Goal: Task Accomplishment & Management: Manage account settings

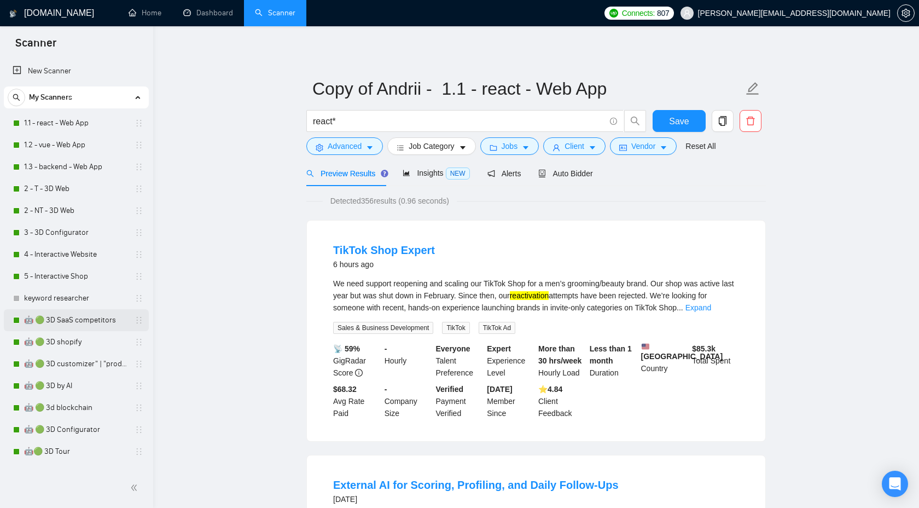
click at [57, 312] on link "🤖 🟢 3D SaaS competitors" at bounding box center [76, 320] width 104 height 22
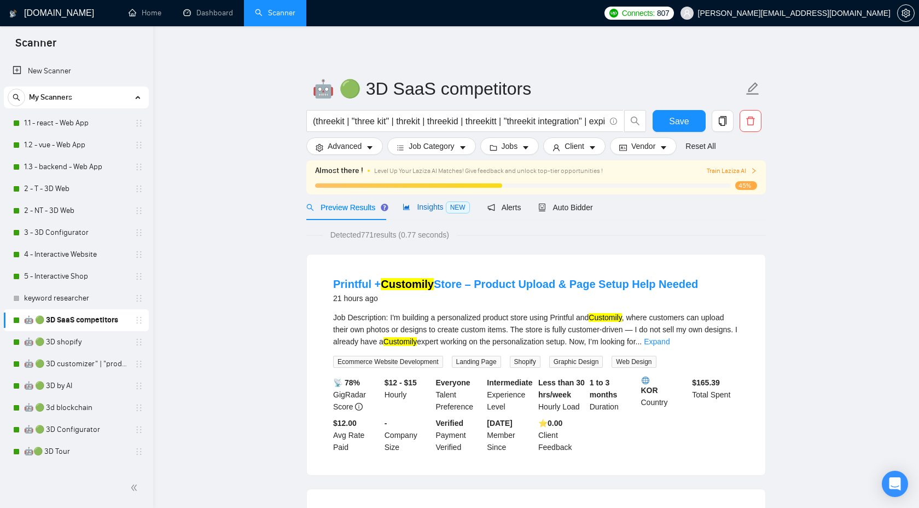
click at [422, 210] on span "Insights NEW" at bounding box center [436, 206] width 67 height 9
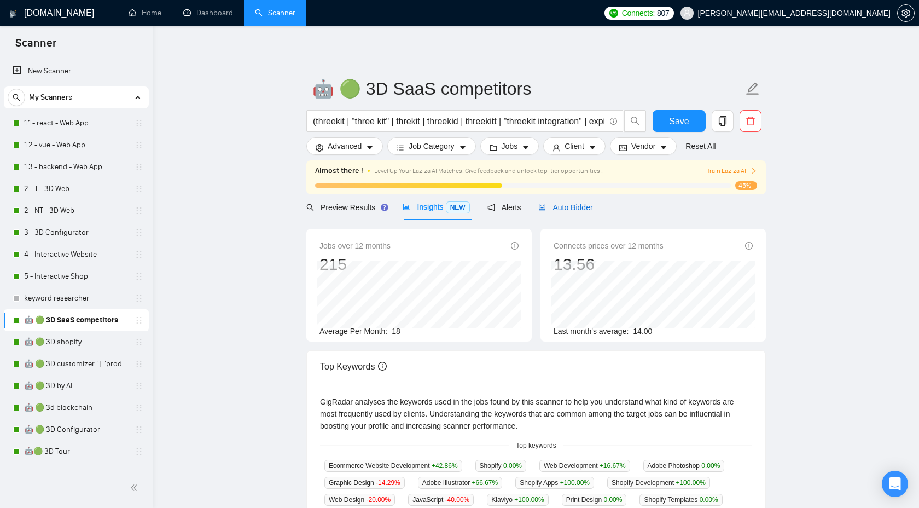
click at [566, 206] on span "Auto Bidder" at bounding box center [565, 207] width 54 height 9
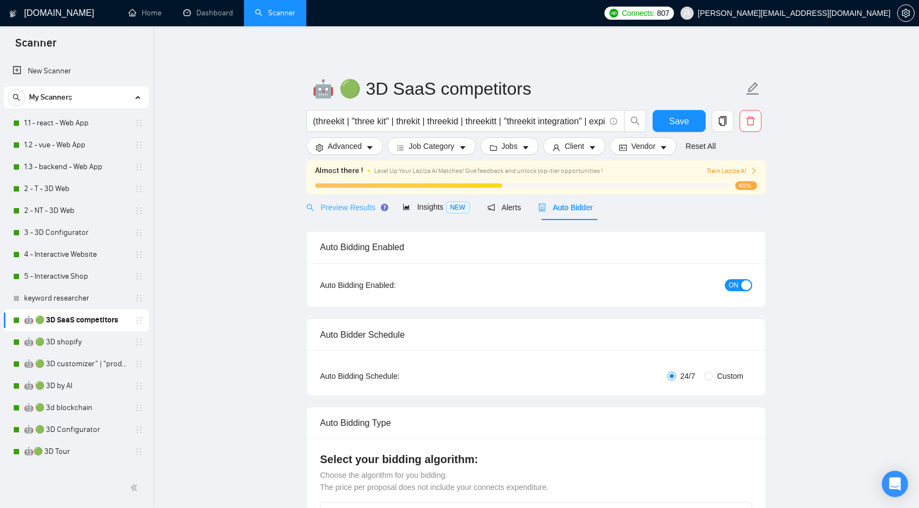
click at [356, 200] on div "Preview Results" at bounding box center [345, 207] width 79 height 26
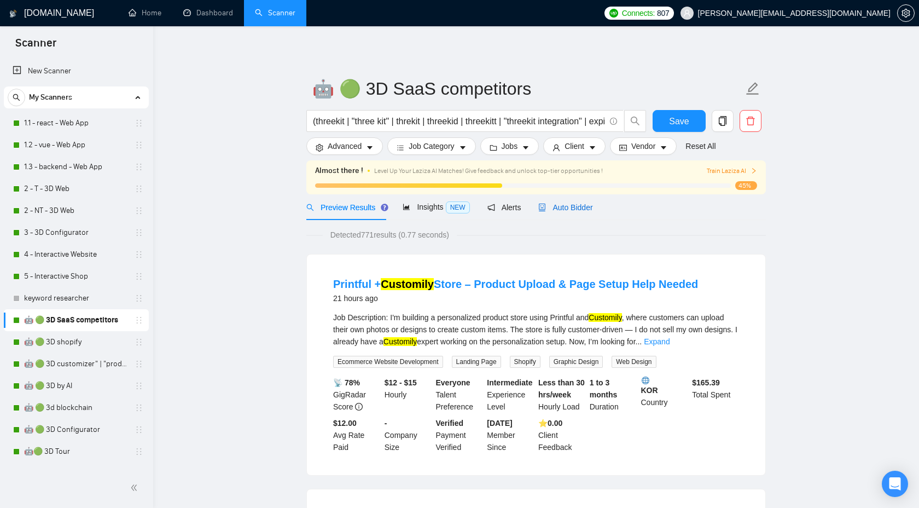
click at [564, 203] on span "Auto Bidder" at bounding box center [565, 207] width 54 height 9
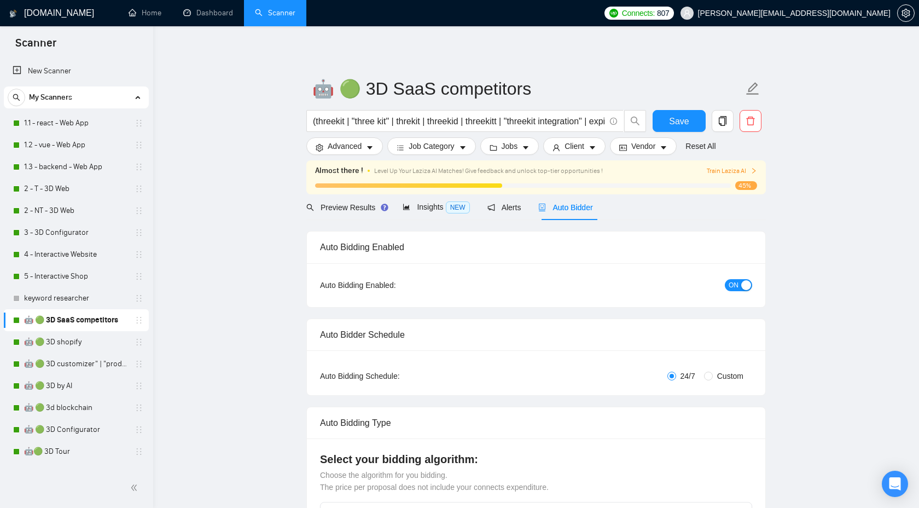
checkbox input "true"
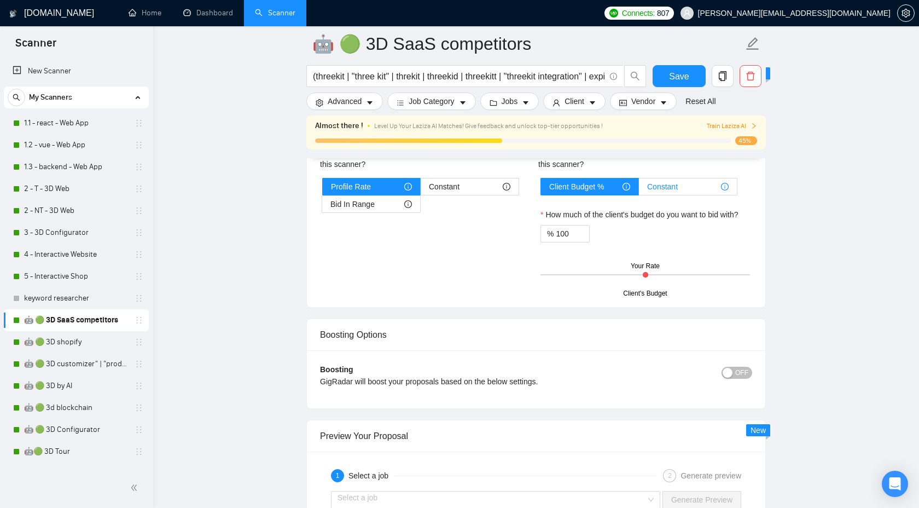
scroll to position [1758, 0]
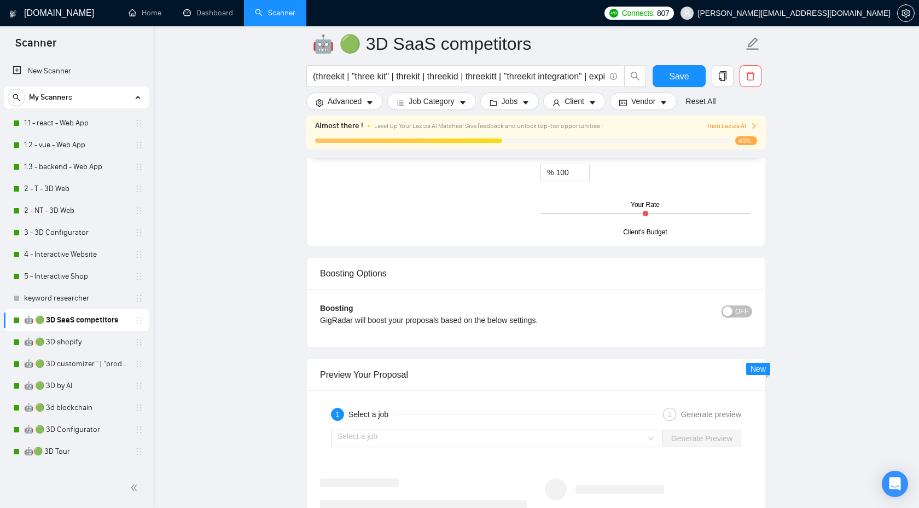
click at [741, 309] on span "OFF" at bounding box center [741, 311] width 13 height 12
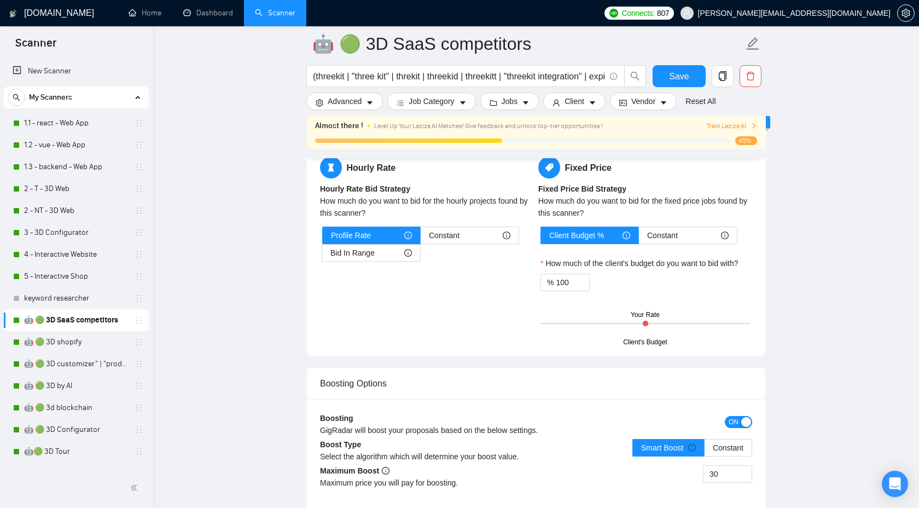
click at [721, 399] on div "Boosting Options" at bounding box center [536, 383] width 432 height 31
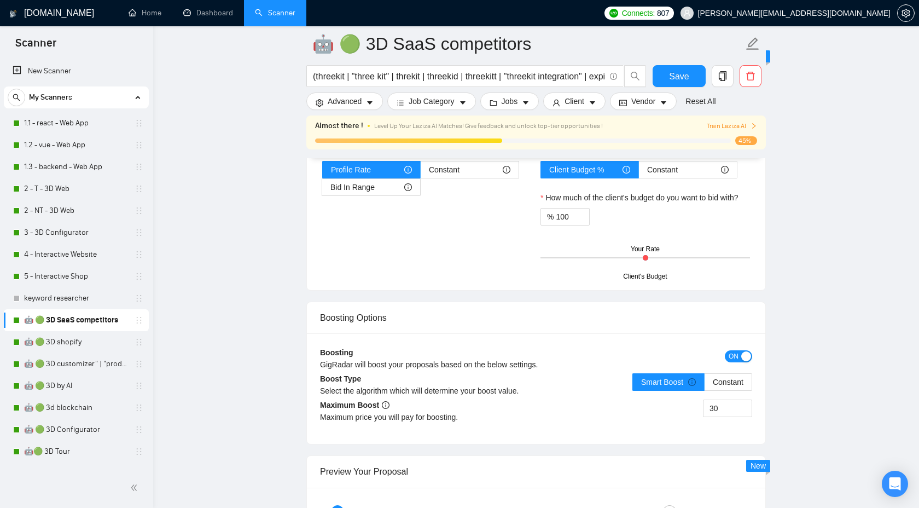
scroll to position [1949, 0]
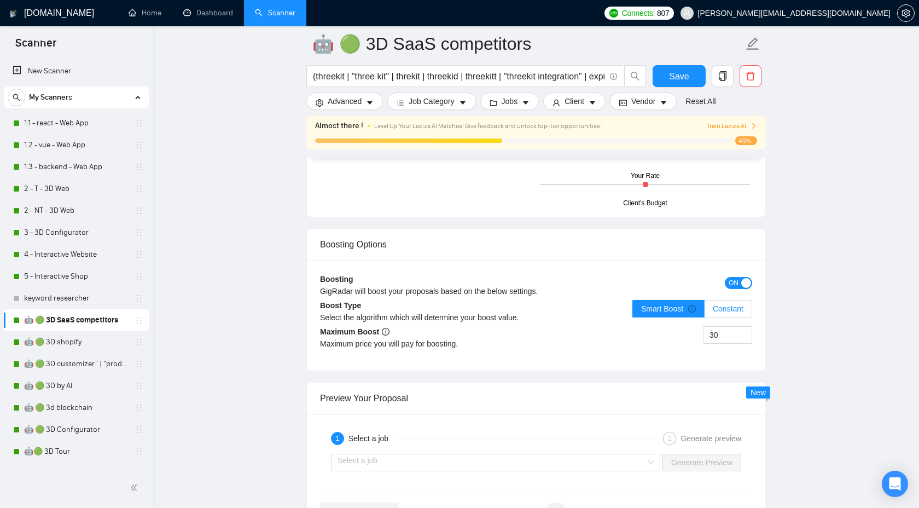
click at [725, 312] on span "Constant" at bounding box center [728, 308] width 31 height 9
click at [705, 311] on input "Constant" at bounding box center [705, 311] width 0 height 0
drag, startPoint x: 724, startPoint y: 334, endPoint x: 676, endPoint y: 334, distance: 47.6
click at [676, 334] on div "30" at bounding box center [644, 341] width 216 height 31
type input "9"
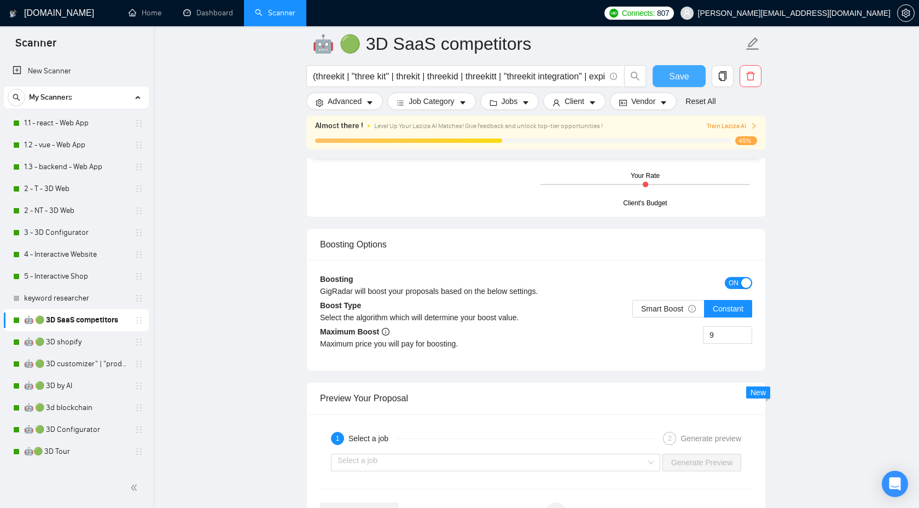
click at [678, 77] on span "Save" at bounding box center [679, 76] width 20 height 14
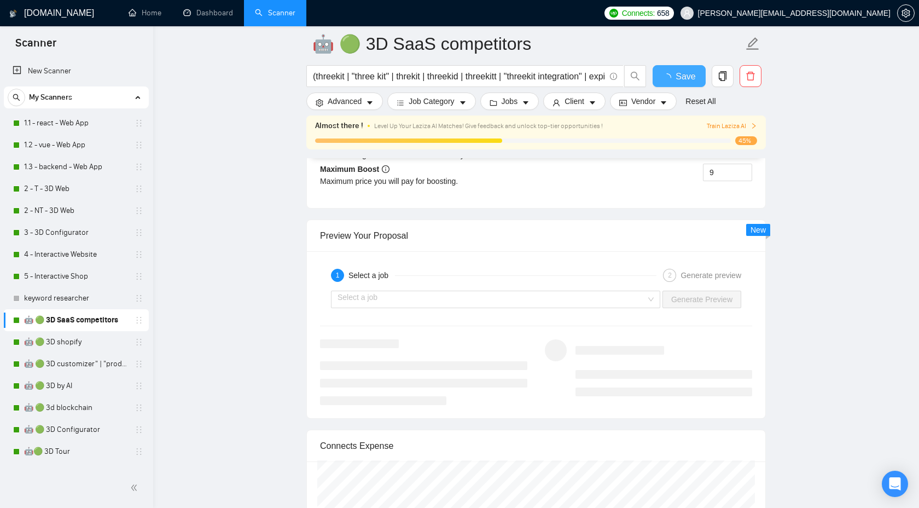
checkbox input "true"
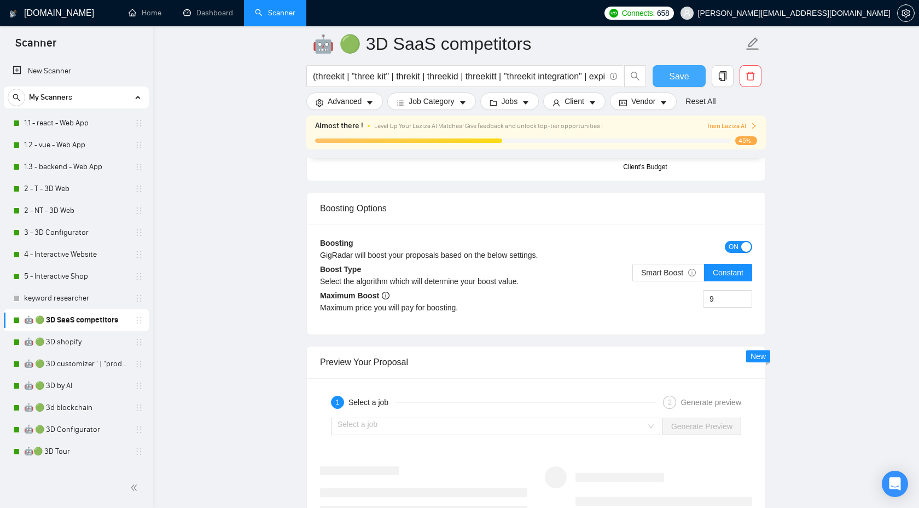
scroll to position [1983, 0]
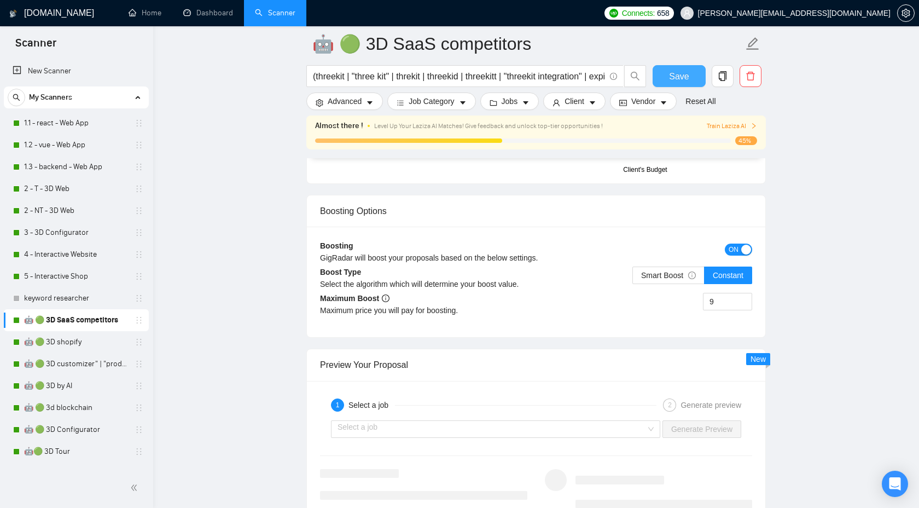
click at [672, 78] on span "Save" at bounding box center [679, 76] width 20 height 14
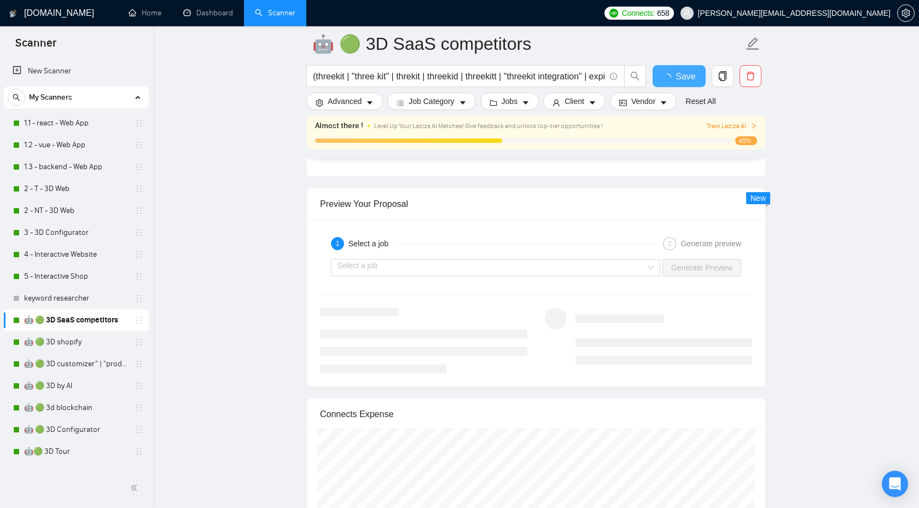
checkbox input "true"
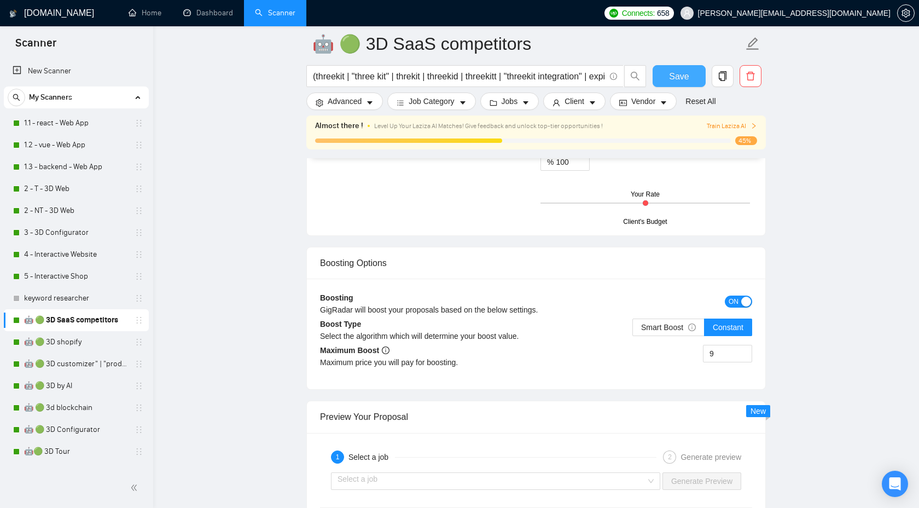
scroll to position [1973, 0]
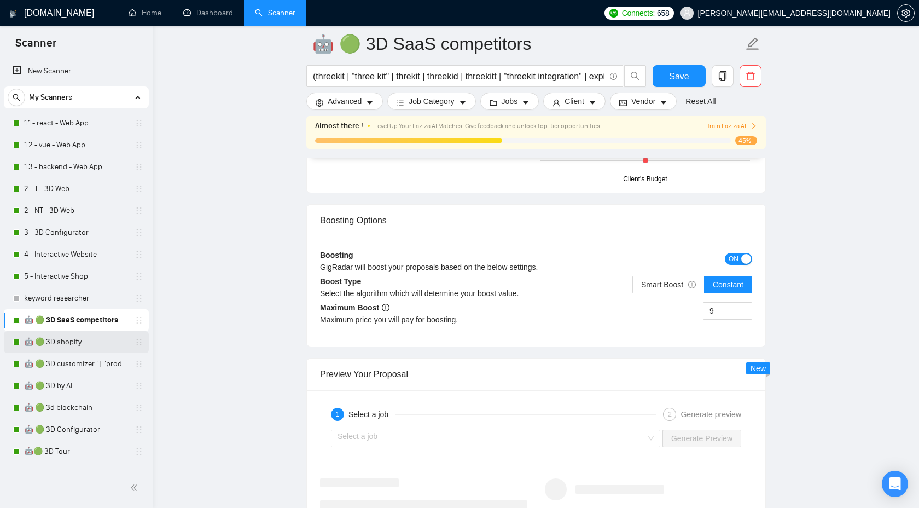
click at [74, 338] on link "🤖 🟢 3D shopify" at bounding box center [76, 342] width 104 height 22
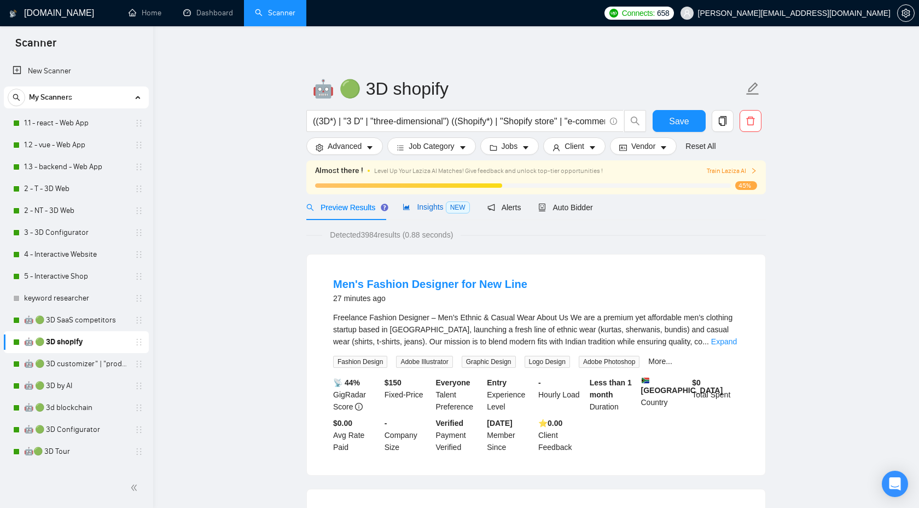
click at [435, 202] on span "Insights NEW" at bounding box center [436, 206] width 67 height 9
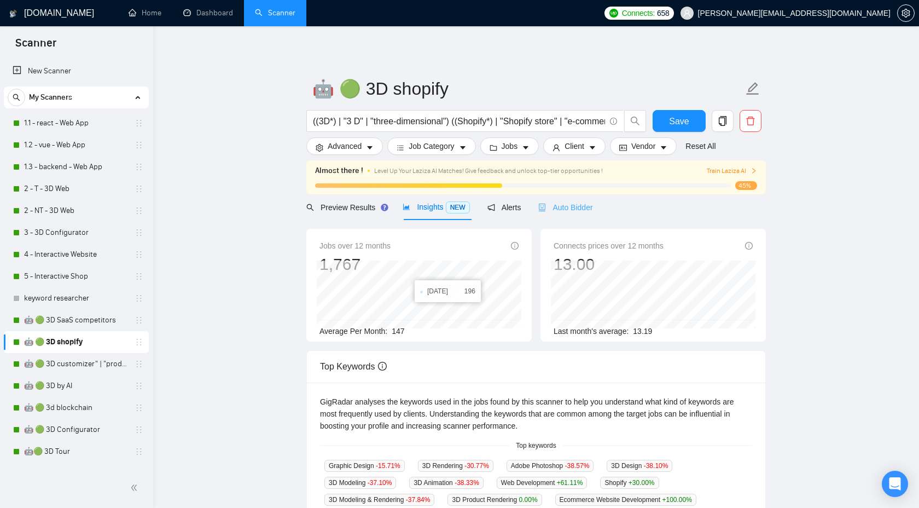
click at [579, 217] on div "Auto Bidder" at bounding box center [565, 207] width 54 height 26
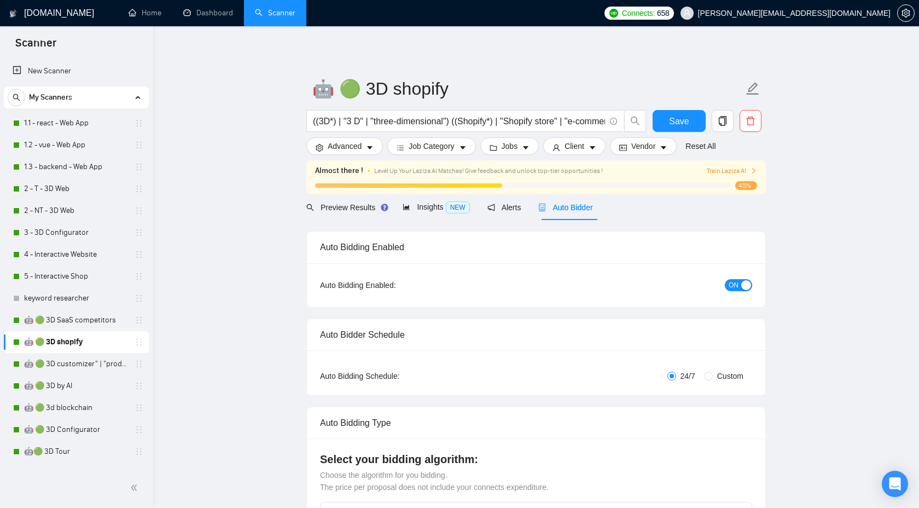
checkbox input "true"
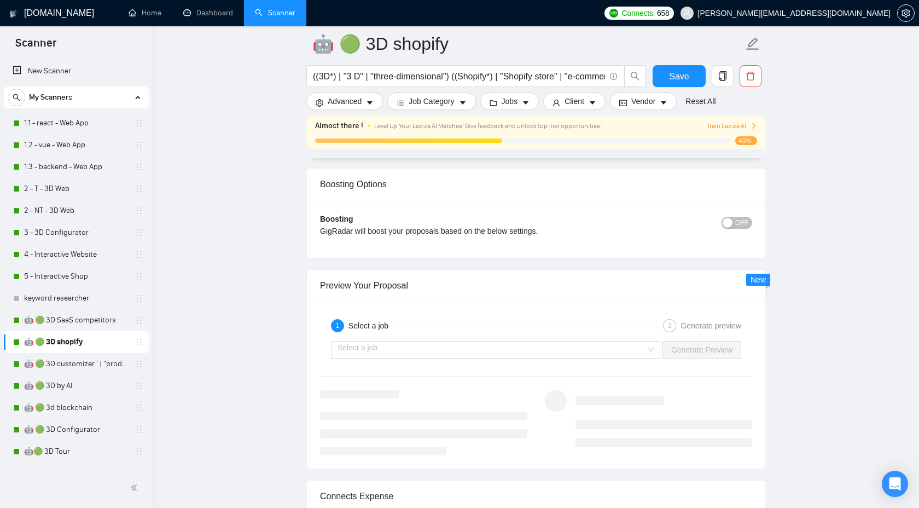
scroll to position [1999, 0]
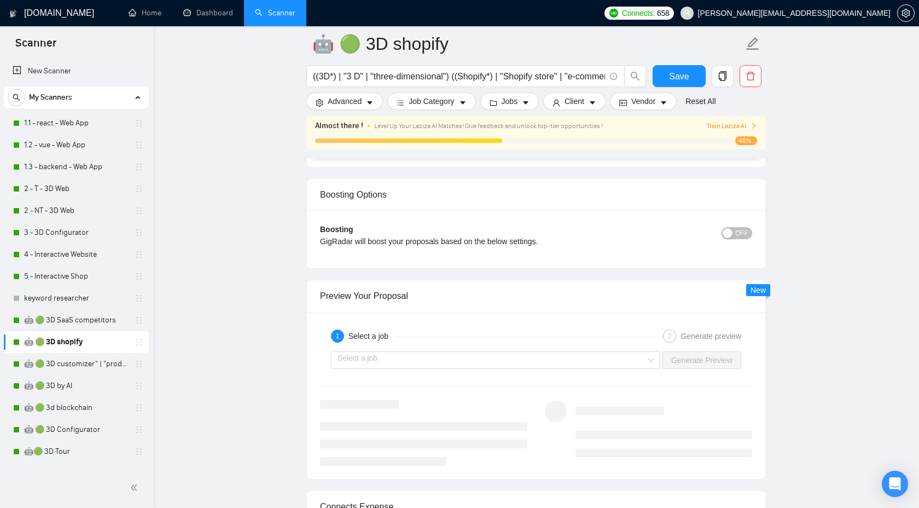
click at [739, 231] on span "OFF" at bounding box center [741, 233] width 13 height 12
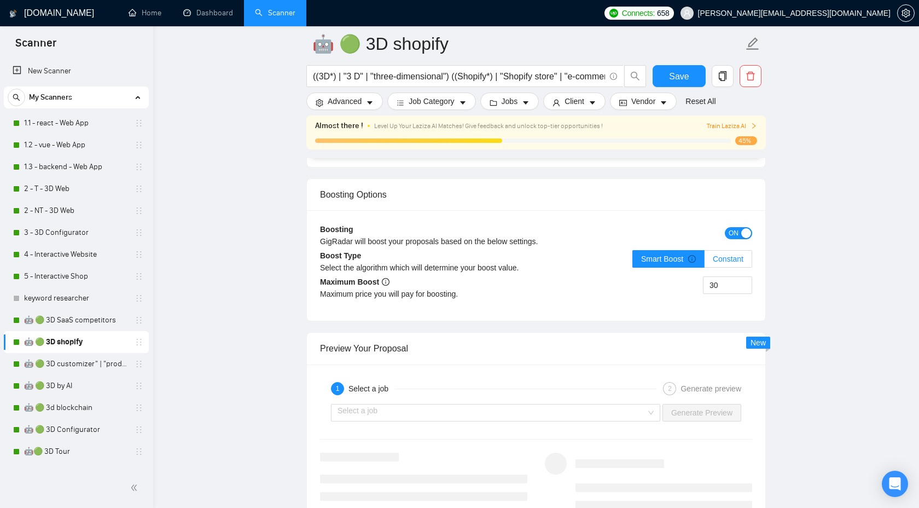
click at [734, 259] on span "Constant" at bounding box center [728, 258] width 31 height 9
click at [705, 262] on input "Constant" at bounding box center [705, 262] width 0 height 0
click at [686, 257] on span "Smart Boost" at bounding box center [668, 258] width 55 height 9
click at [633, 262] on input "Smart Boost" at bounding box center [633, 262] width 0 height 0
drag, startPoint x: 723, startPoint y: 284, endPoint x: 679, endPoint y: 284, distance: 43.2
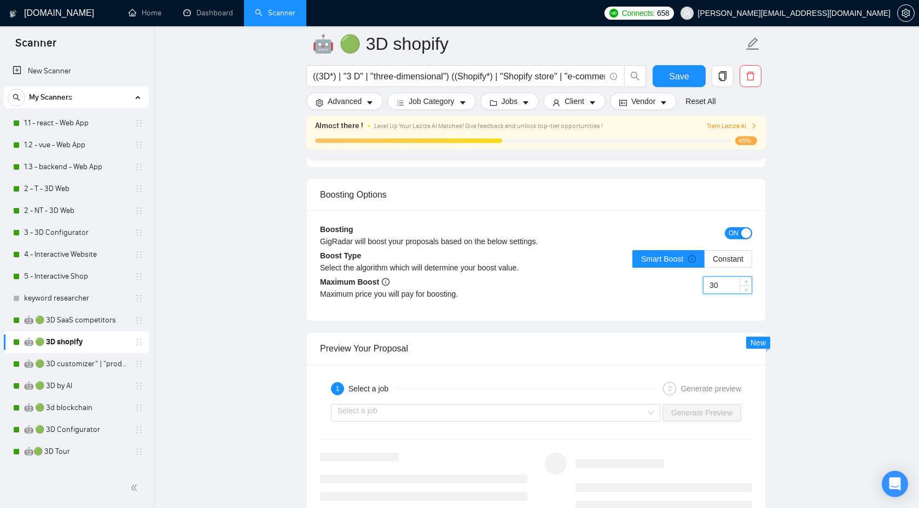
click at [680, 284] on div "30" at bounding box center [644, 291] width 216 height 31
type input "20"
click at [686, 73] on span "Save" at bounding box center [679, 76] width 20 height 14
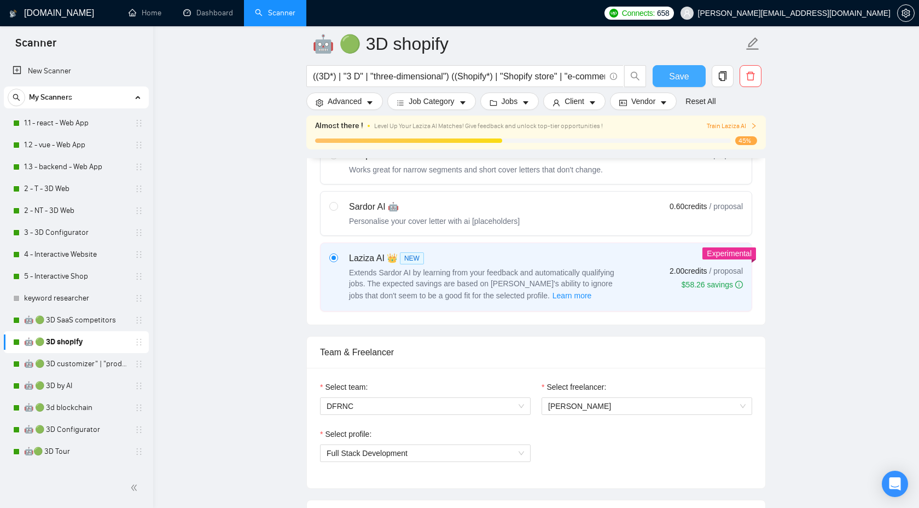
scroll to position [355, 0]
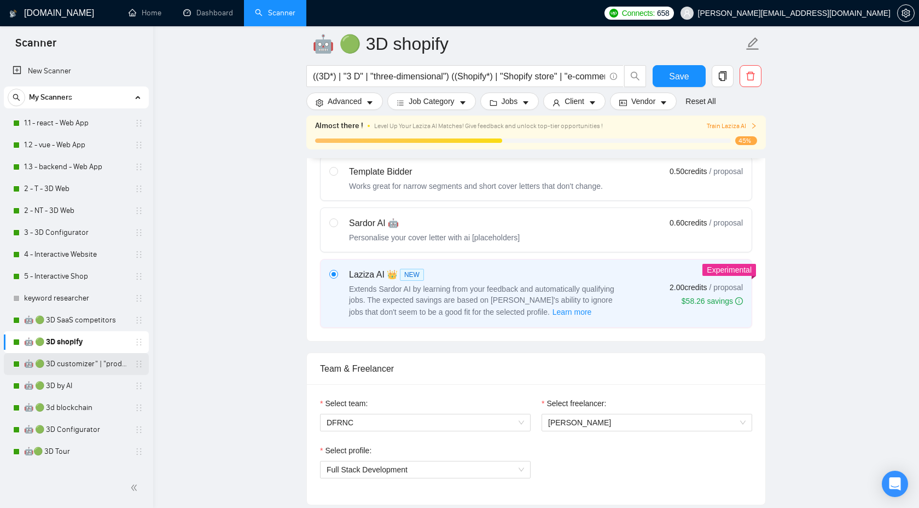
click at [88, 361] on link "🤖 🟢 3D customizer" | "product customizer"" at bounding box center [76, 364] width 104 height 22
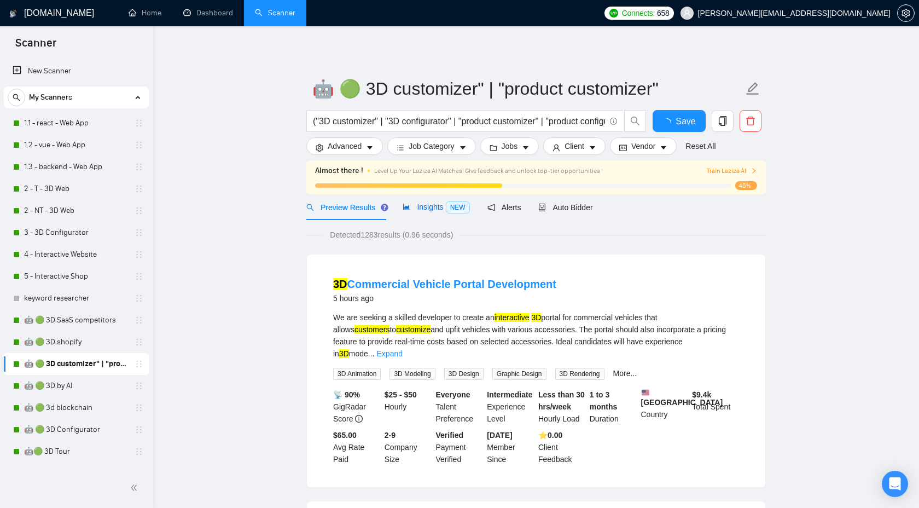
click at [423, 203] on span "Insights NEW" at bounding box center [436, 206] width 67 height 9
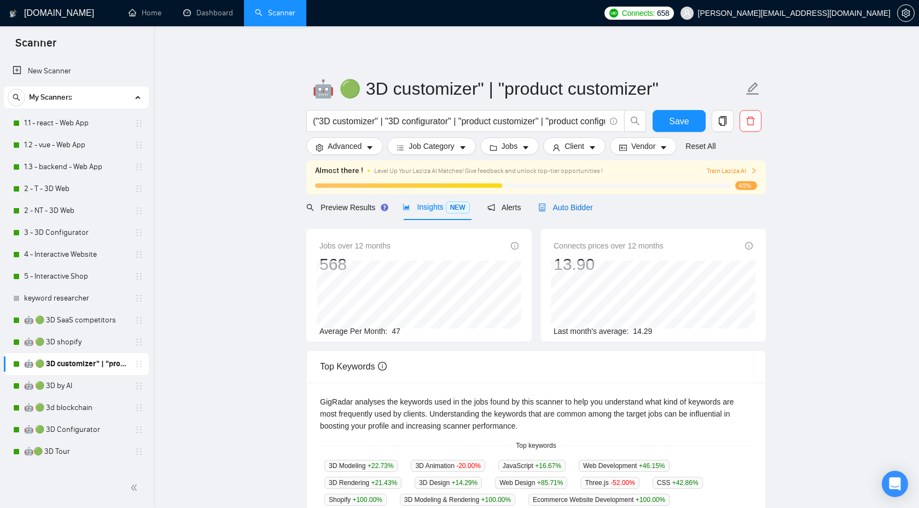
click at [579, 211] on span "Auto Bidder" at bounding box center [565, 207] width 54 height 9
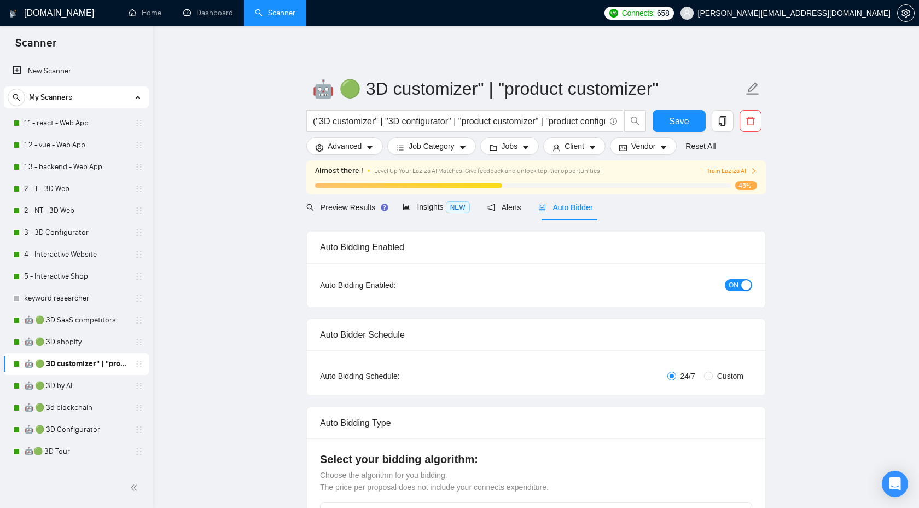
checkbox input "true"
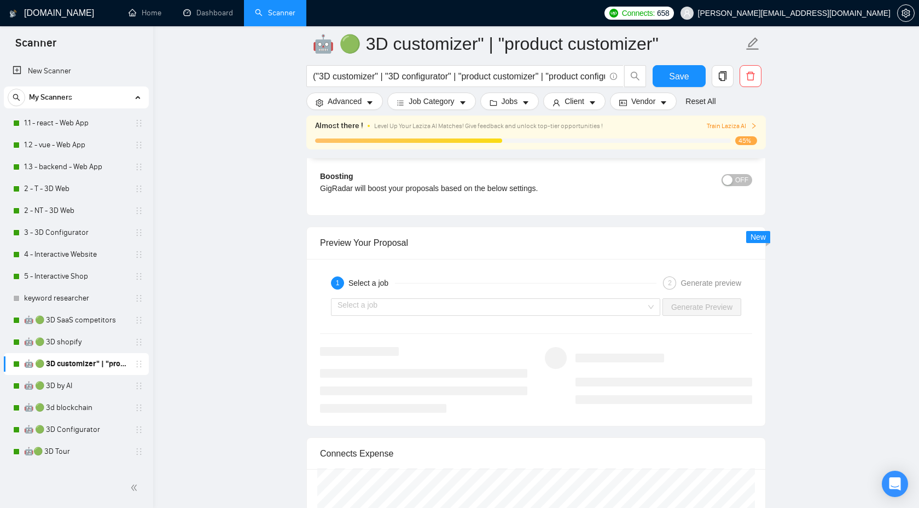
scroll to position [1993, 0]
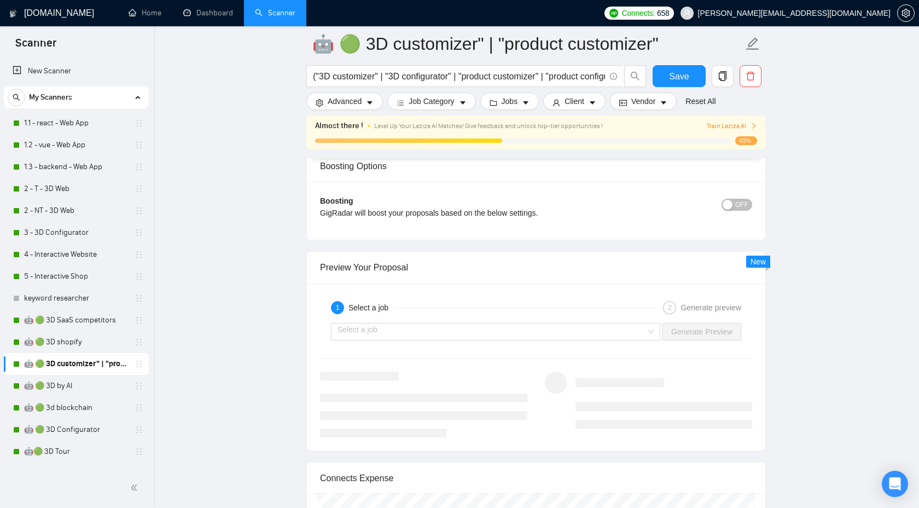
click at [734, 211] on button "OFF" at bounding box center [737, 205] width 31 height 12
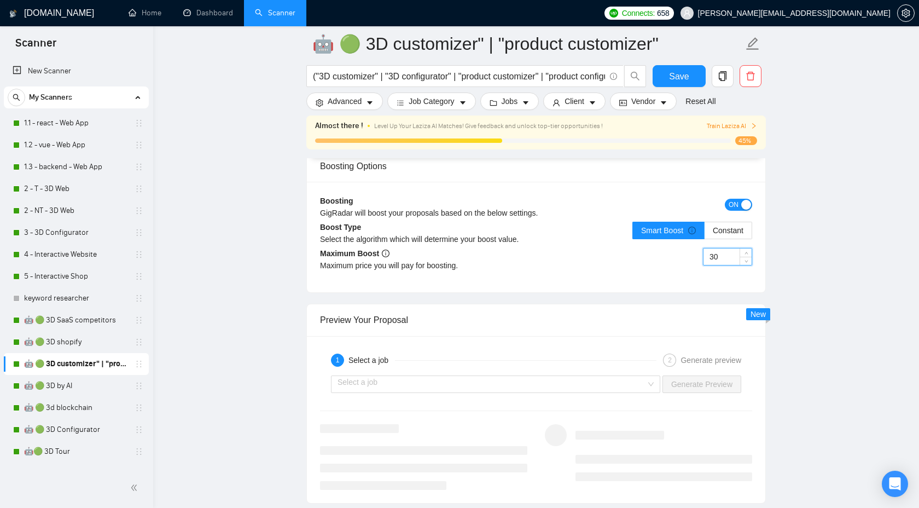
drag, startPoint x: 722, startPoint y: 273, endPoint x: 678, endPoint y: 272, distance: 44.3
click at [678, 273] on div "30" at bounding box center [644, 263] width 216 height 31
type input "20"
click at [690, 71] on button "Save" at bounding box center [679, 76] width 53 height 22
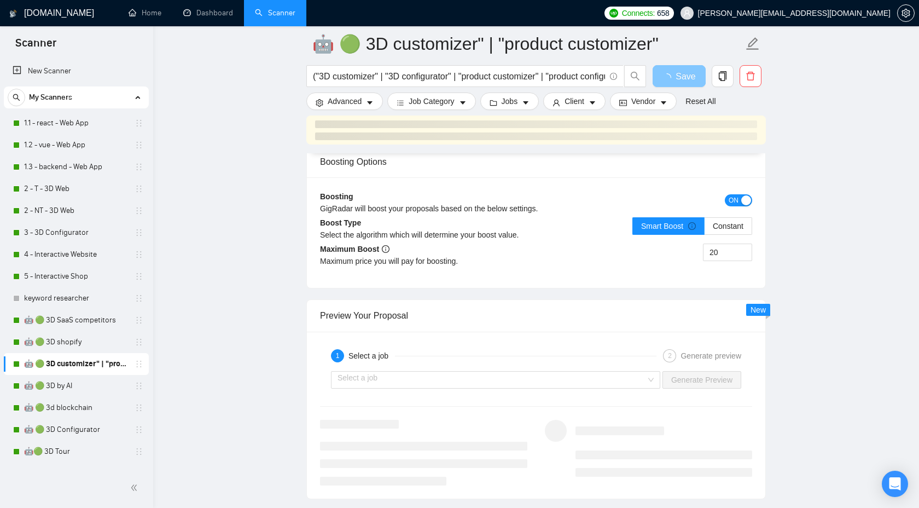
scroll to position [1996, 0]
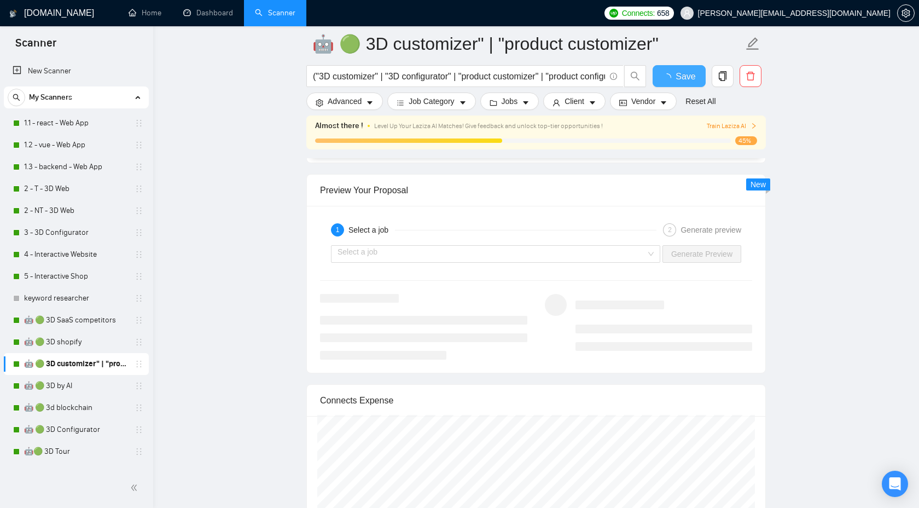
checkbox input "true"
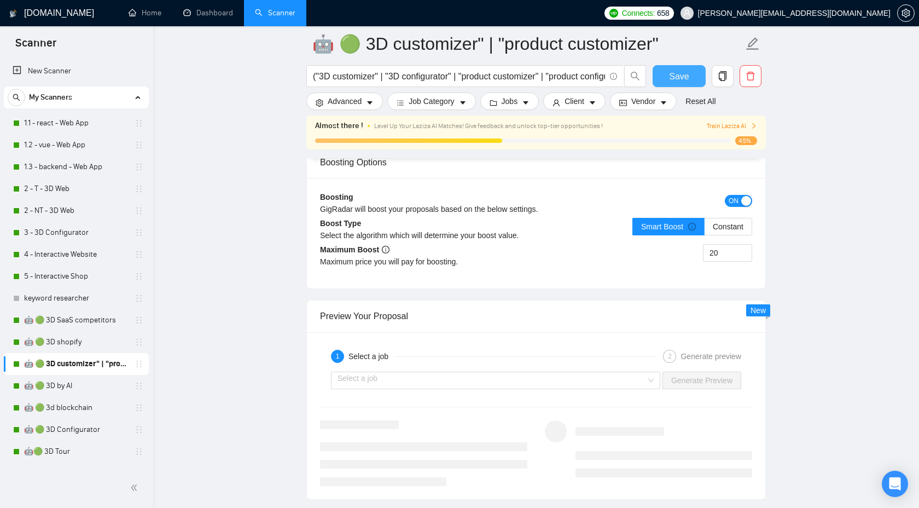
scroll to position [2054, 0]
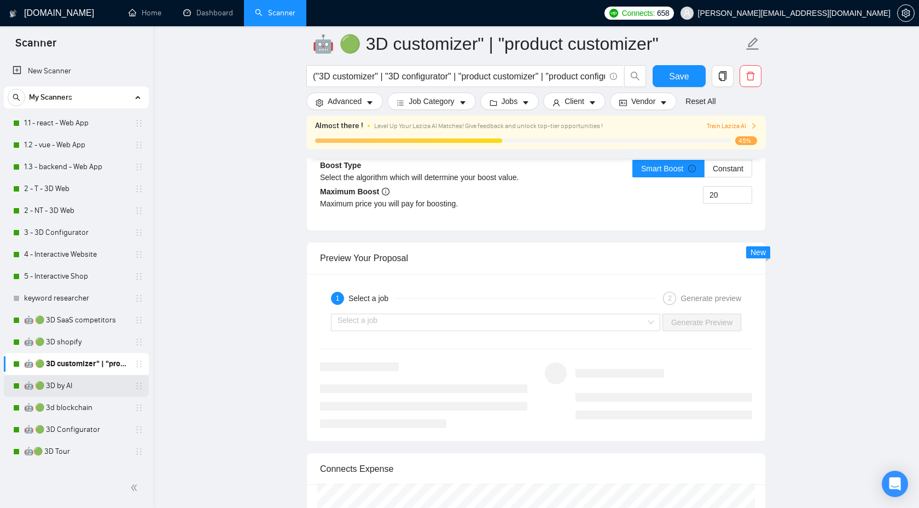
click at [91, 386] on link "🤖 🟢 3D by AI" at bounding box center [76, 386] width 104 height 22
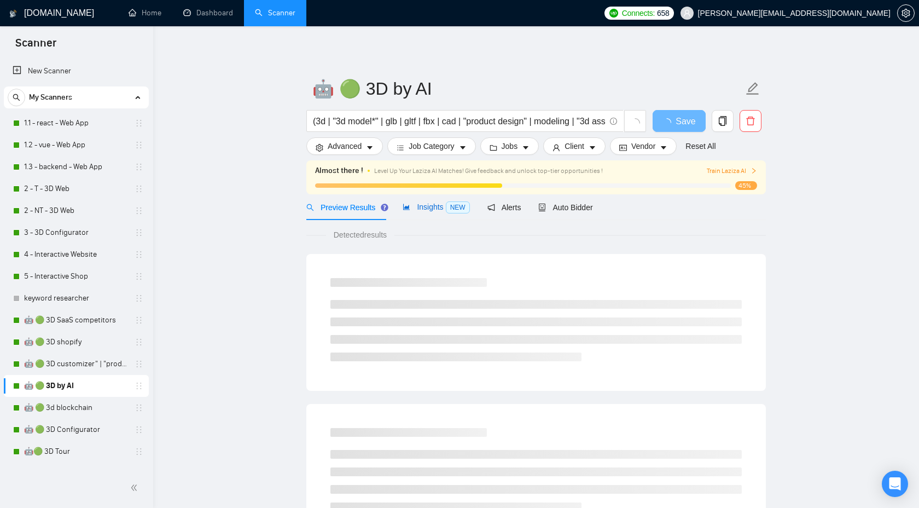
click at [433, 211] on div "Insights NEW" at bounding box center [436, 207] width 67 height 13
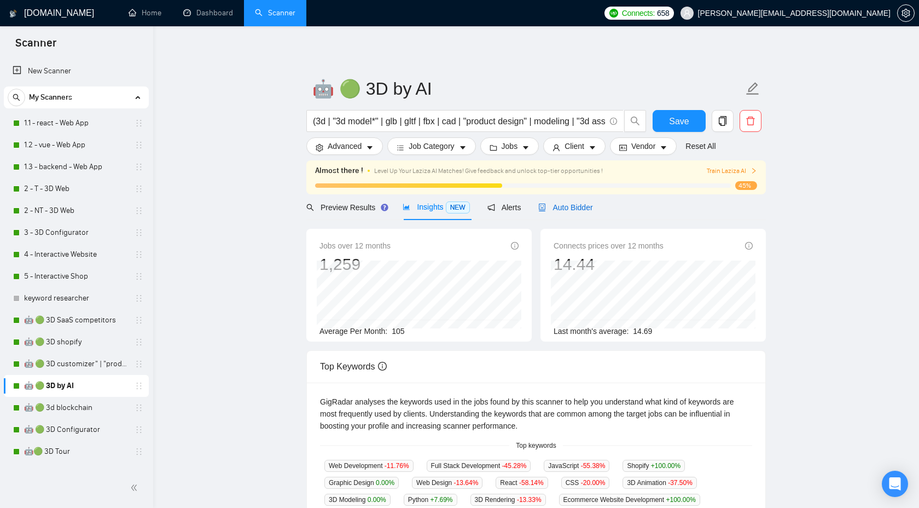
click at [560, 204] on span "Auto Bidder" at bounding box center [565, 207] width 54 height 9
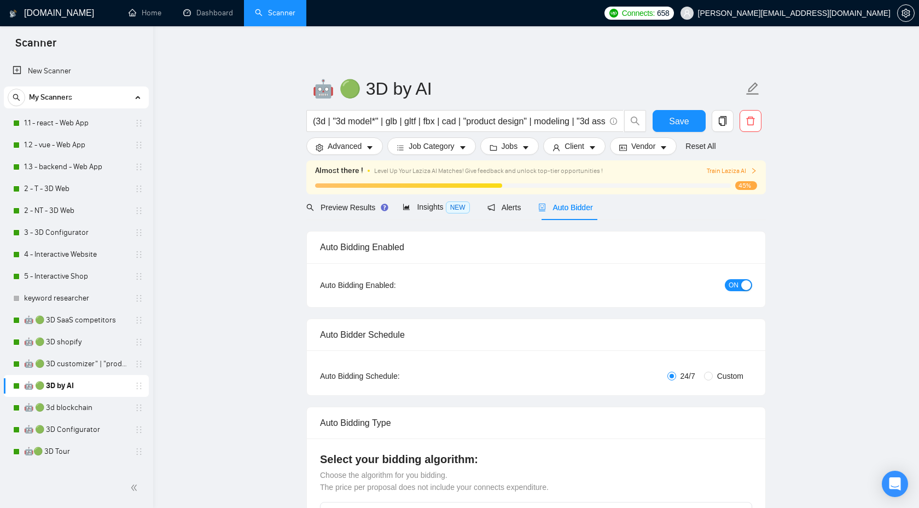
checkbox input "true"
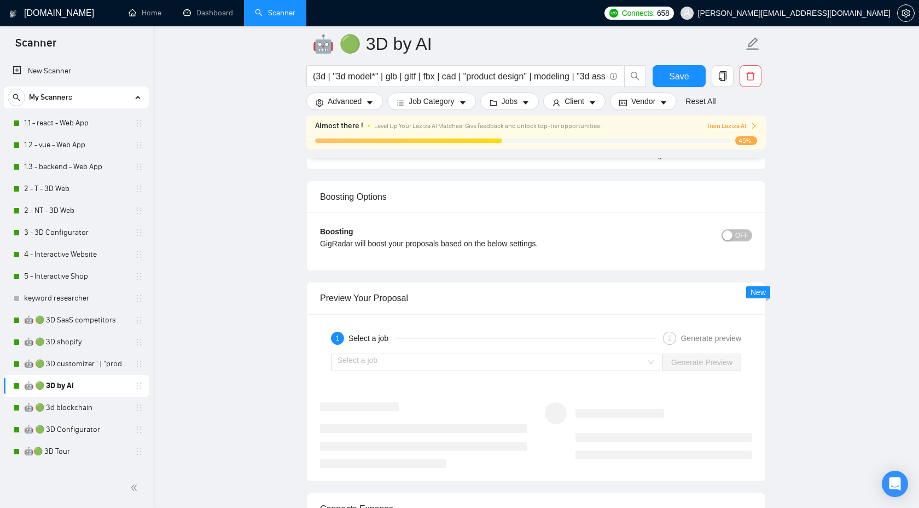
scroll to position [1990, 0]
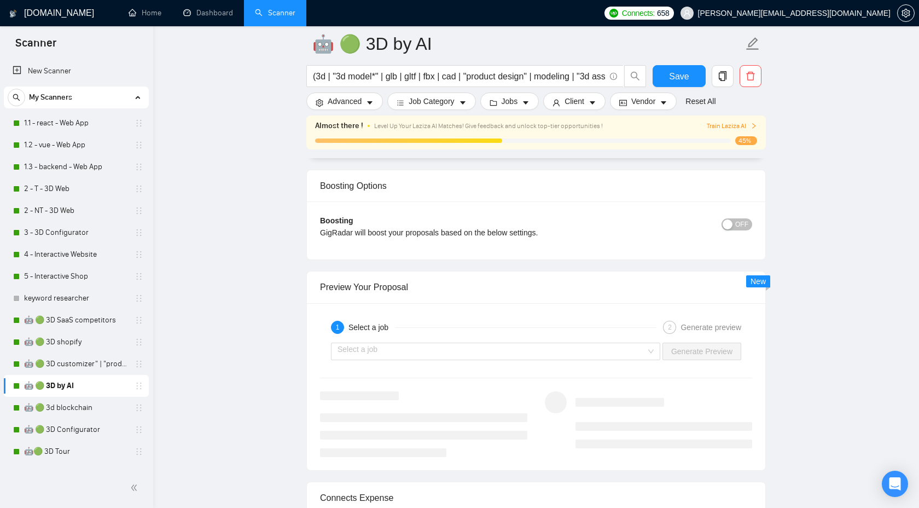
click at [739, 225] on span "OFF" at bounding box center [741, 224] width 13 height 12
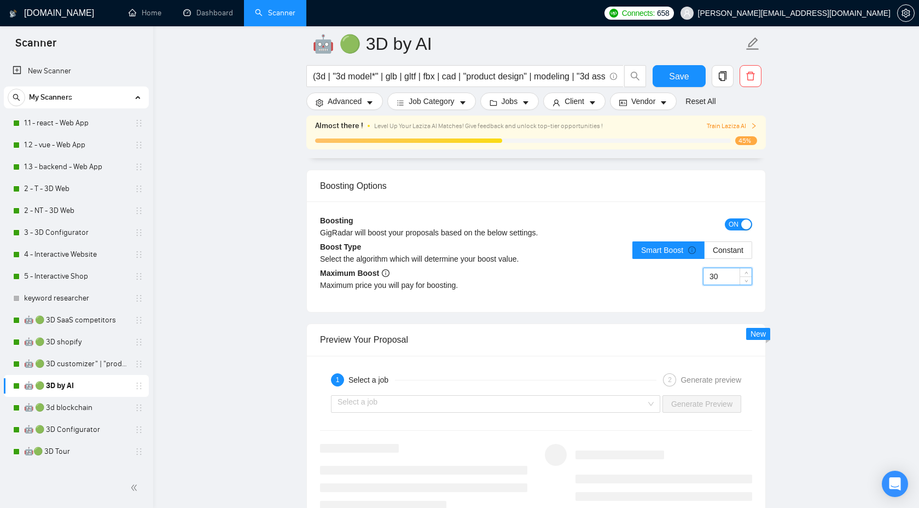
drag, startPoint x: 723, startPoint y: 276, endPoint x: 677, endPoint y: 276, distance: 45.4
click at [677, 276] on div "30" at bounding box center [644, 283] width 216 height 31
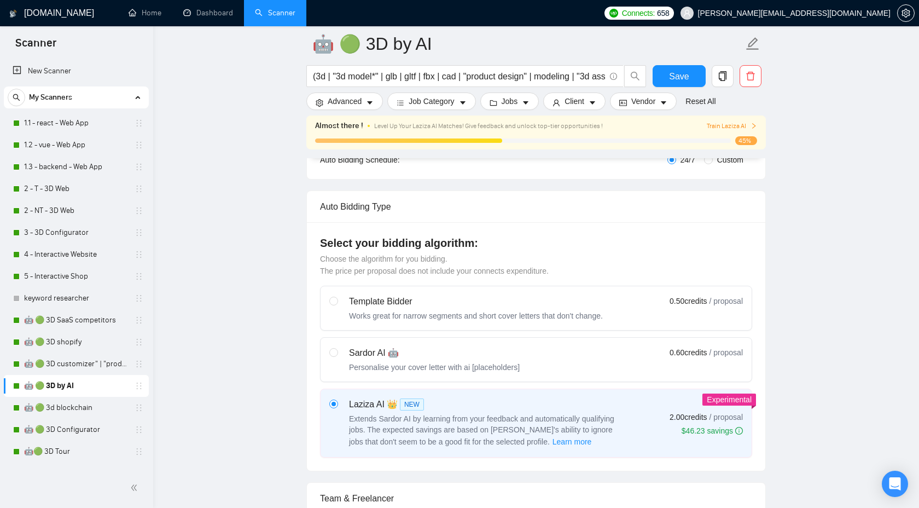
scroll to position [247, 0]
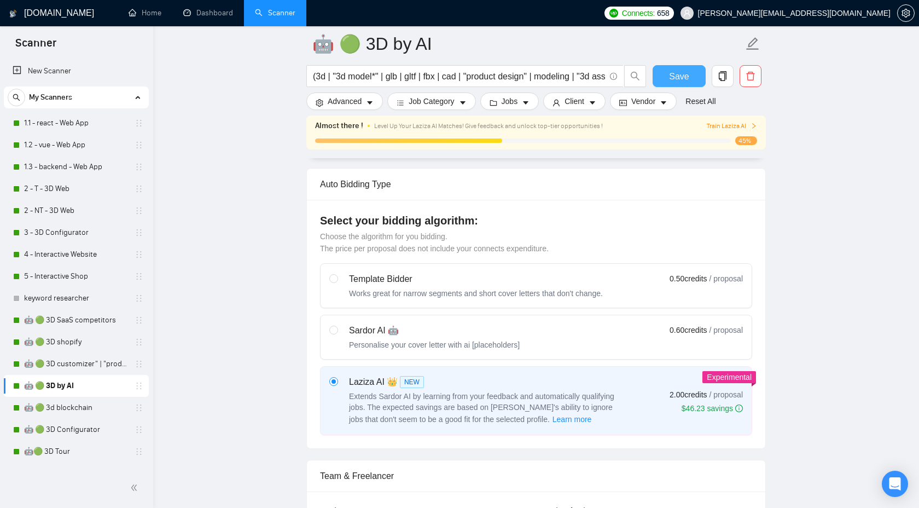
type input "20"
click at [689, 79] on button "Save" at bounding box center [679, 76] width 53 height 22
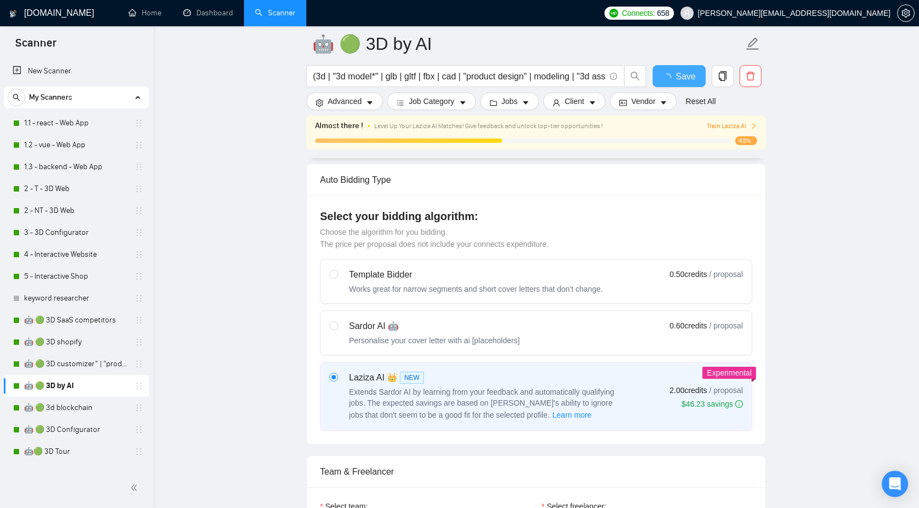
checkbox input "true"
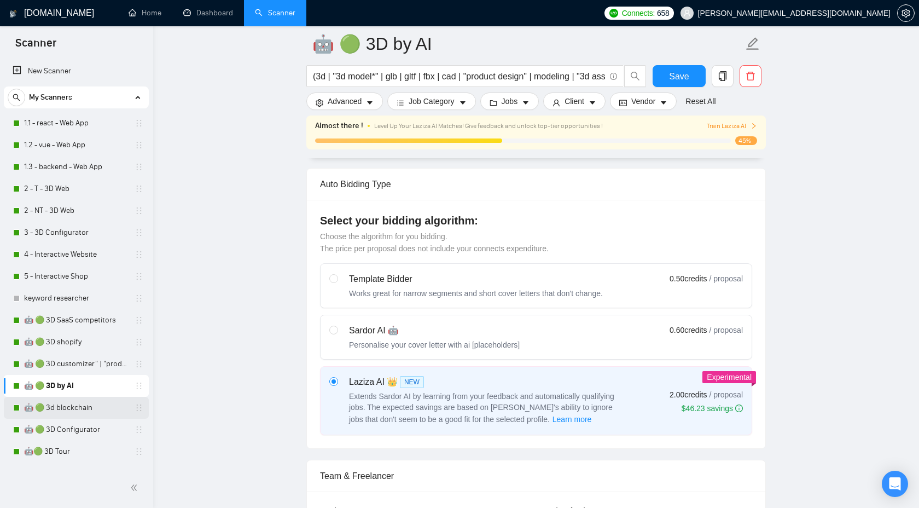
click at [50, 404] on link "🤖 🟢 3d blockchain" at bounding box center [76, 408] width 104 height 22
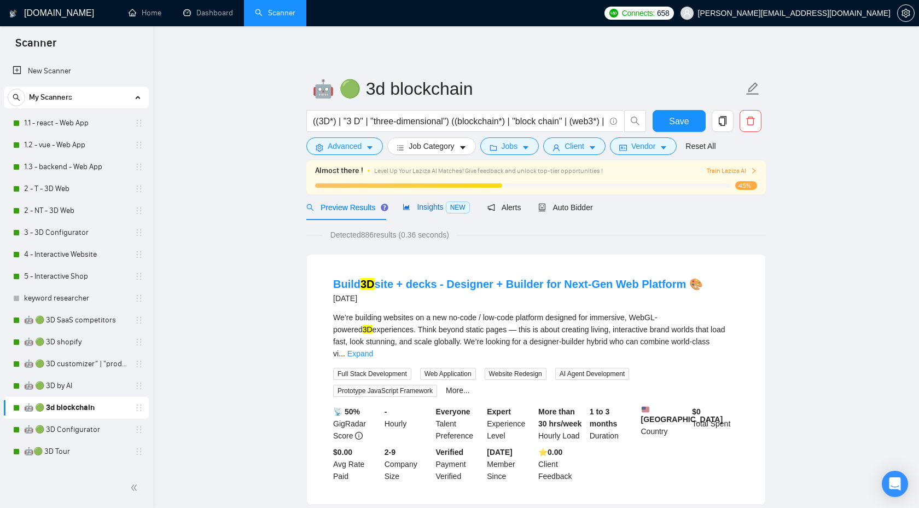
click at [421, 204] on span "Insights NEW" at bounding box center [436, 206] width 67 height 9
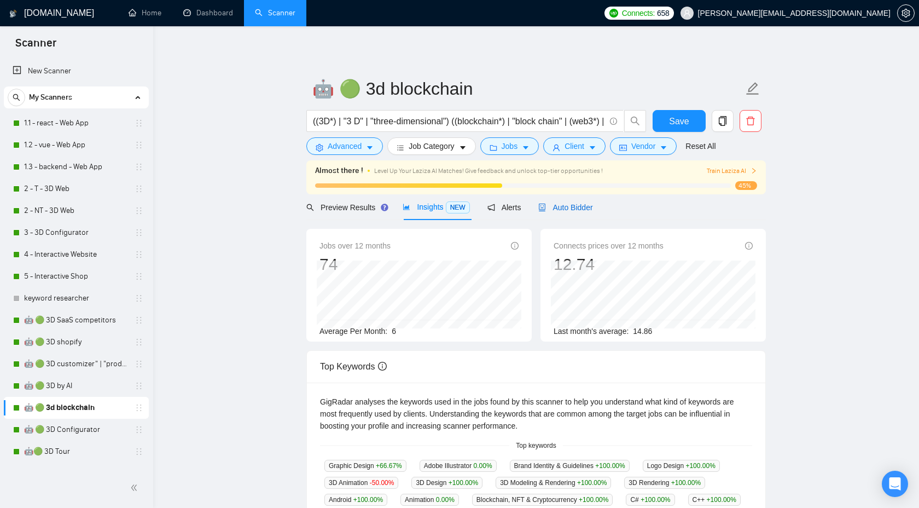
click at [576, 210] on span "Auto Bidder" at bounding box center [565, 207] width 54 height 9
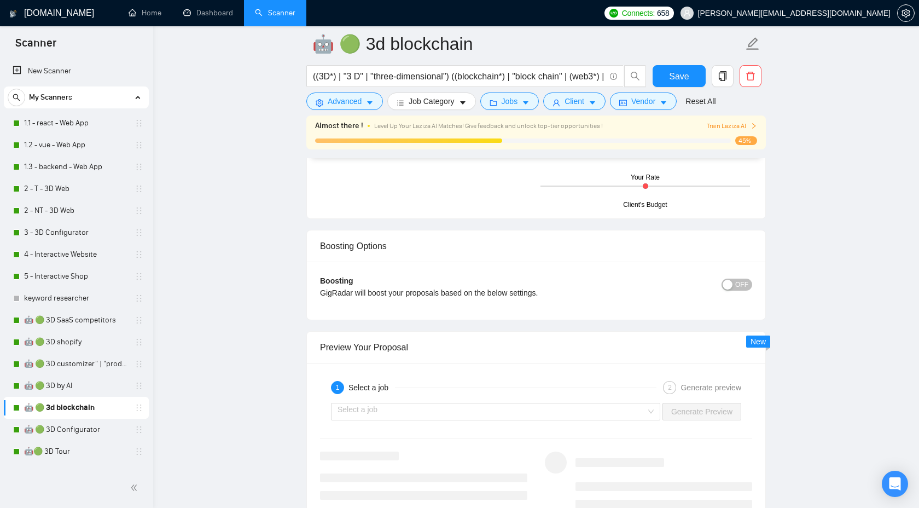
scroll to position [1915, 0]
click at [743, 282] on span "OFF" at bounding box center [741, 282] width 13 height 12
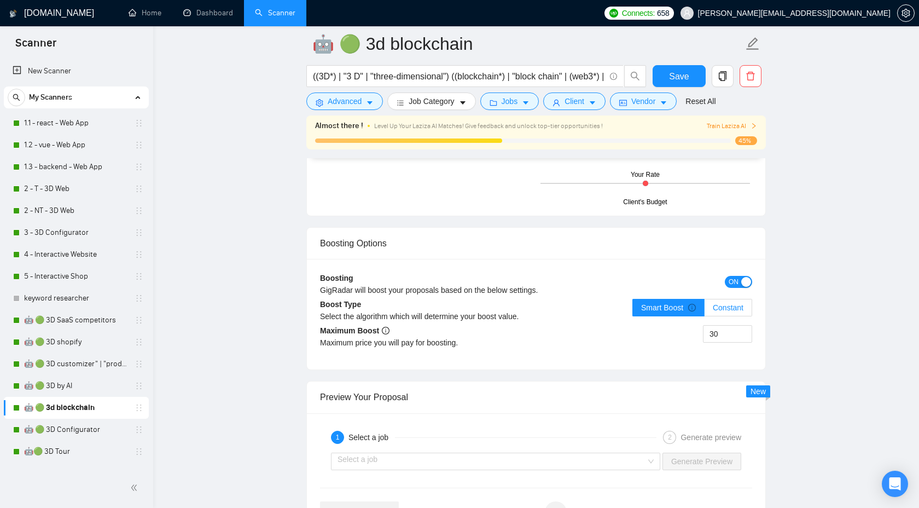
click at [723, 304] on span "Constant" at bounding box center [728, 307] width 31 height 9
click at [705, 310] on input "Constant" at bounding box center [705, 310] width 0 height 0
drag, startPoint x: 722, startPoint y: 333, endPoint x: 673, endPoint y: 330, distance: 48.8
click at [673, 331] on div "30" at bounding box center [644, 340] width 216 height 31
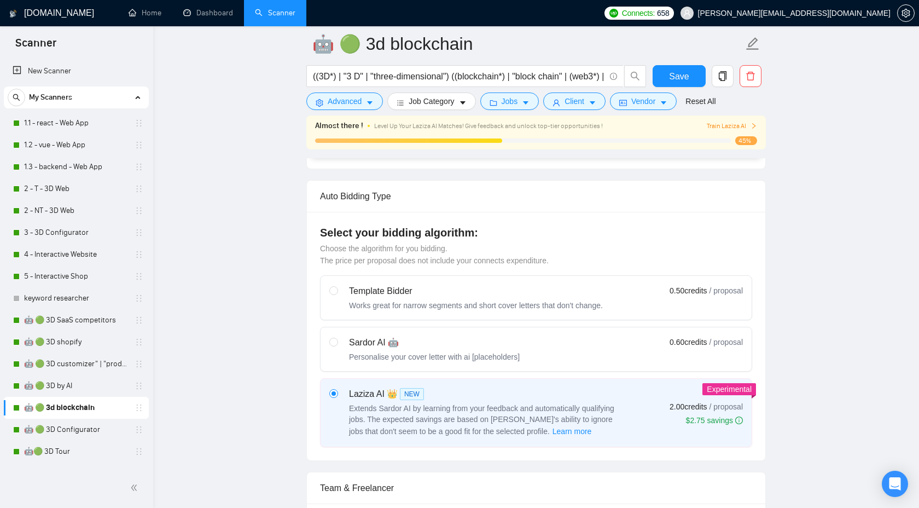
scroll to position [250, 0]
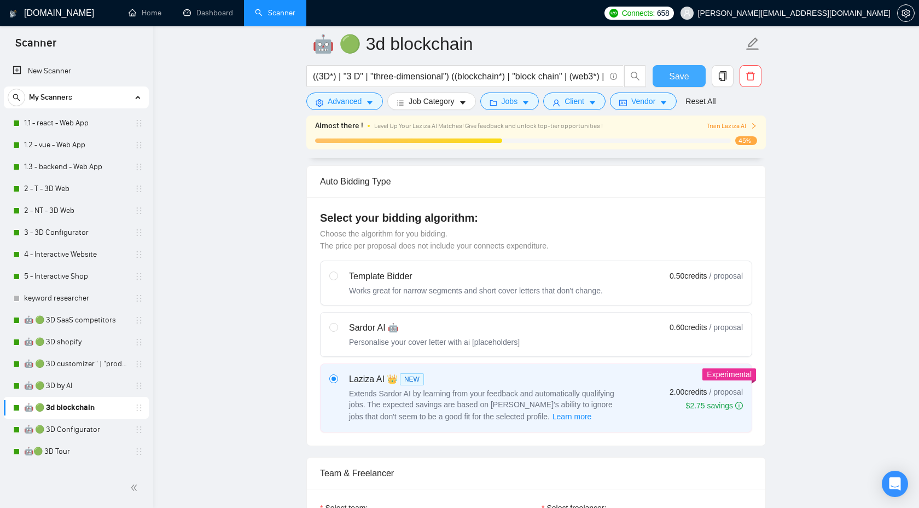
type input "15"
click at [682, 75] on span "Save" at bounding box center [679, 76] width 20 height 14
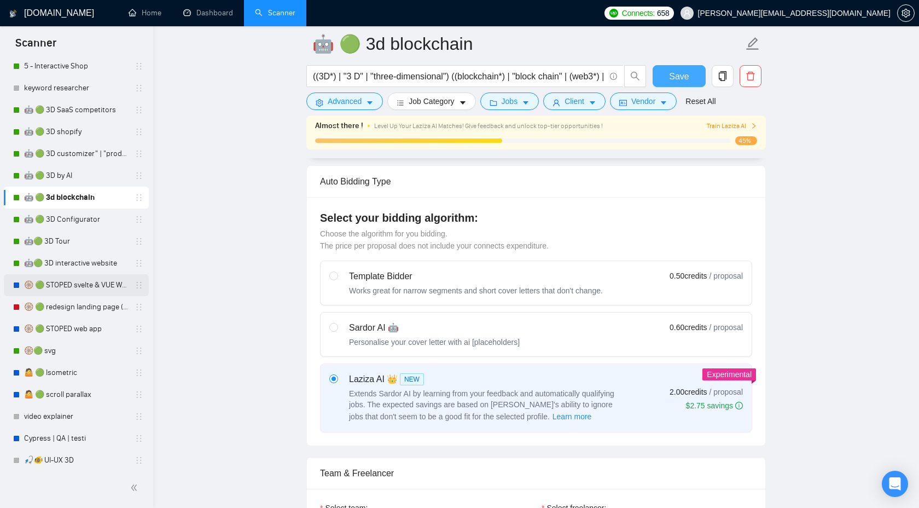
scroll to position [212, 0]
click at [86, 216] on link "🤖 🟢 3D Configurator" at bounding box center [76, 218] width 104 height 22
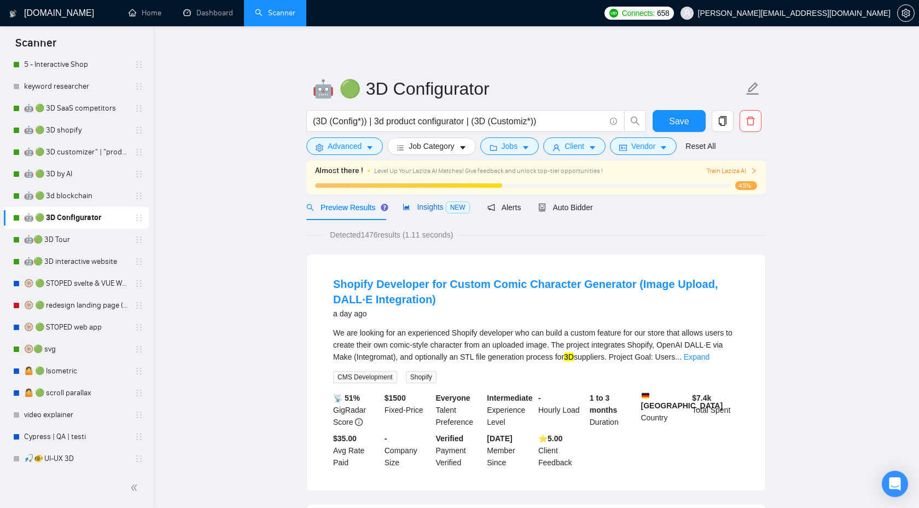
click at [425, 208] on span "Insights NEW" at bounding box center [436, 206] width 67 height 9
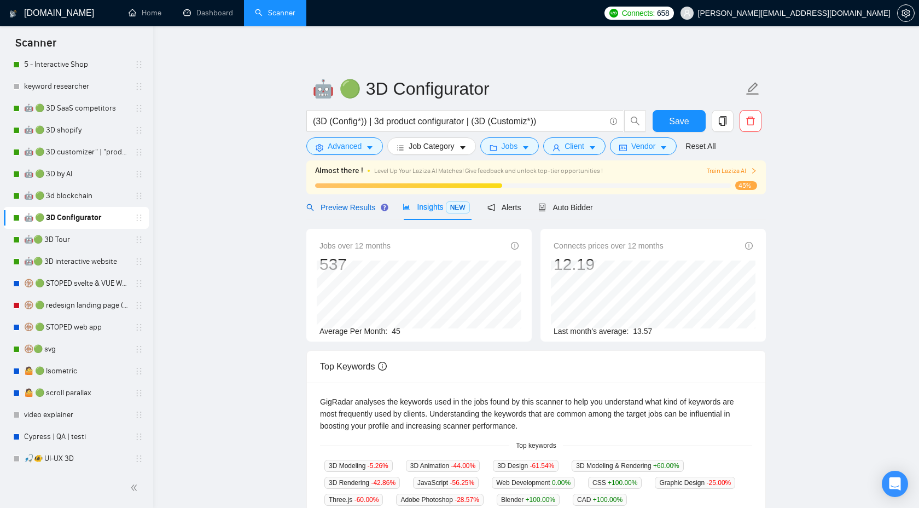
click at [361, 210] on span "Preview Results" at bounding box center [345, 207] width 79 height 9
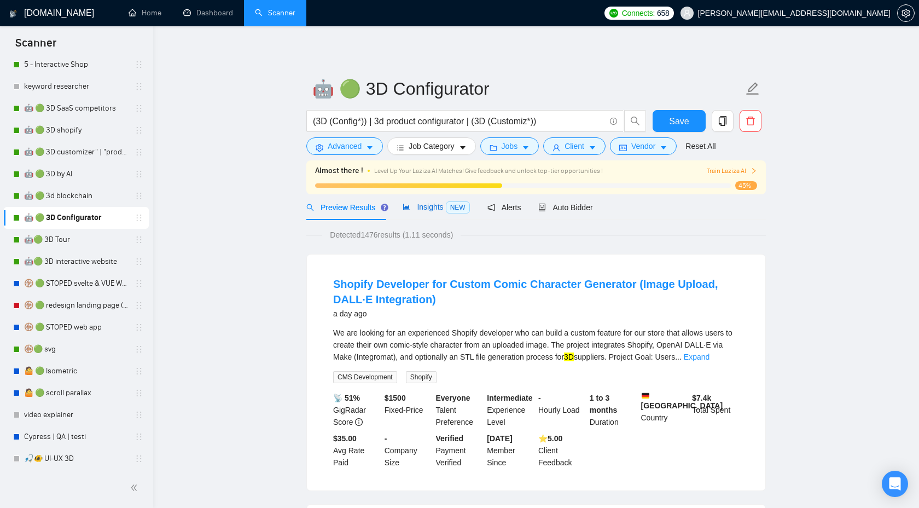
click at [428, 206] on span "Insights NEW" at bounding box center [436, 206] width 67 height 9
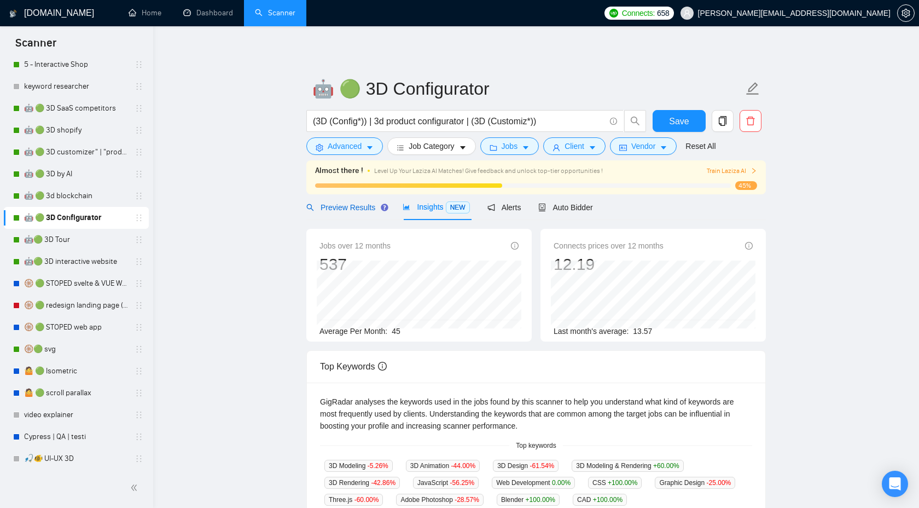
click at [361, 210] on span "Preview Results" at bounding box center [345, 207] width 79 height 9
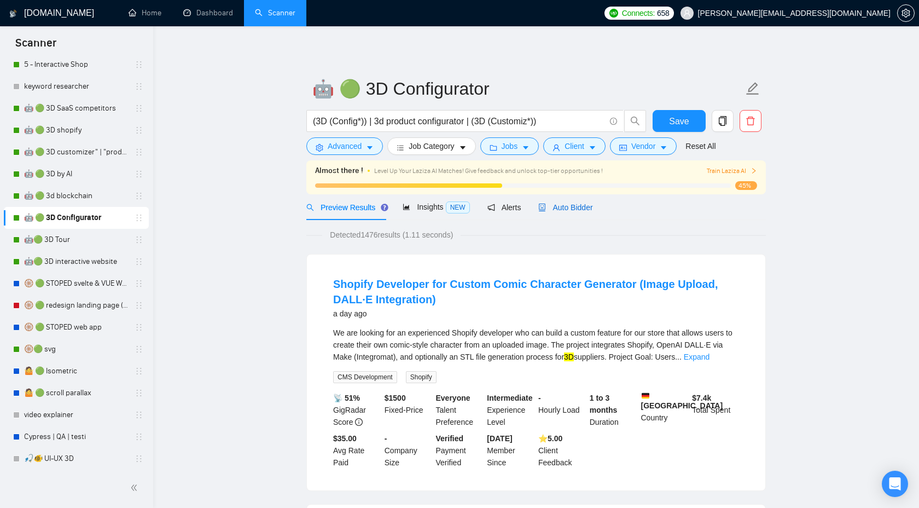
click at [562, 210] on span "Auto Bidder" at bounding box center [565, 207] width 54 height 9
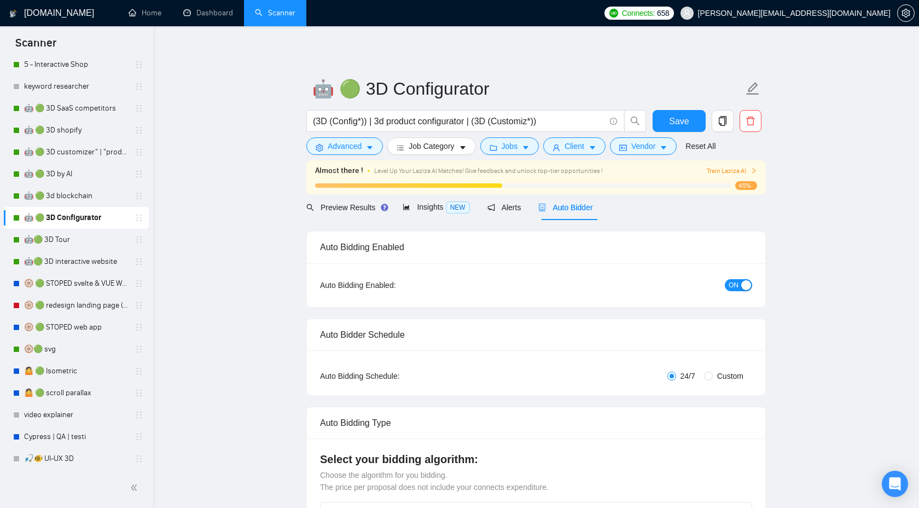
checkbox input "true"
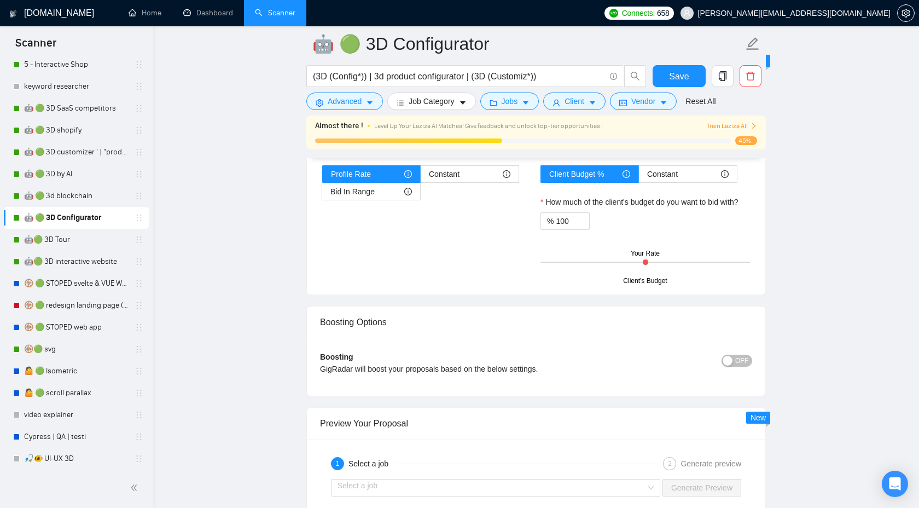
scroll to position [1845, 0]
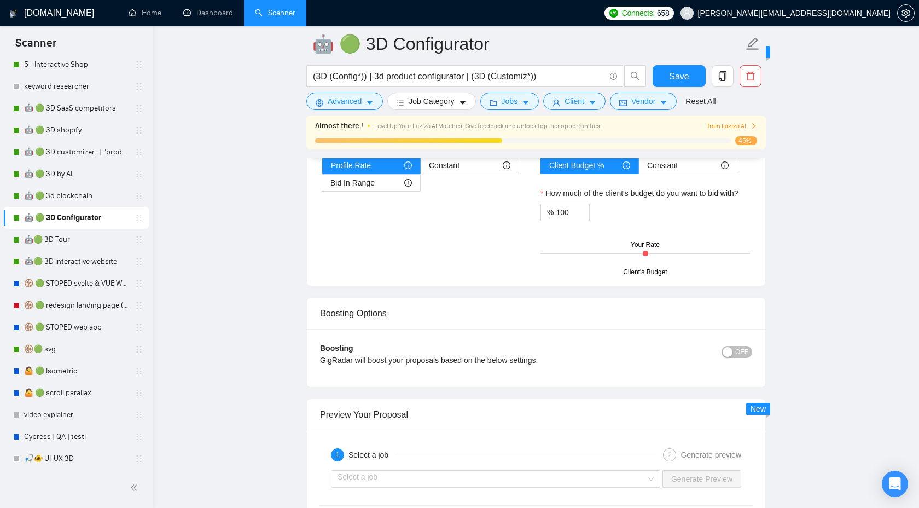
click at [736, 351] on span "OFF" at bounding box center [741, 352] width 13 height 12
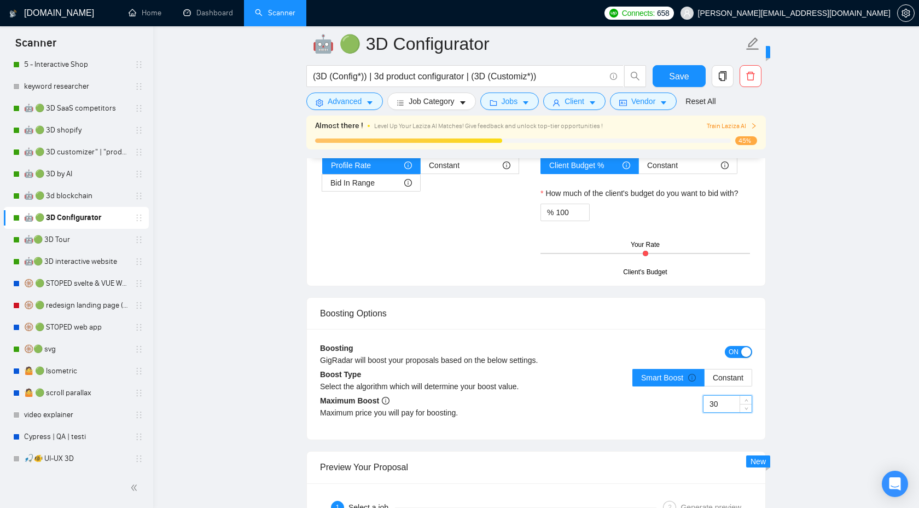
drag, startPoint x: 725, startPoint y: 402, endPoint x: 683, endPoint y: 397, distance: 43.0
click at [683, 397] on div "30" at bounding box center [644, 410] width 216 height 31
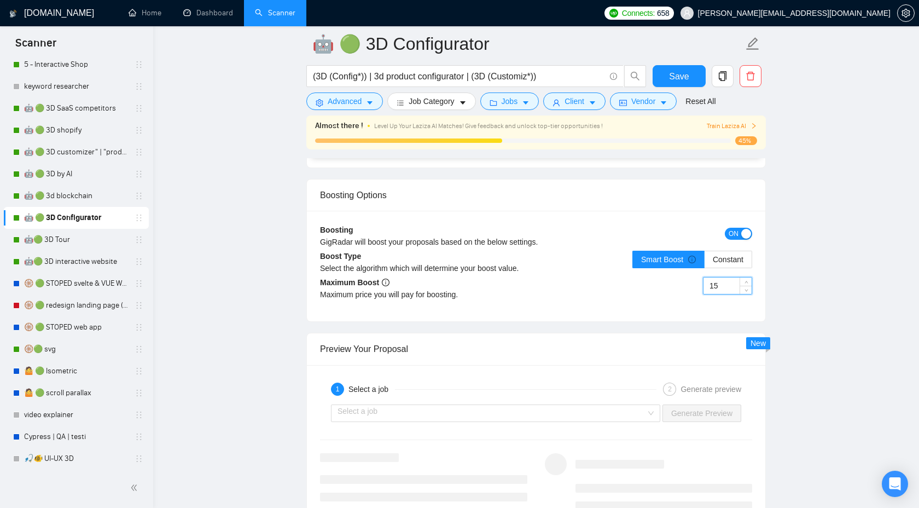
scroll to position [1971, 0]
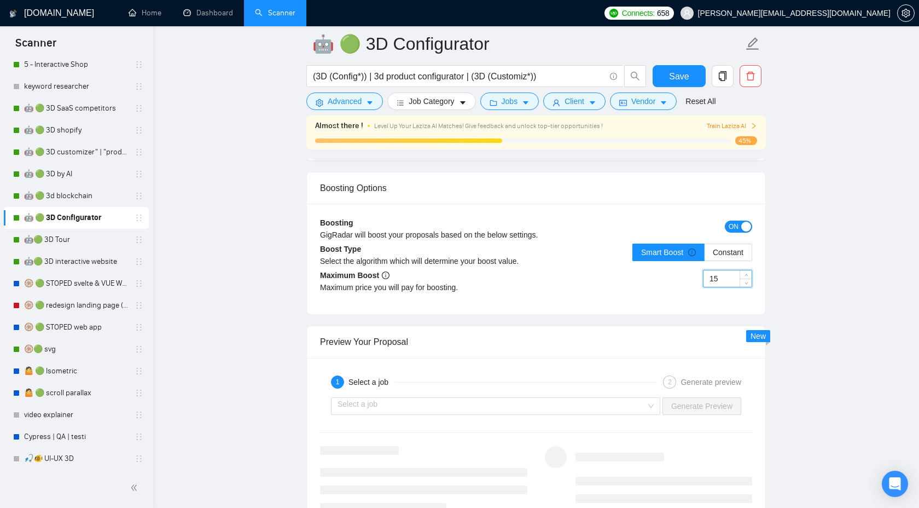
type input "15"
click at [676, 89] on div "Save" at bounding box center [678, 78] width 57 height 27
click at [676, 74] on span "Save" at bounding box center [679, 76] width 20 height 14
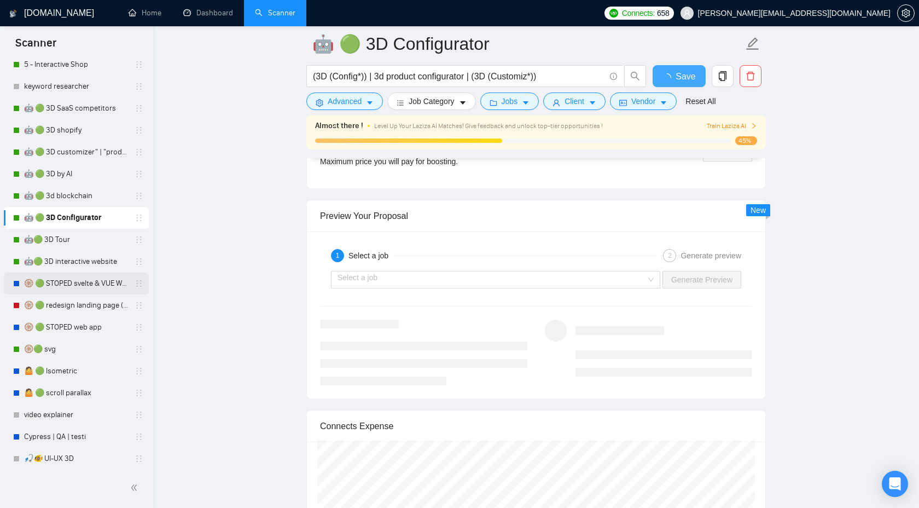
checkbox input "true"
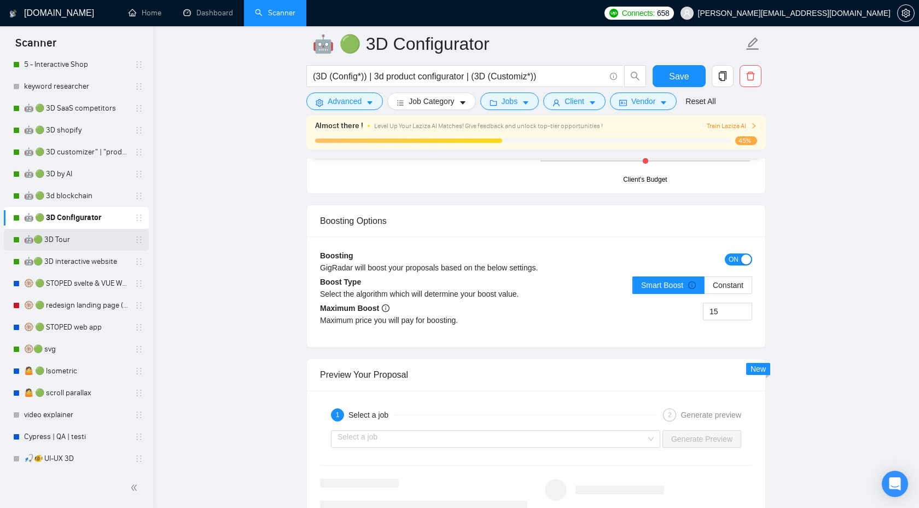
click at [96, 247] on link "🤖🟢 3D Tour" at bounding box center [76, 240] width 104 height 22
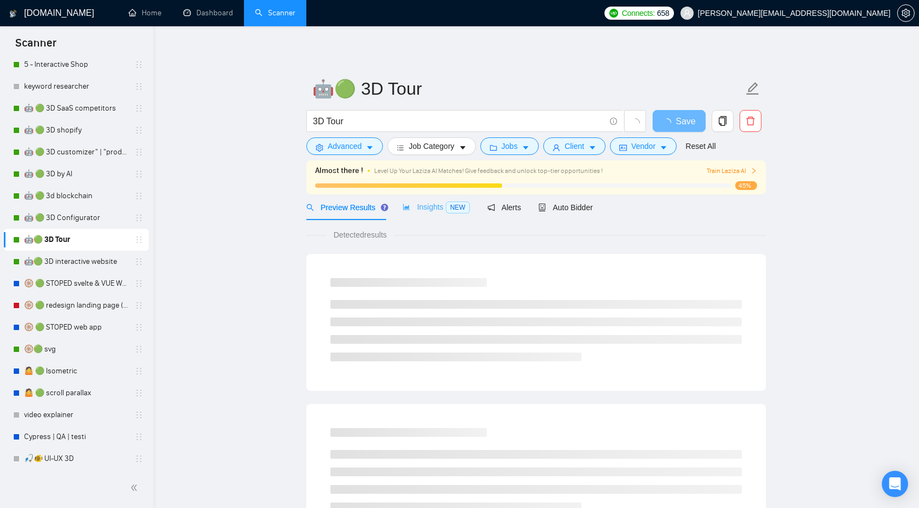
click at [436, 199] on div "Insights NEW" at bounding box center [436, 207] width 67 height 26
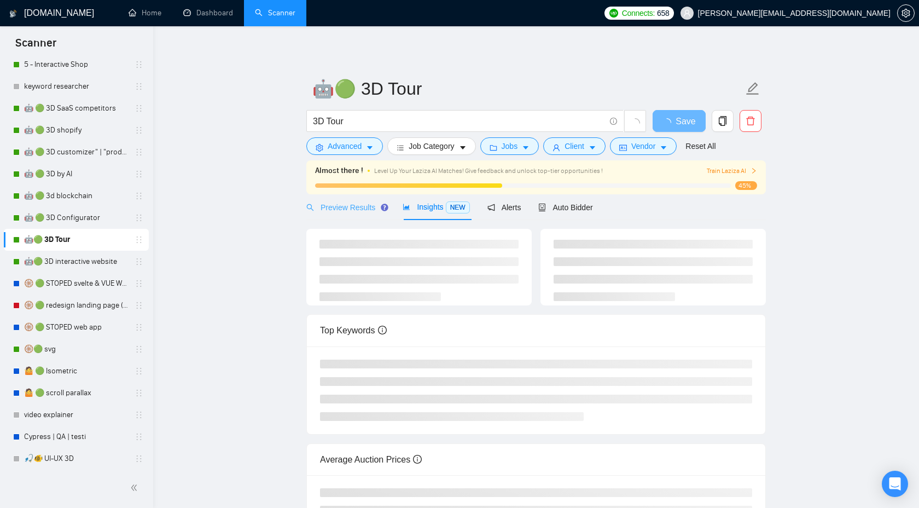
click at [352, 201] on div "Preview Results" at bounding box center [345, 207] width 79 height 26
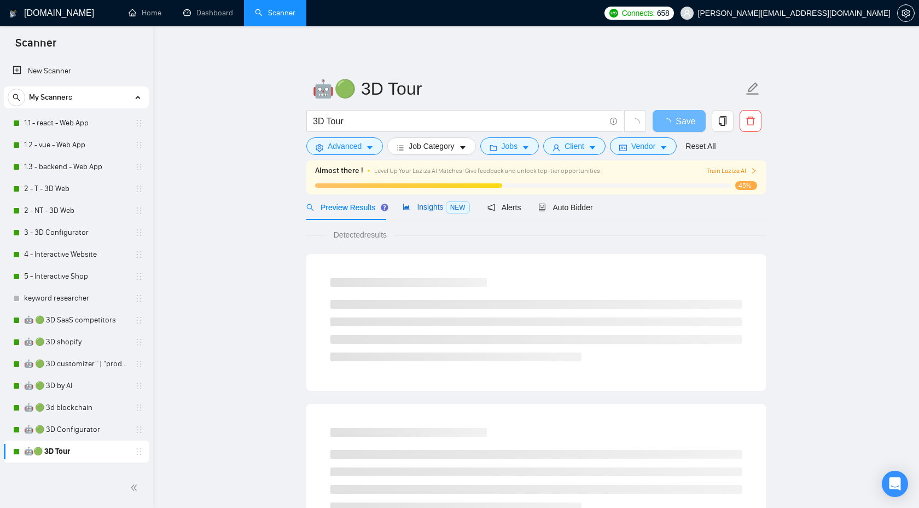
click at [447, 201] on div "Insights NEW" at bounding box center [436, 207] width 67 height 13
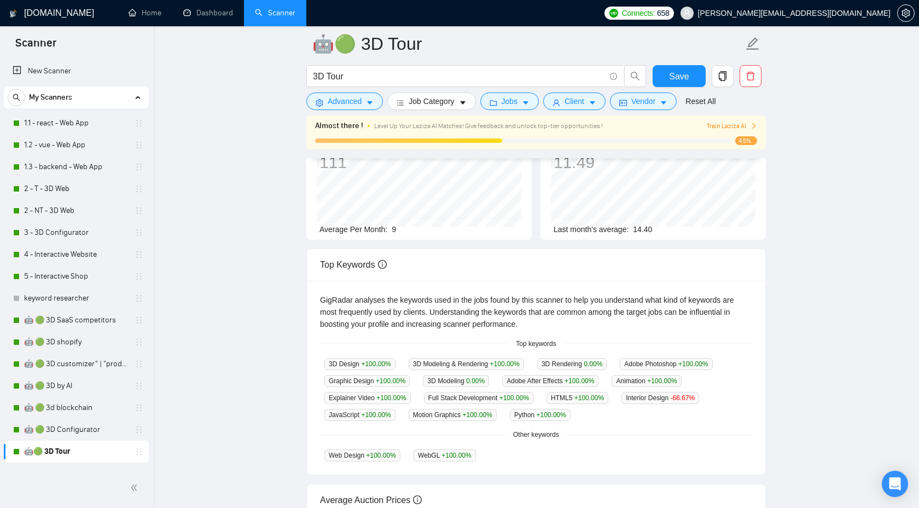
scroll to position [1, 0]
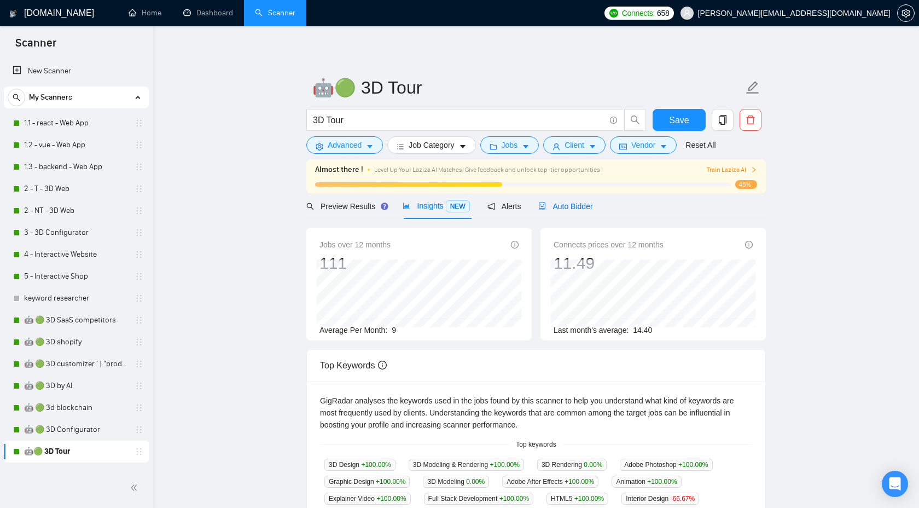
click at [579, 206] on span "Auto Bidder" at bounding box center [565, 206] width 54 height 9
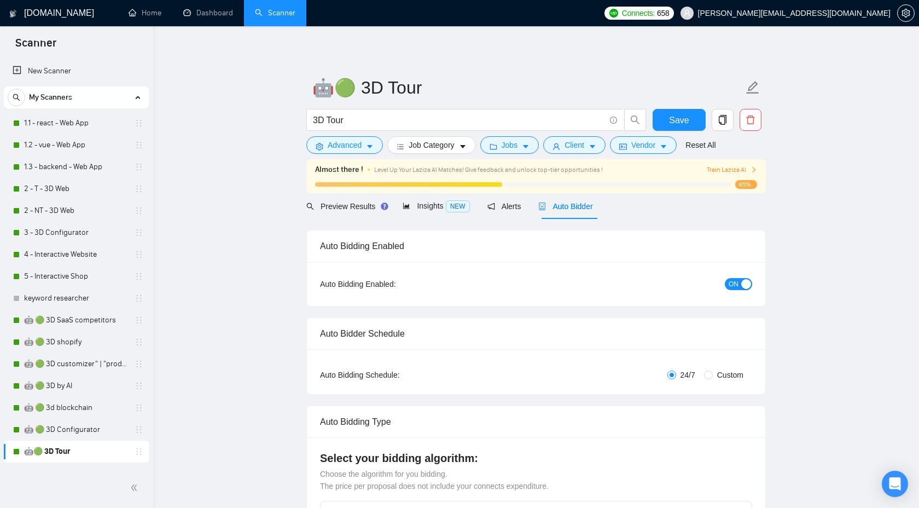
checkbox input "true"
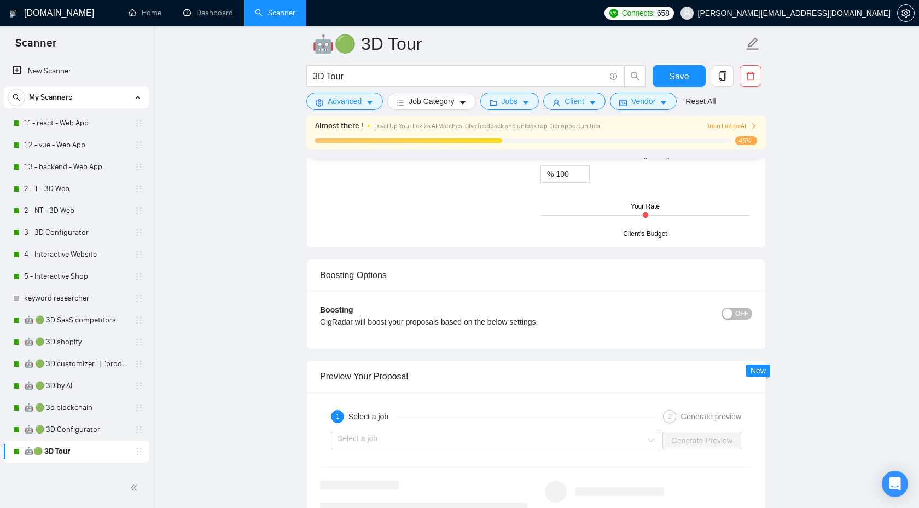
scroll to position [1905, 0]
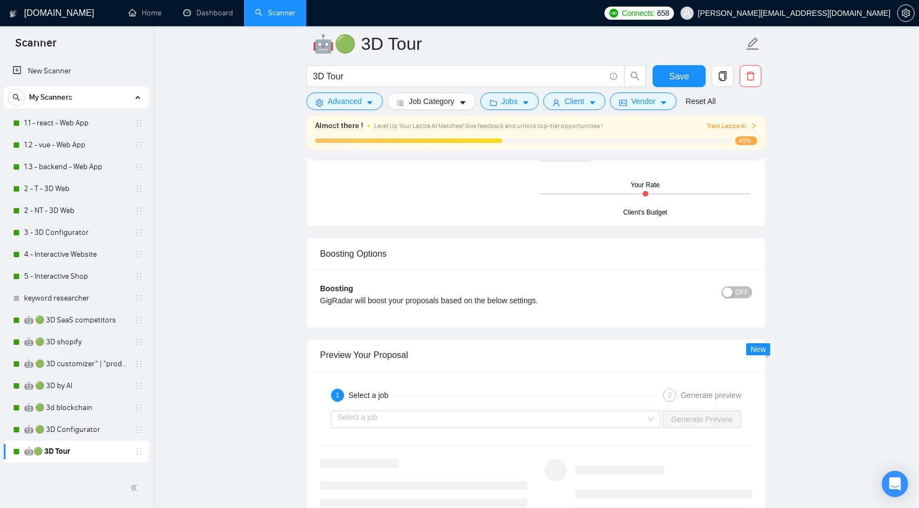
click at [737, 281] on div "Boosting GigRadar will boost your proposals based on the below settings. OFF Bo…" at bounding box center [536, 298] width 458 height 58
click at [737, 286] on span "OFF" at bounding box center [741, 292] width 13 height 12
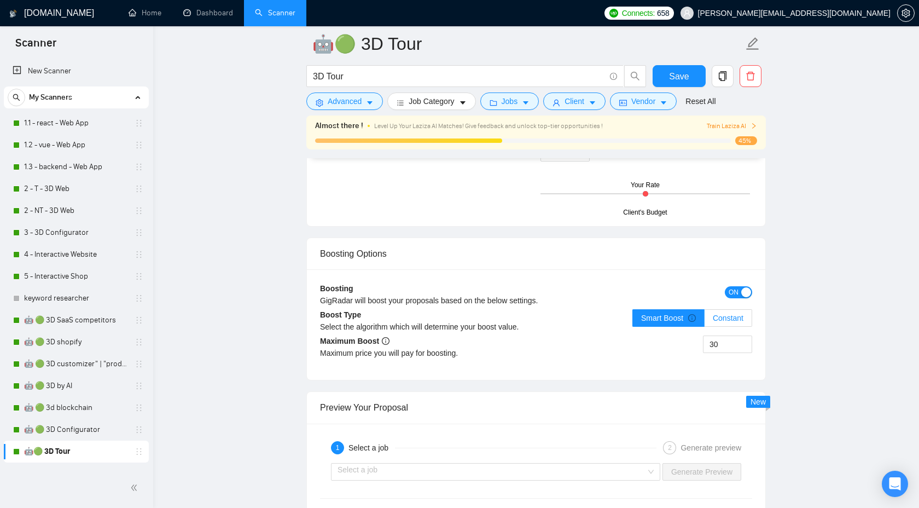
click at [727, 322] on label "Constant" at bounding box center [729, 318] width 48 height 18
click at [705, 321] on input "Constant" at bounding box center [705, 321] width 0 height 0
drag, startPoint x: 725, startPoint y: 351, endPoint x: 680, endPoint y: 342, distance: 46.2
click at [680, 342] on div "30" at bounding box center [644, 350] width 216 height 31
type input "12"
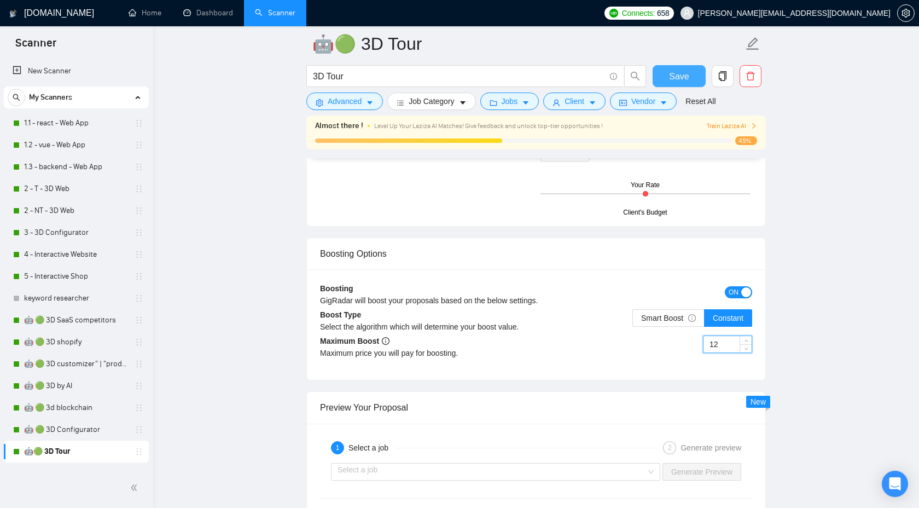
click at [679, 77] on span "Save" at bounding box center [679, 76] width 20 height 14
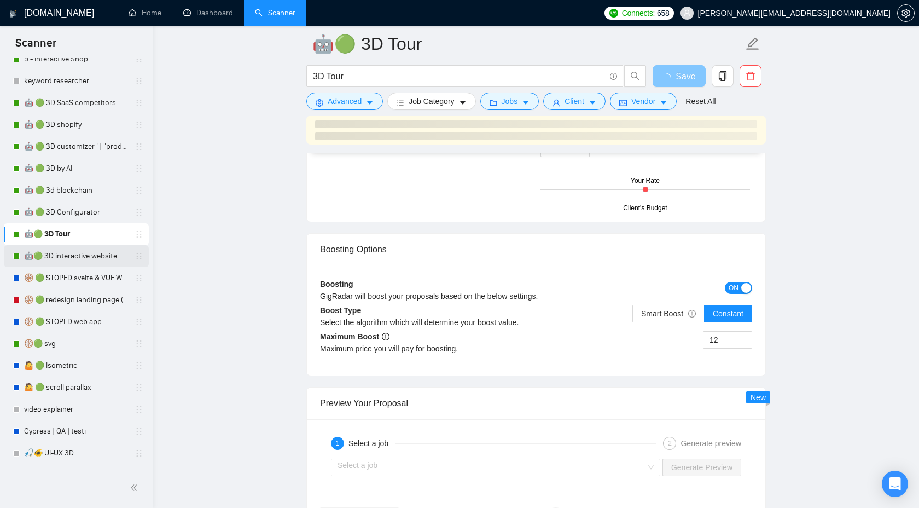
scroll to position [218, 0]
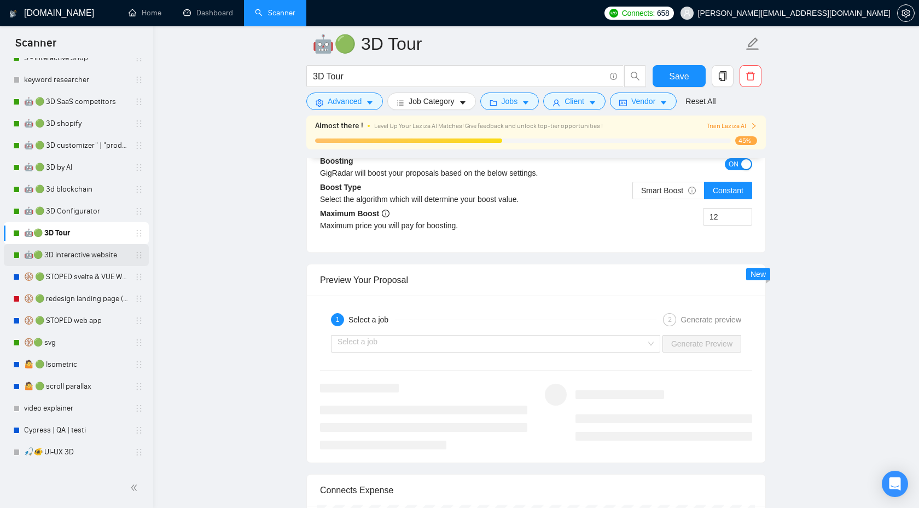
click at [86, 255] on link "🤖🟢 3D interactive website" at bounding box center [76, 255] width 104 height 22
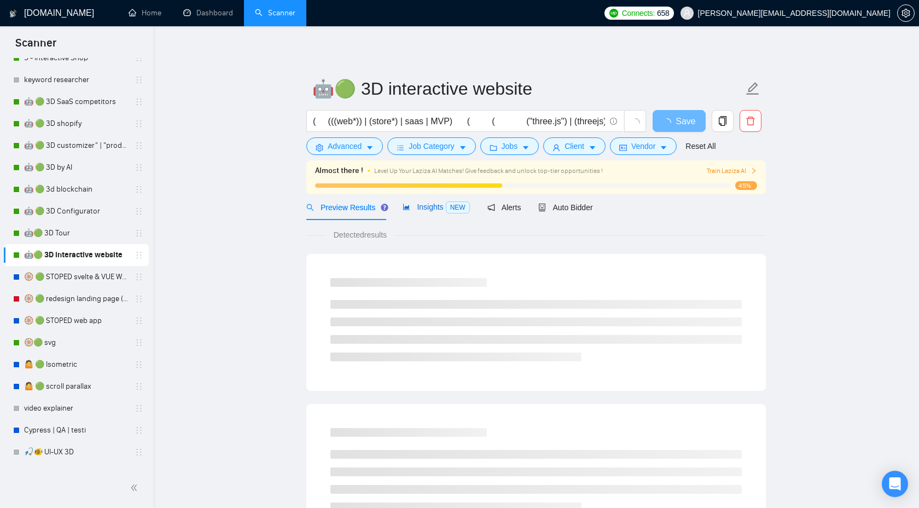
click at [438, 204] on span "Insights NEW" at bounding box center [436, 206] width 67 height 9
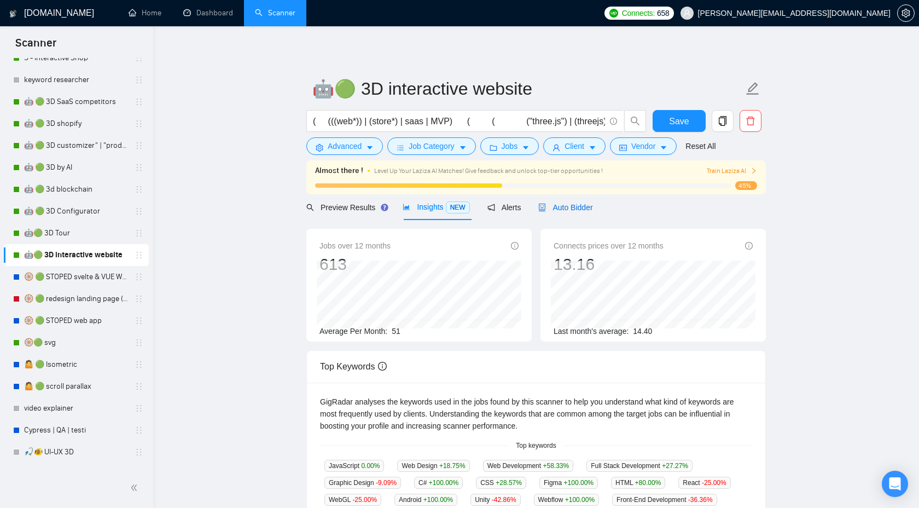
click at [561, 212] on div "Auto Bidder" at bounding box center [565, 207] width 54 height 12
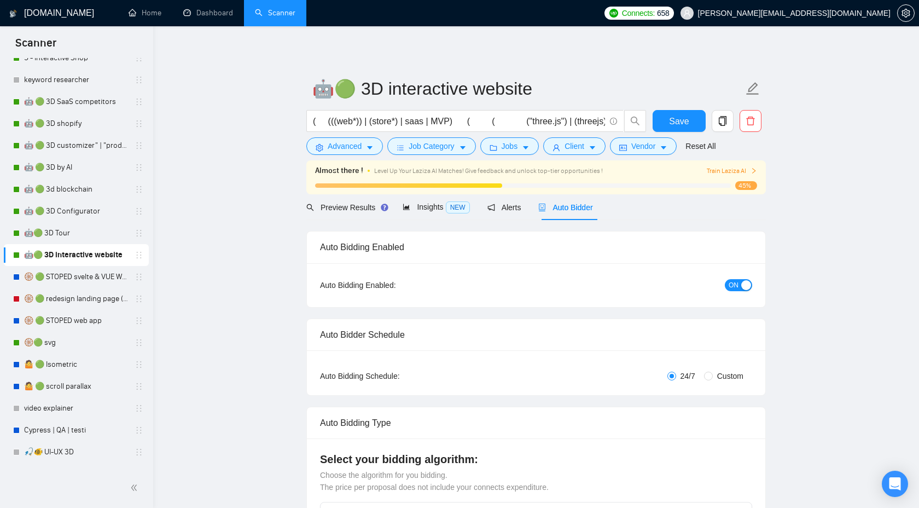
radio input "false"
radio input "true"
checkbox input "true"
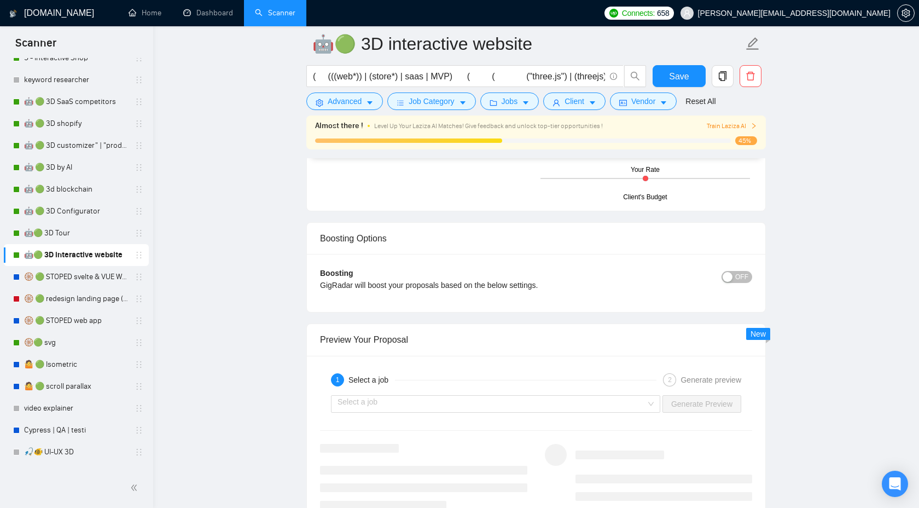
scroll to position [2078, 0]
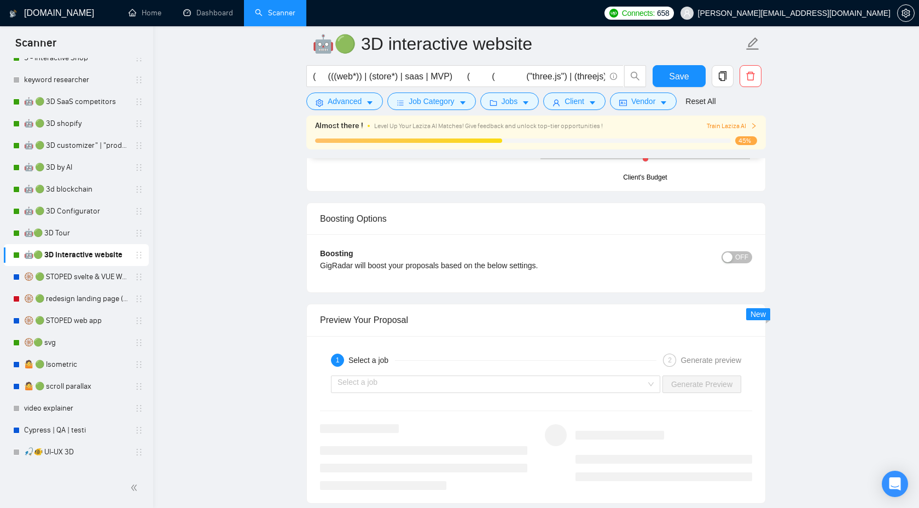
click at [741, 260] on span "OFF" at bounding box center [741, 257] width 13 height 12
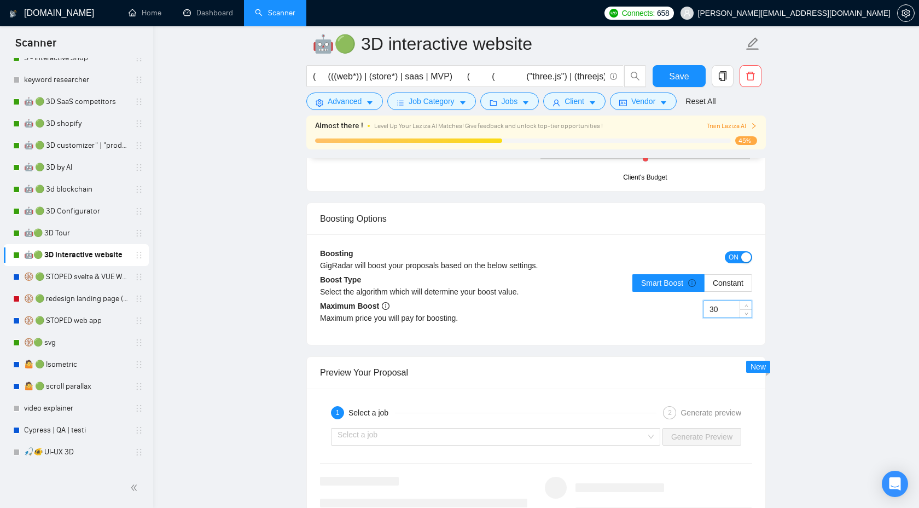
drag, startPoint x: 721, startPoint y: 308, endPoint x: 693, endPoint y: 307, distance: 28.5
click at [693, 308] on div "30" at bounding box center [644, 315] width 216 height 31
type input "25"
click at [682, 81] on span "Save" at bounding box center [679, 76] width 20 height 14
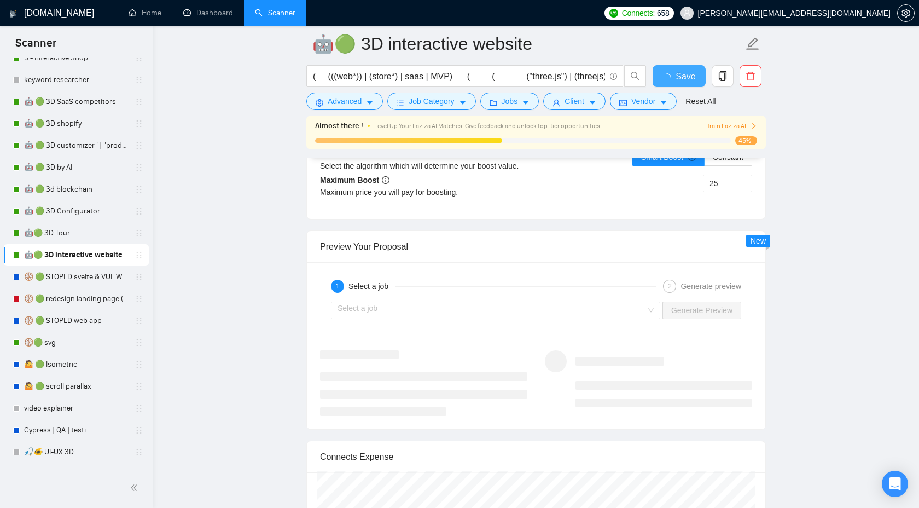
checkbox input "true"
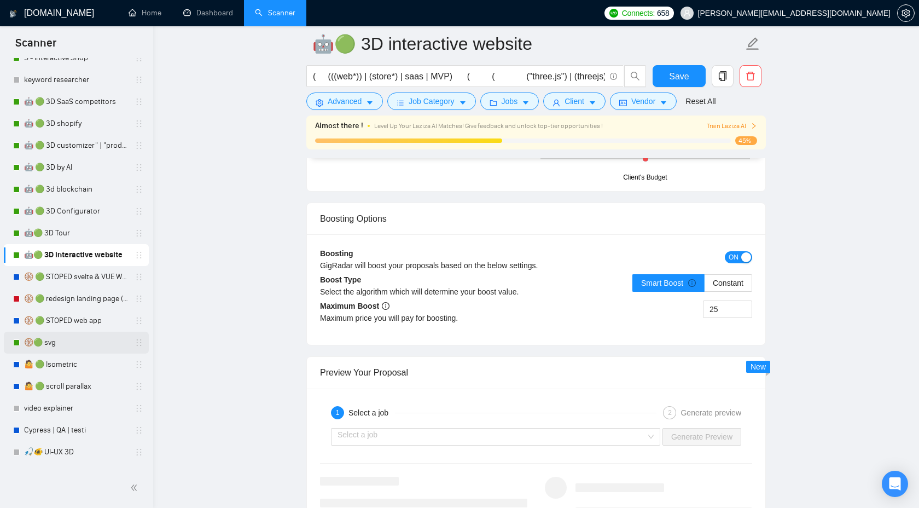
click at [60, 343] on link "🛞🟢 svg" at bounding box center [76, 343] width 104 height 22
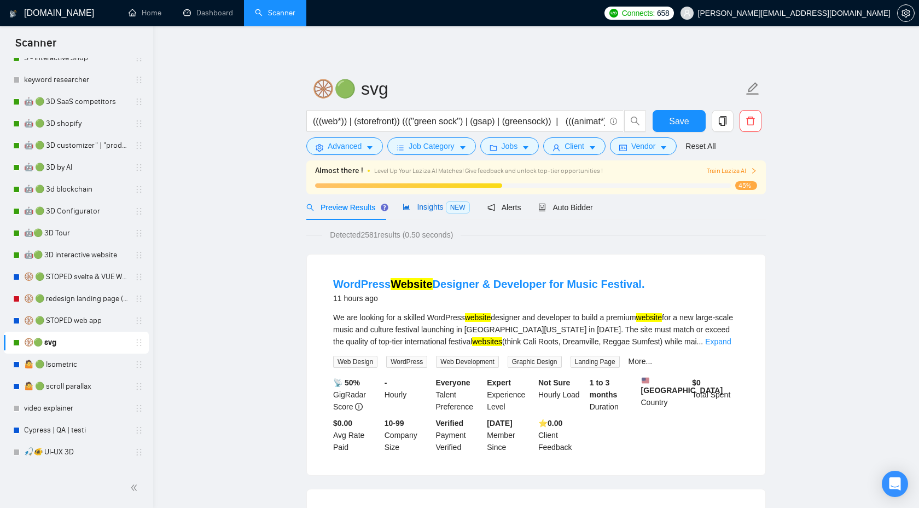
click at [435, 205] on span "Insights NEW" at bounding box center [436, 206] width 67 height 9
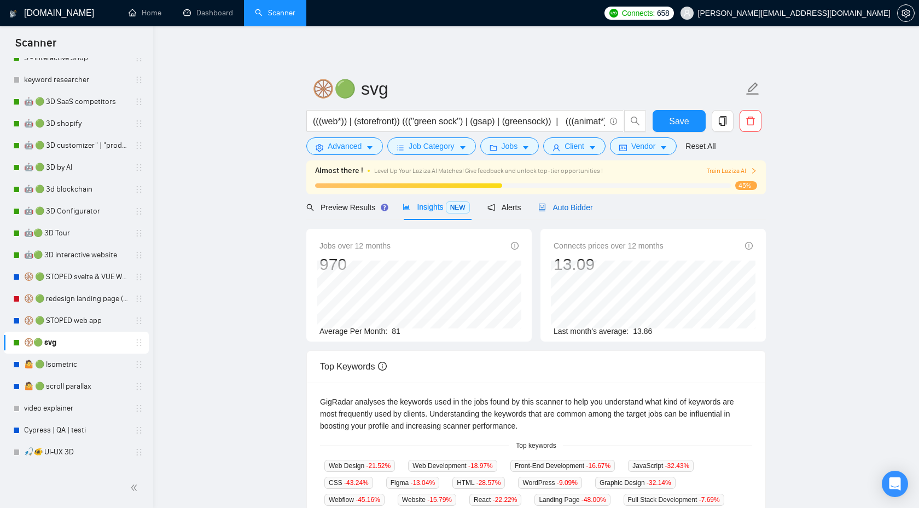
click at [580, 203] on span "Auto Bidder" at bounding box center [565, 207] width 54 height 9
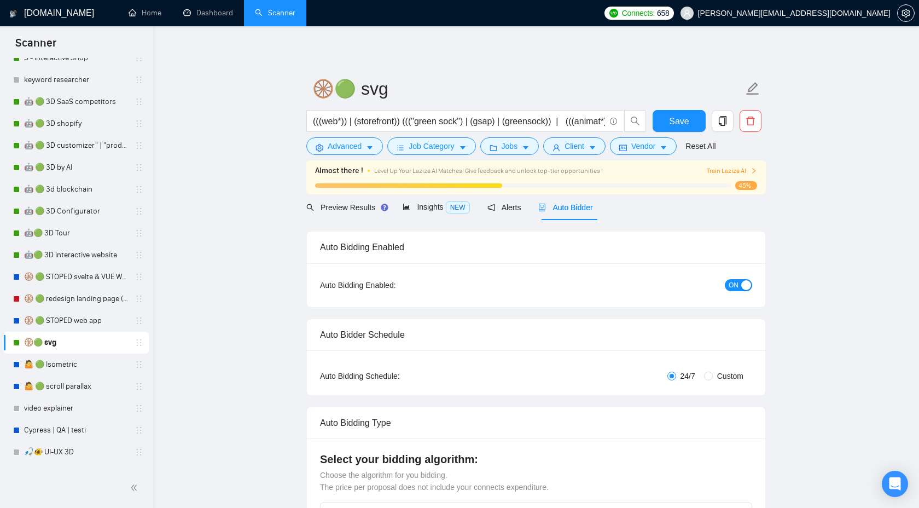
checkbox input "true"
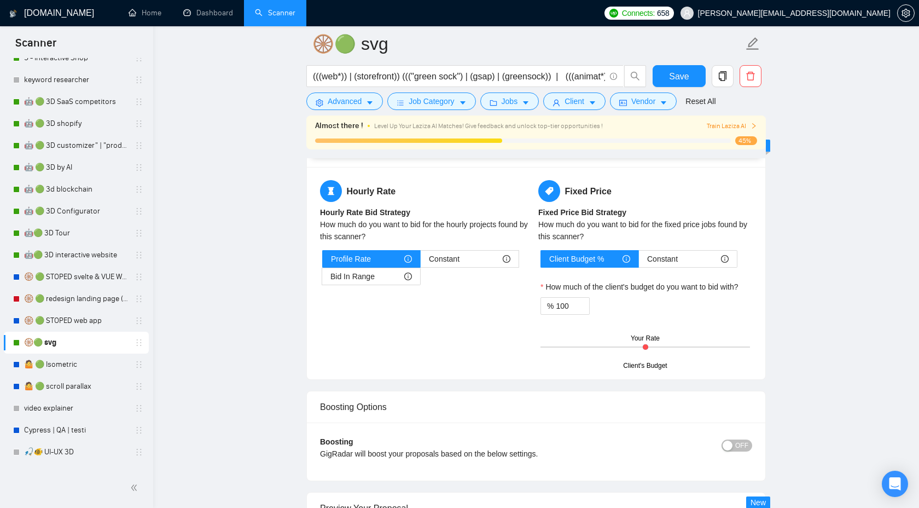
scroll to position [1783, 0]
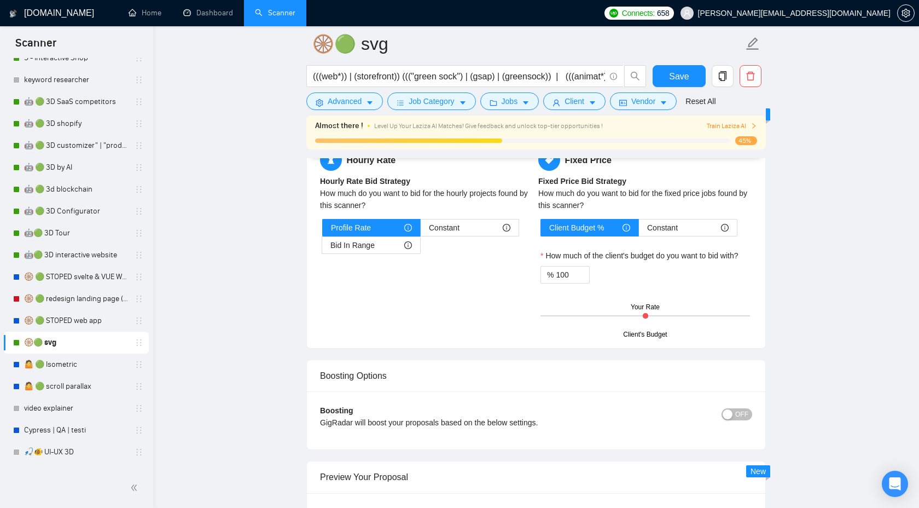
click at [739, 412] on span "OFF" at bounding box center [741, 414] width 13 height 12
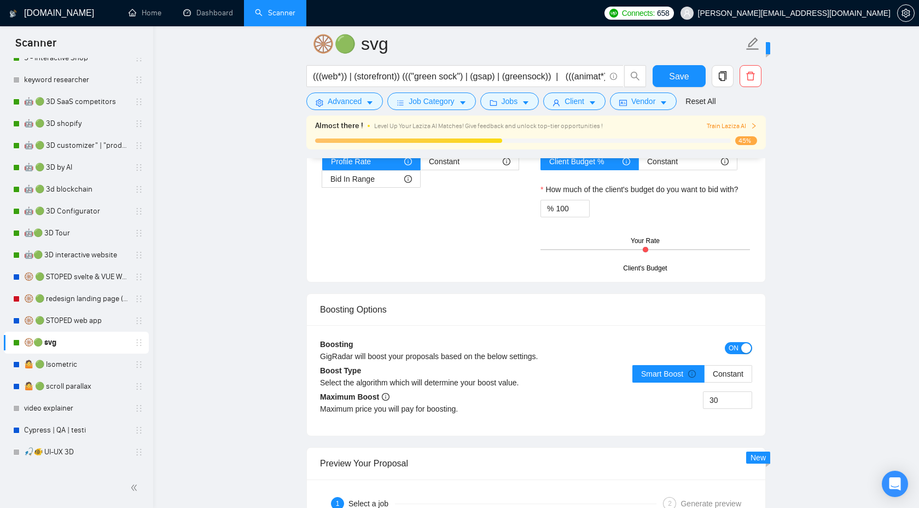
scroll to position [1880, 0]
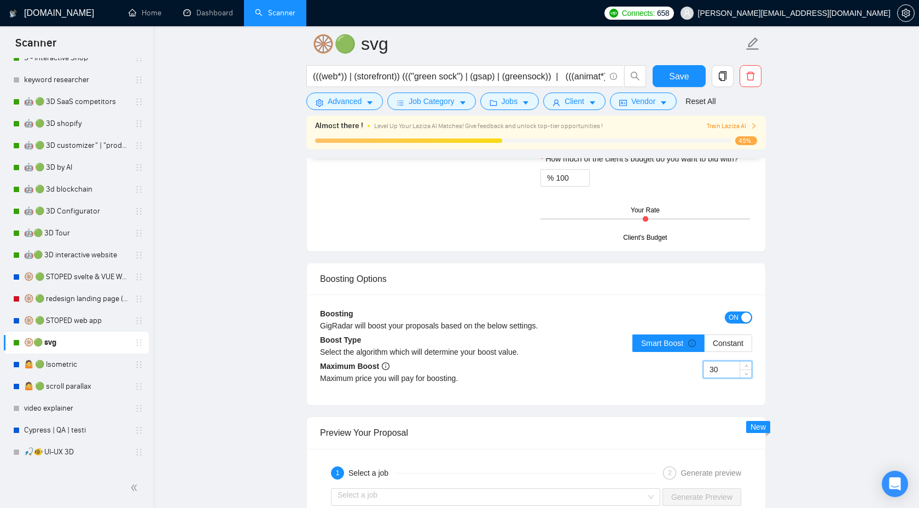
drag, startPoint x: 727, startPoint y: 368, endPoint x: 690, endPoint y: 367, distance: 36.1
click at [690, 367] on div "30" at bounding box center [644, 376] width 216 height 31
type input "16"
click at [684, 75] on span "Save" at bounding box center [679, 76] width 20 height 14
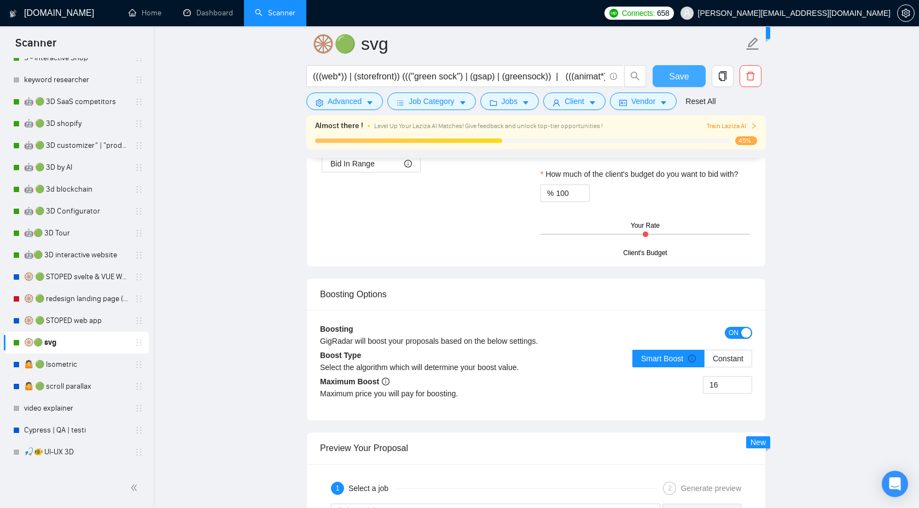
scroll to position [384, 0]
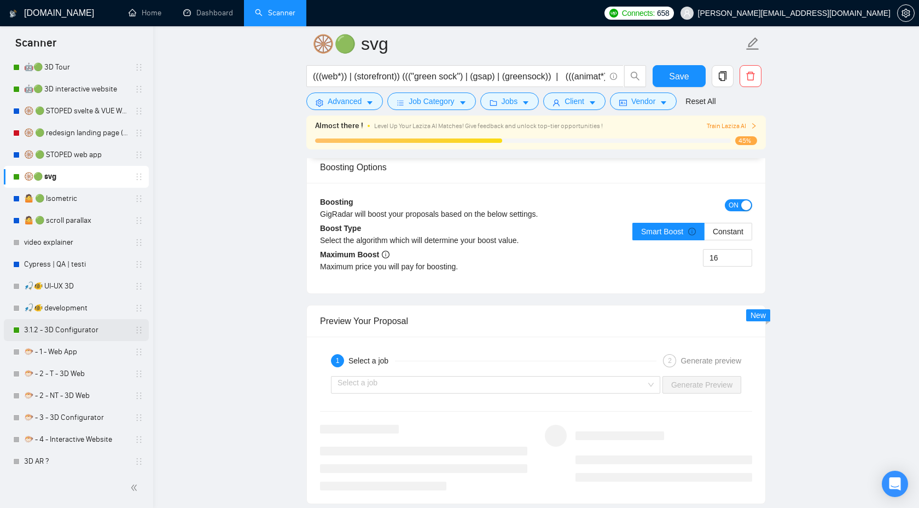
click at [77, 334] on link "3.1.2 - 3D Configurator" at bounding box center [76, 330] width 104 height 22
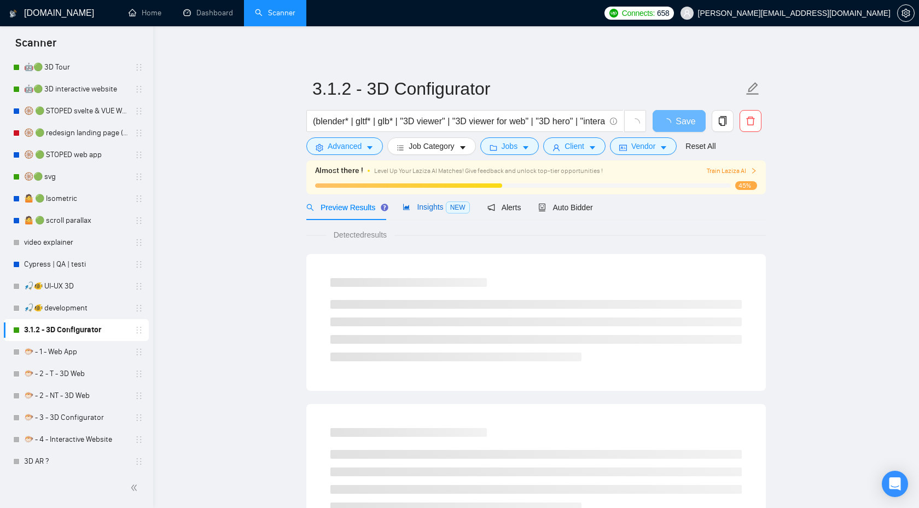
click at [446, 201] on div "Insights NEW" at bounding box center [436, 207] width 67 height 13
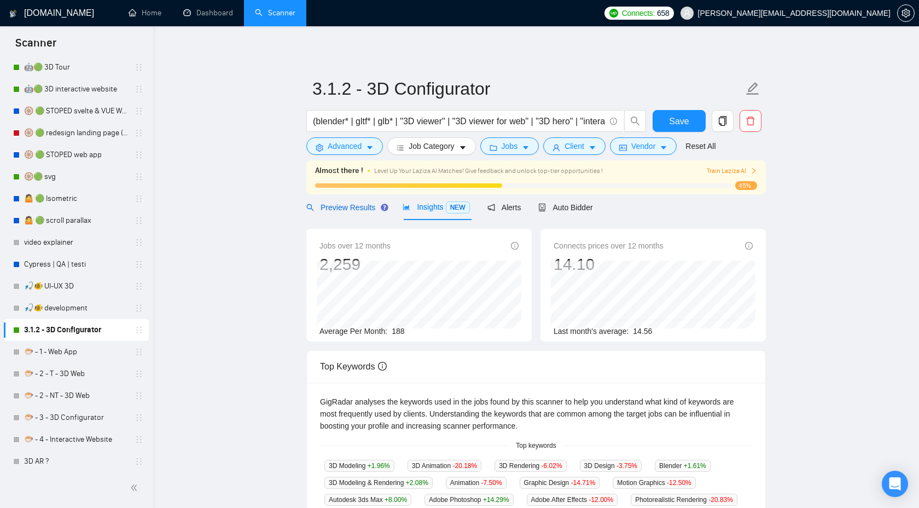
click at [345, 206] on span "Preview Results" at bounding box center [345, 207] width 79 height 9
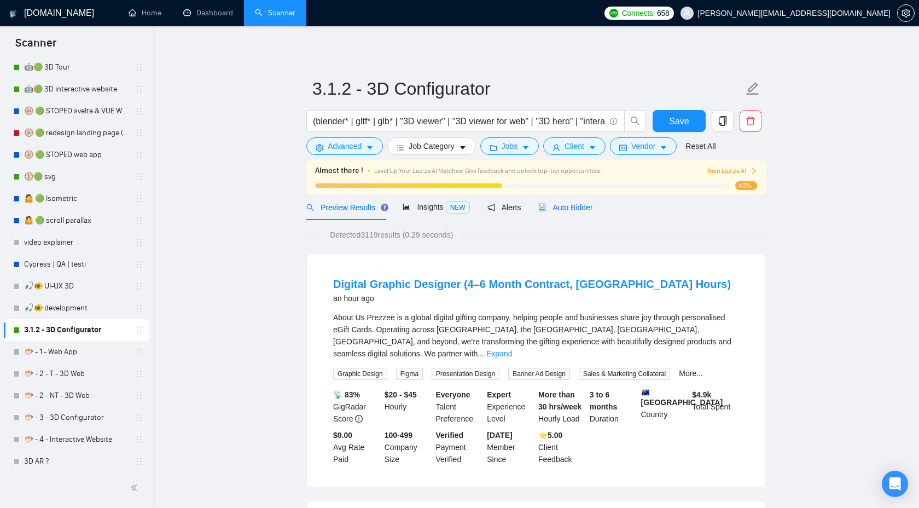
click at [565, 205] on span "Auto Bidder" at bounding box center [565, 207] width 54 height 9
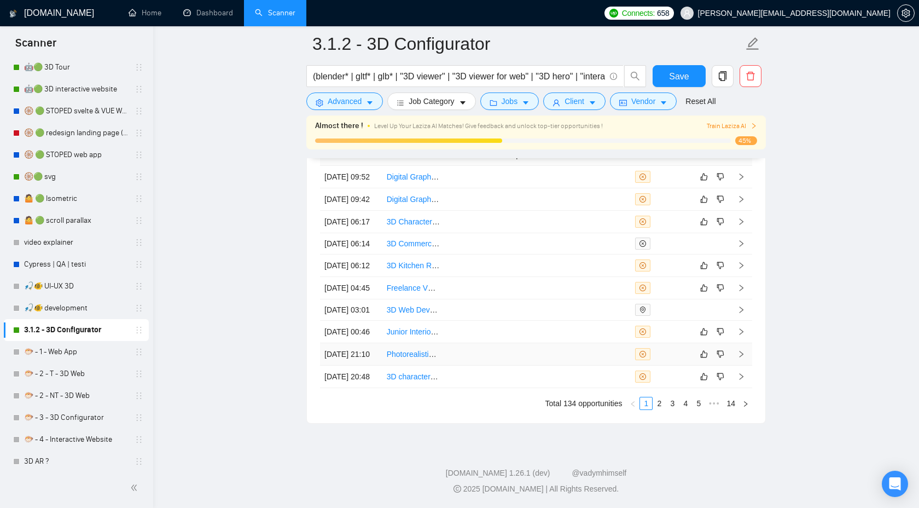
scroll to position [2964, 0]
click at [661, 403] on link "2" at bounding box center [659, 403] width 12 height 12
click at [673, 409] on link "3" at bounding box center [672, 403] width 12 height 12
click at [690, 409] on link "4" at bounding box center [685, 403] width 12 height 12
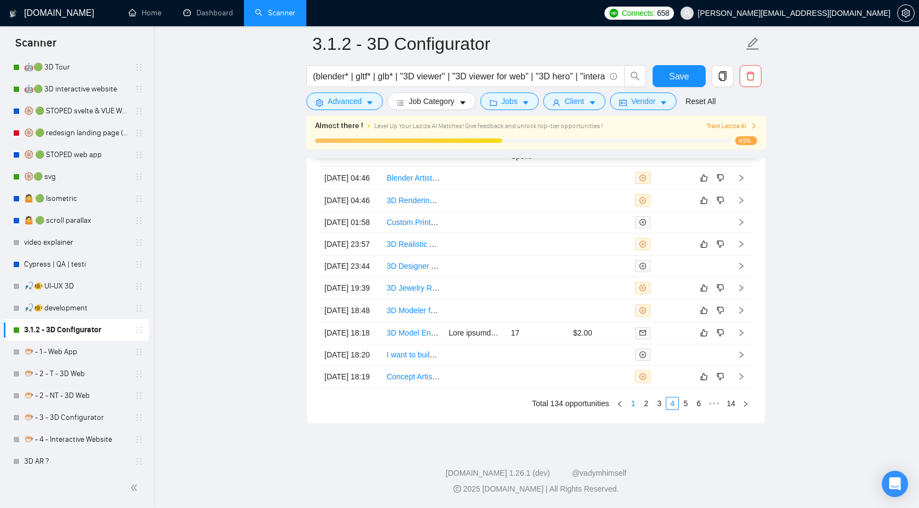
click at [635, 409] on link "1" at bounding box center [633, 403] width 12 height 12
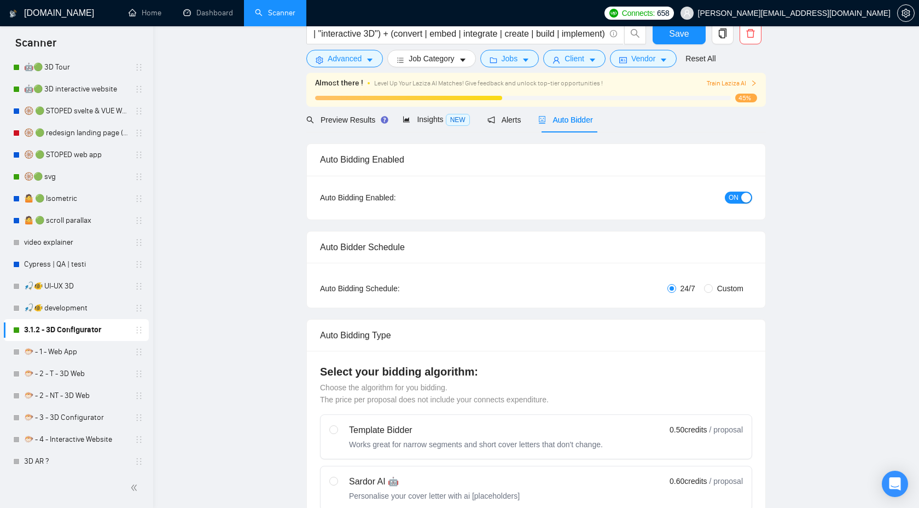
scroll to position [0, 0]
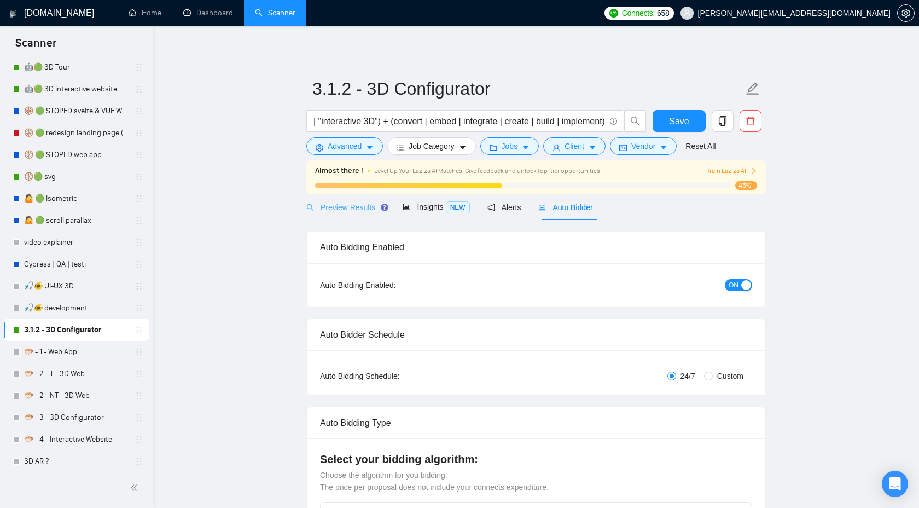
drag, startPoint x: 367, startPoint y: 198, endPoint x: 365, endPoint y: 207, distance: 9.4
click at [367, 198] on div "Preview Results" at bounding box center [345, 207] width 79 height 26
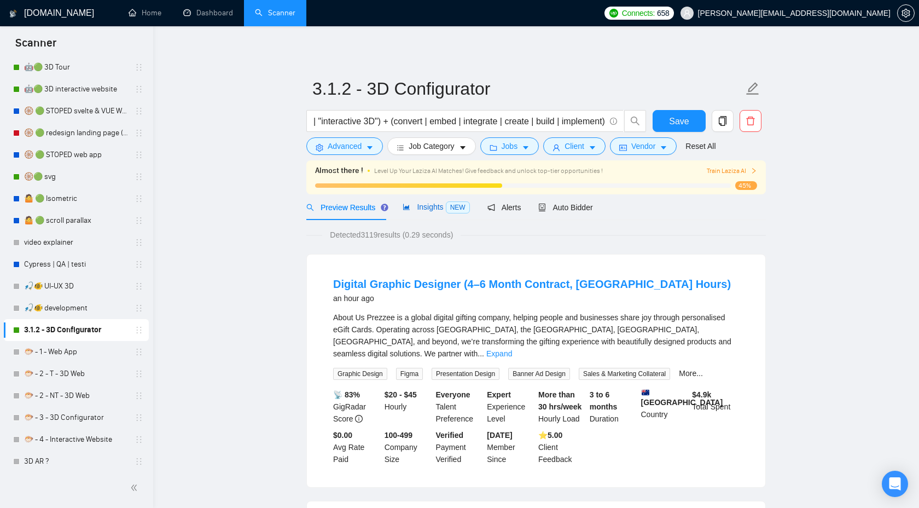
click at [427, 207] on span "Insights NEW" at bounding box center [436, 206] width 67 height 9
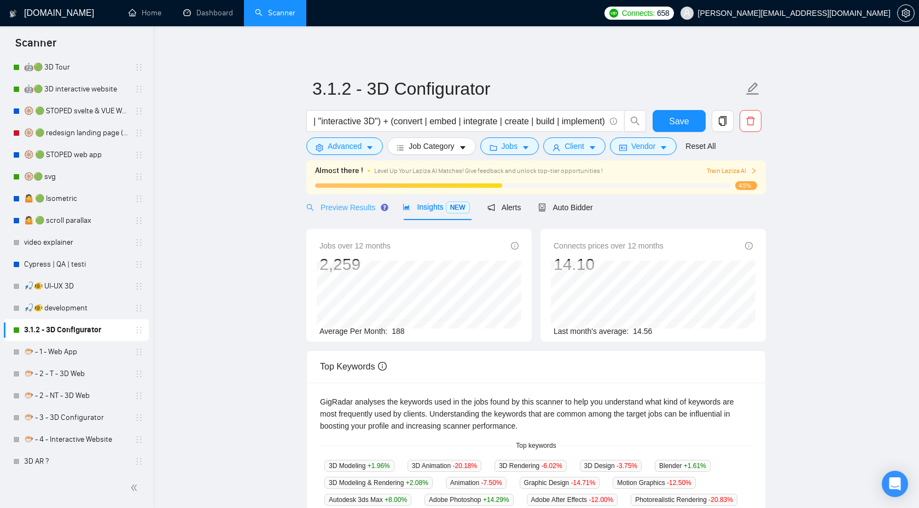
click at [357, 195] on div "Preview Results" at bounding box center [345, 207] width 79 height 26
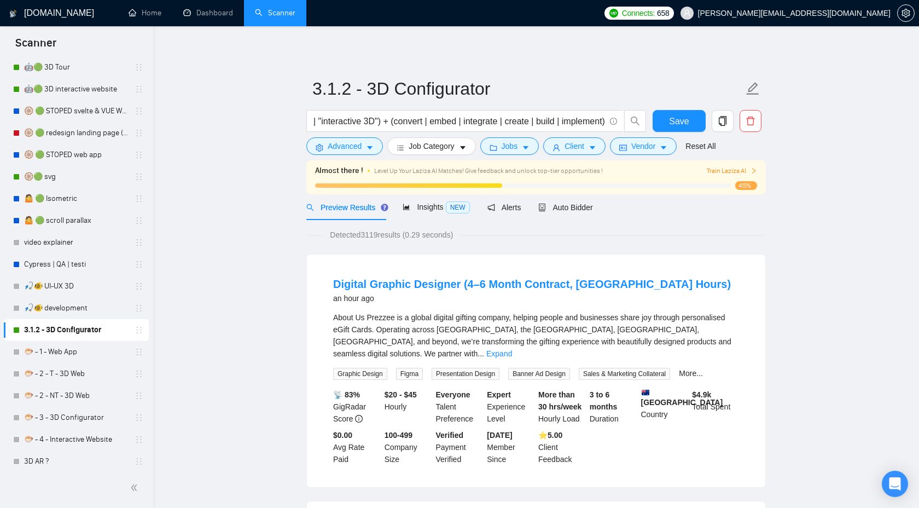
click at [357, 199] on div "Preview Results" at bounding box center [345, 207] width 79 height 26
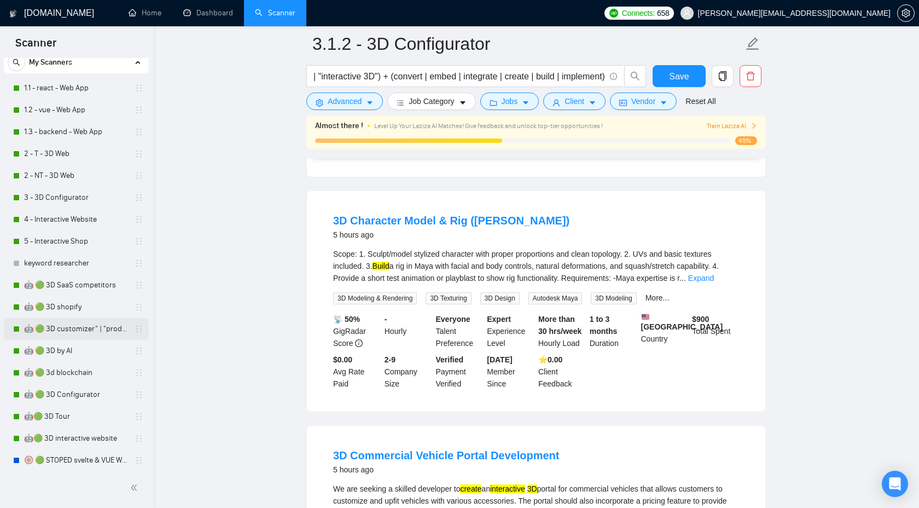
scroll to position [39, 0]
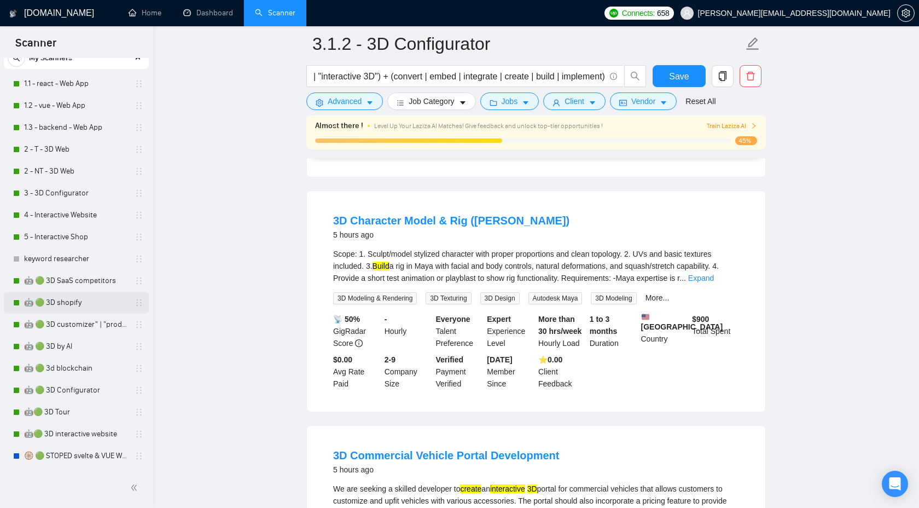
click at [79, 299] on link "🤖 🟢 3D shopify" at bounding box center [76, 303] width 104 height 22
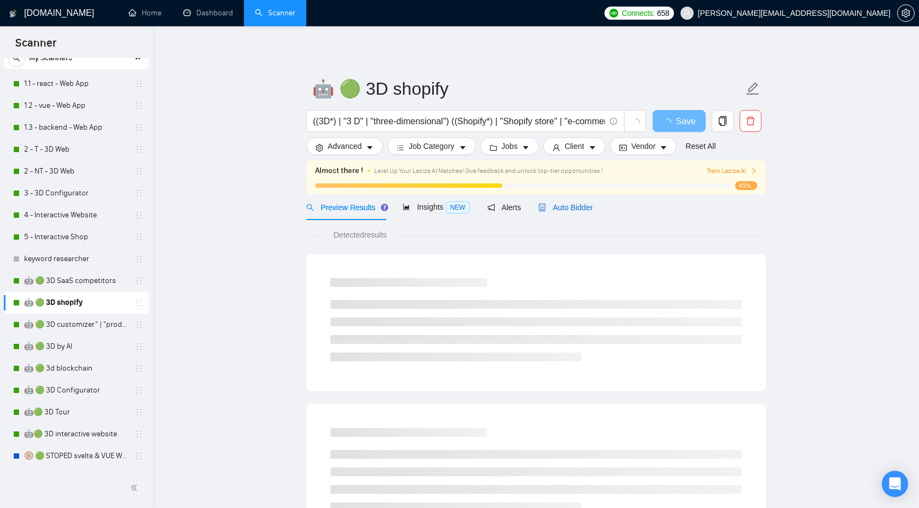
click at [579, 210] on span "Auto Bidder" at bounding box center [565, 207] width 54 height 9
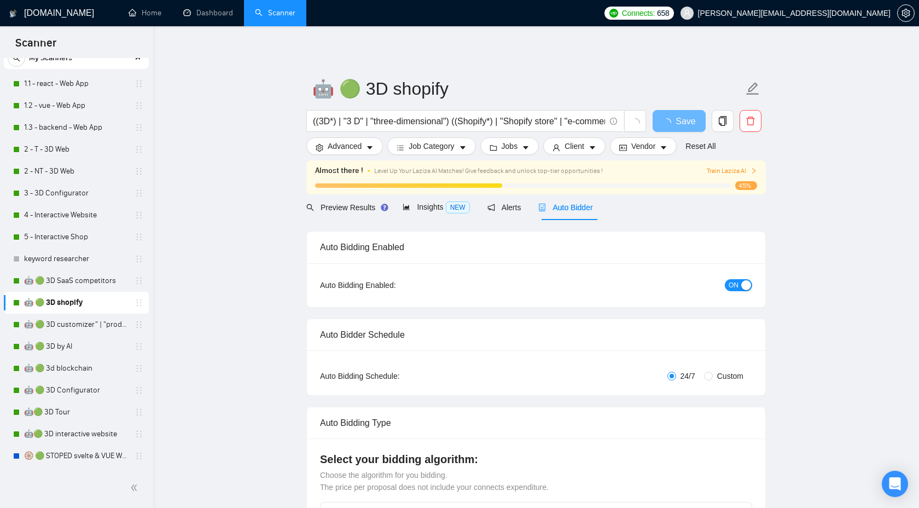
checkbox input "true"
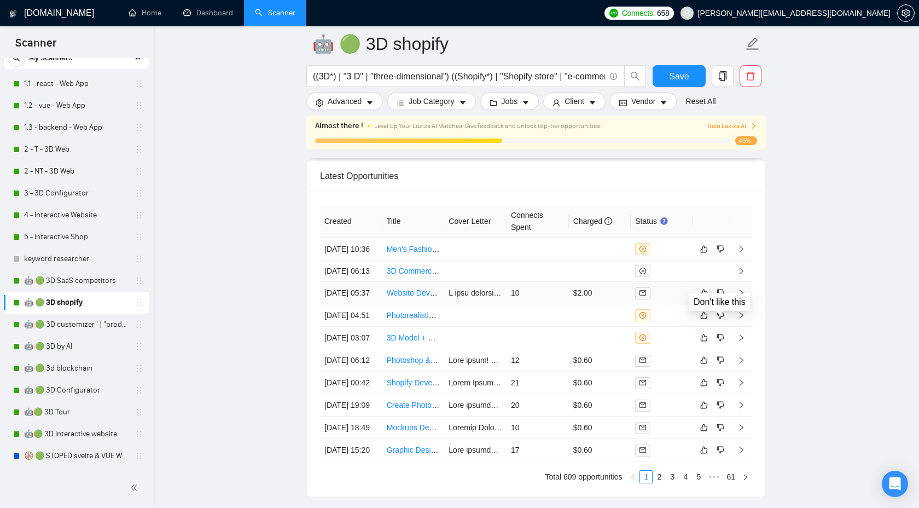
scroll to position [2941, 0]
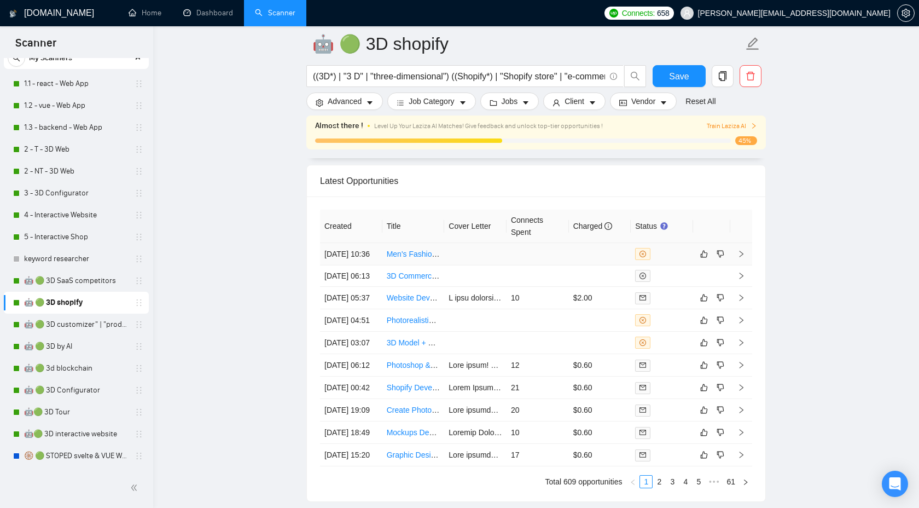
click at [743, 254] on td at bounding box center [741, 254] width 22 height 22
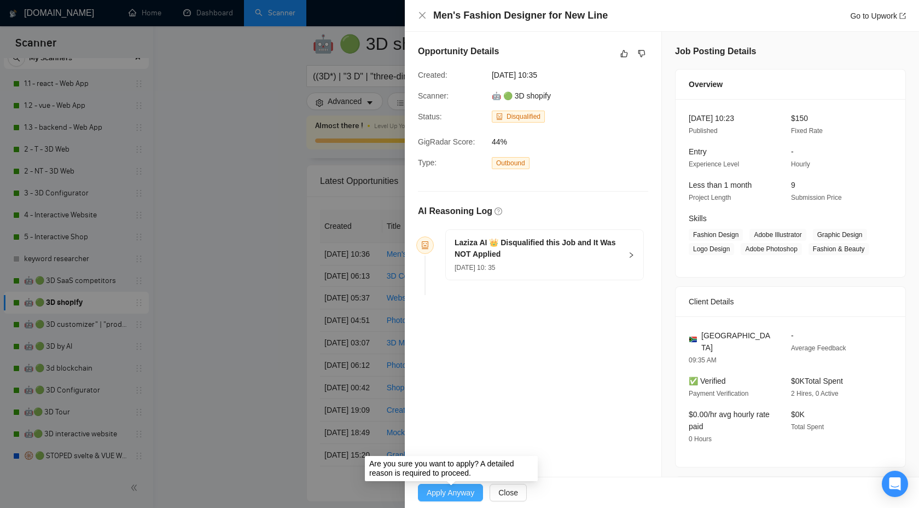
click at [466, 493] on span "Apply Anyway" at bounding box center [451, 492] width 48 height 12
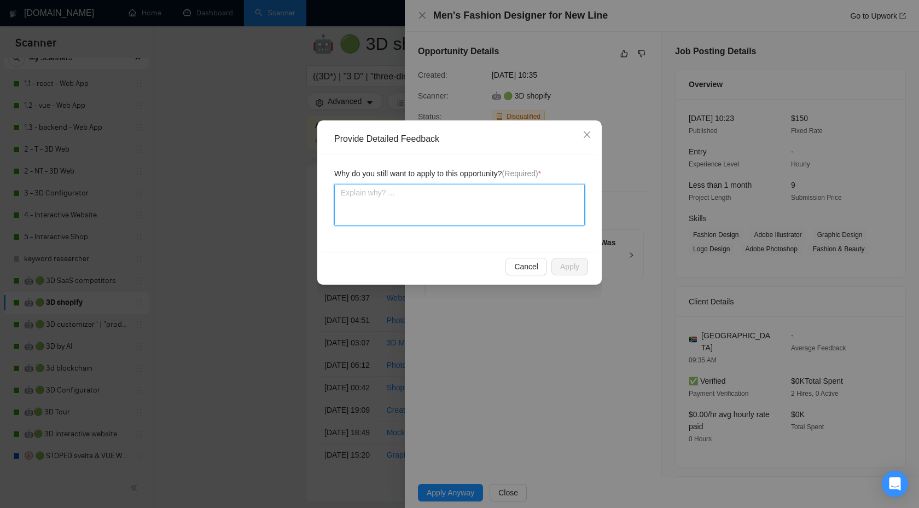
click at [487, 204] on textarea at bounding box center [459, 205] width 251 height 42
click at [584, 131] on icon "close" at bounding box center [587, 134] width 9 height 9
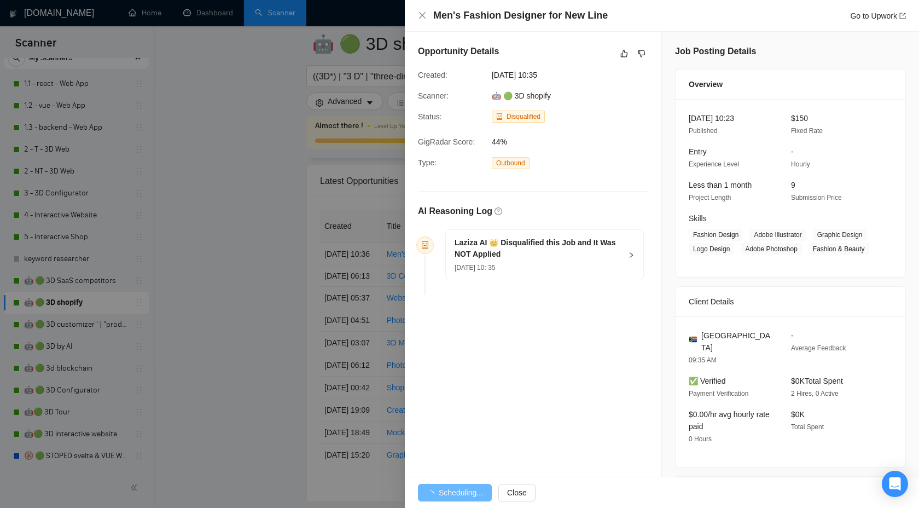
click at [619, 243] on h5 "Laziza AI 👑 Disqualified this Job and It Was NOT Applied" at bounding box center [538, 248] width 167 height 23
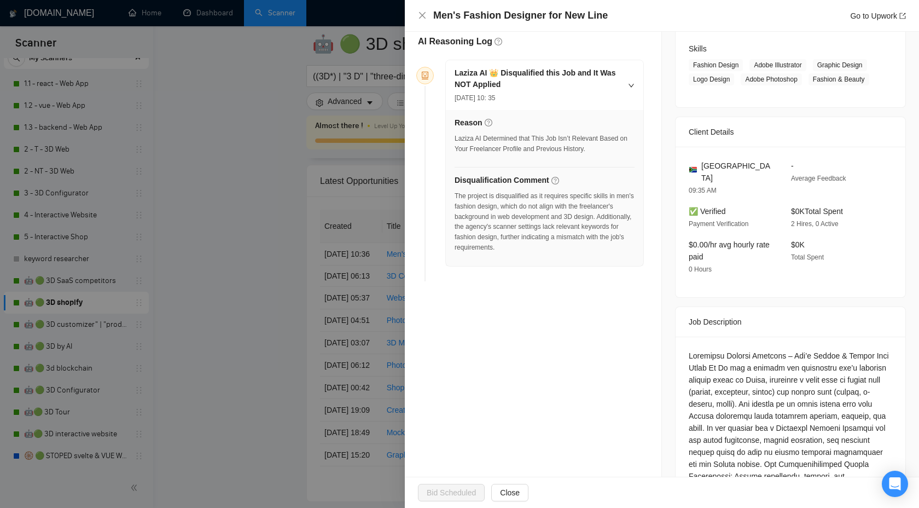
scroll to position [127, 0]
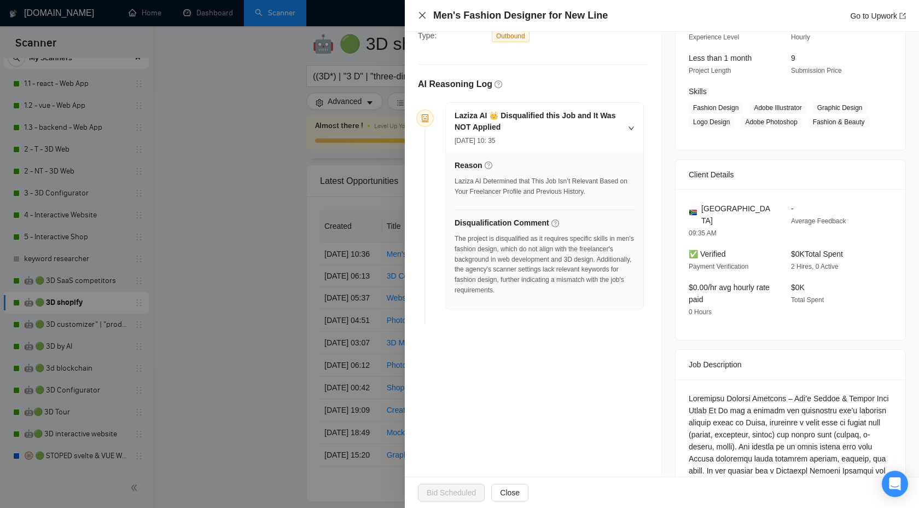
click at [421, 16] on icon "close" at bounding box center [422, 15] width 7 height 7
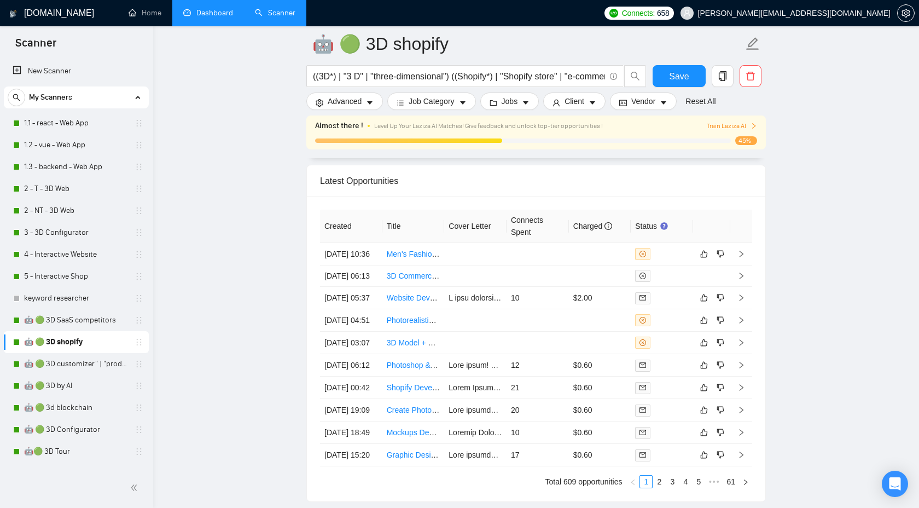
click at [221, 17] on link "Dashboard" at bounding box center [208, 12] width 50 height 9
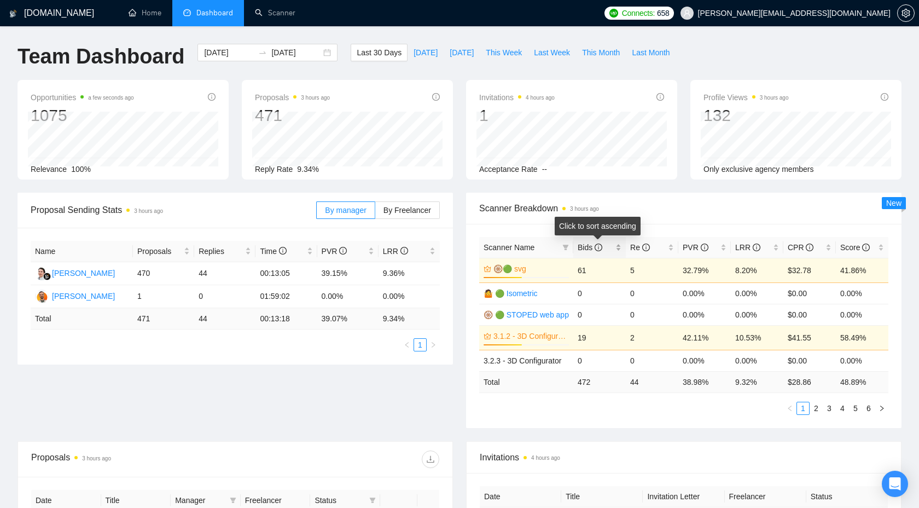
click at [605, 249] on span "Bids" at bounding box center [596, 247] width 36 height 12
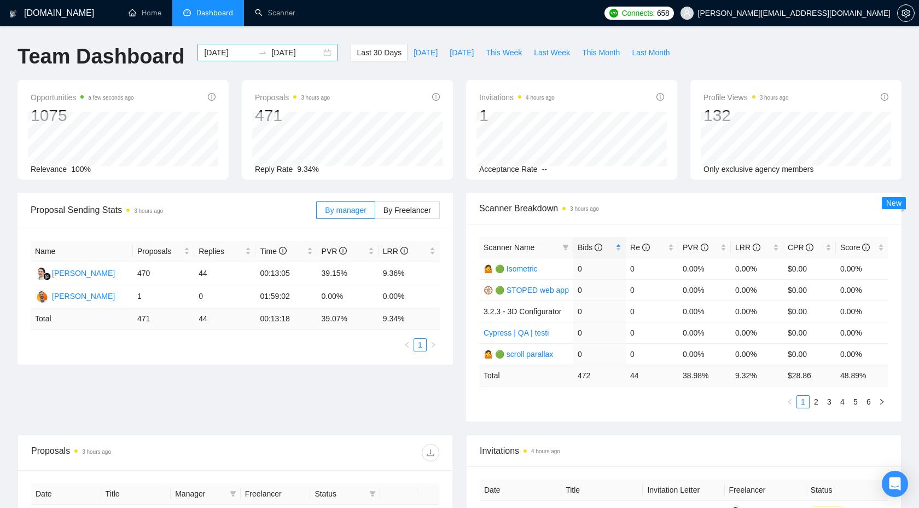
click at [271, 57] on input "[DATE]" at bounding box center [296, 53] width 50 height 12
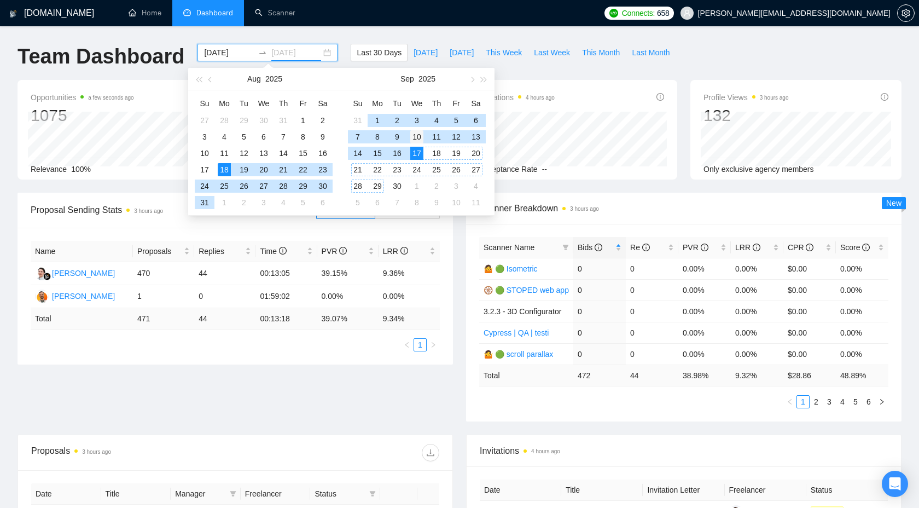
type input "[DATE]"
click at [421, 139] on div "10" at bounding box center [416, 136] width 13 height 13
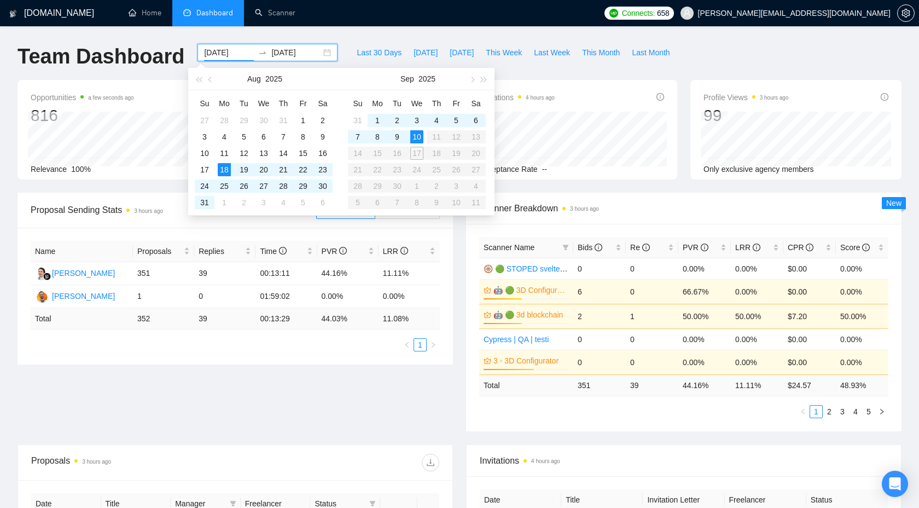
click at [414, 375] on div "Proposal Sending Stats 3 hours ago By manager By Freelancer Name Proposals Repl…" at bounding box center [459, 319] width 897 height 252
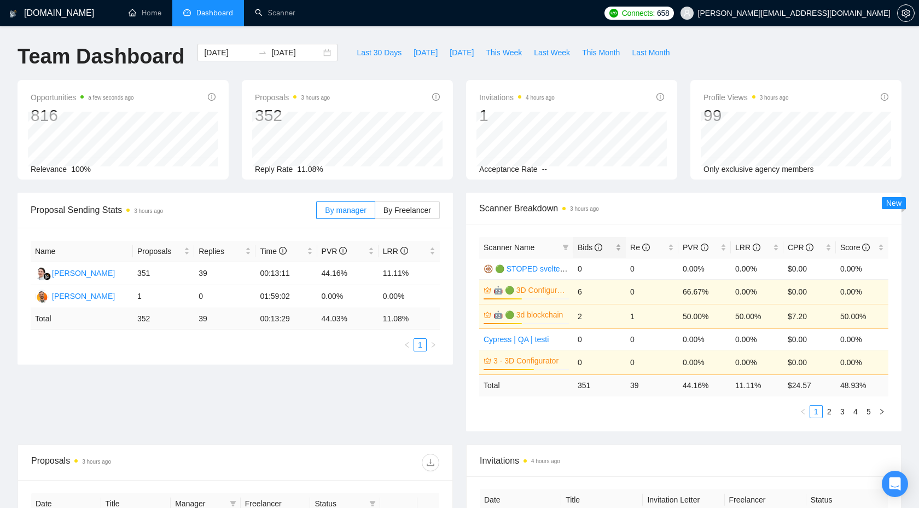
click at [602, 249] on icon "info-circle" at bounding box center [599, 247] width 8 height 8
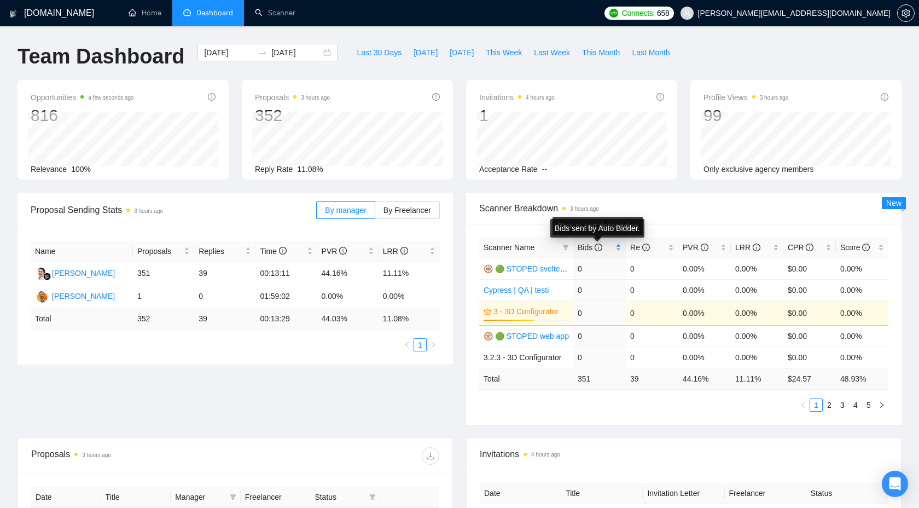
click at [602, 249] on icon "info-circle" at bounding box center [599, 247] width 8 height 8
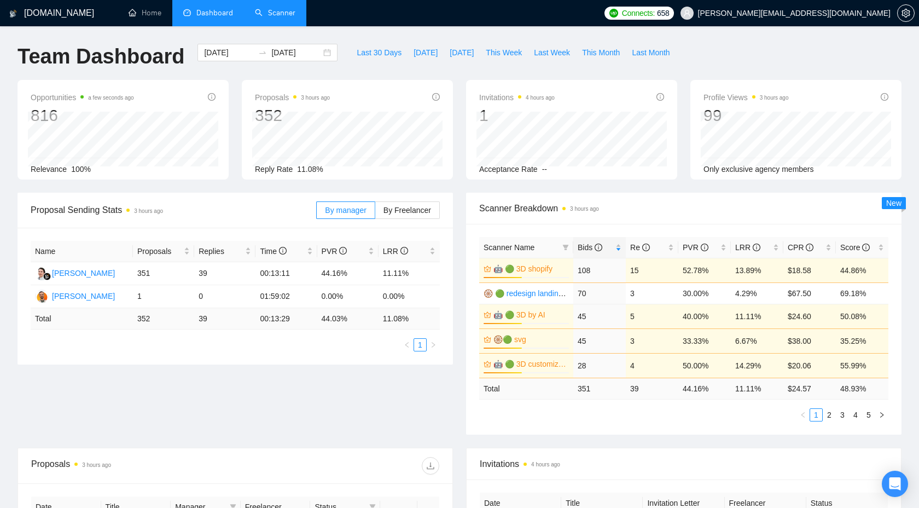
click at [273, 18] on link "Scanner" at bounding box center [275, 12] width 40 height 9
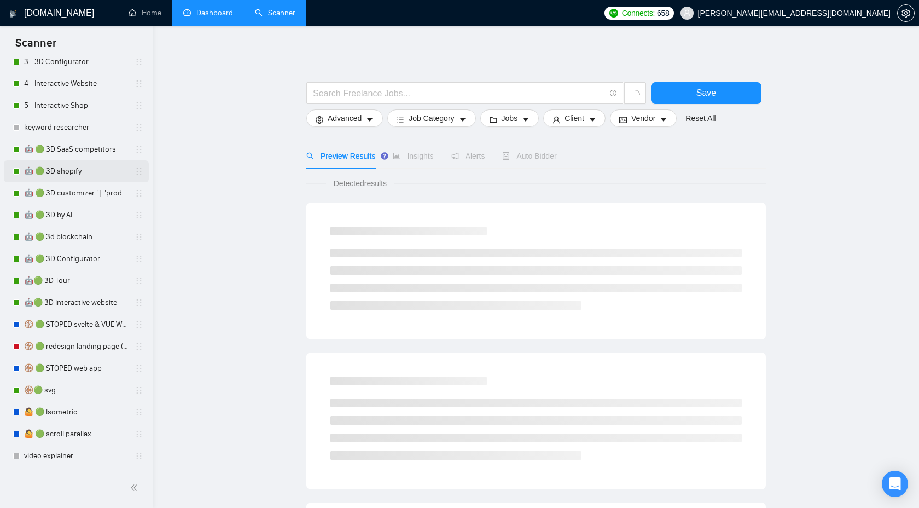
scroll to position [173, 0]
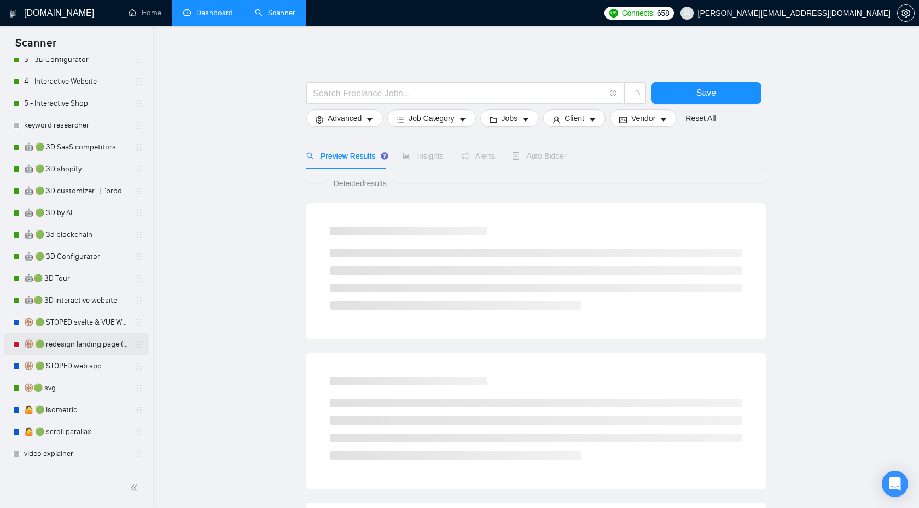
click at [90, 344] on link "🛞 🟢 redesign landing page (animat*) | 3D" at bounding box center [76, 344] width 104 height 22
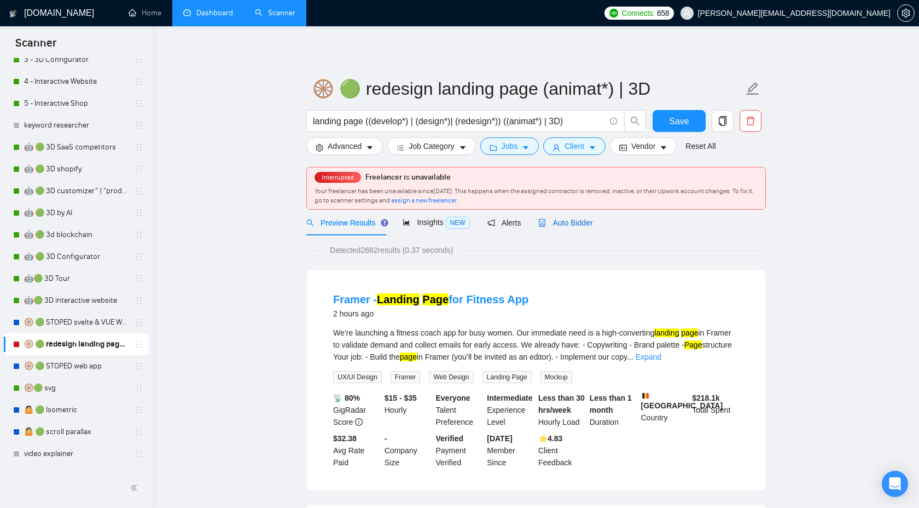
click at [580, 228] on div "Auto Bidder" at bounding box center [565, 223] width 54 height 12
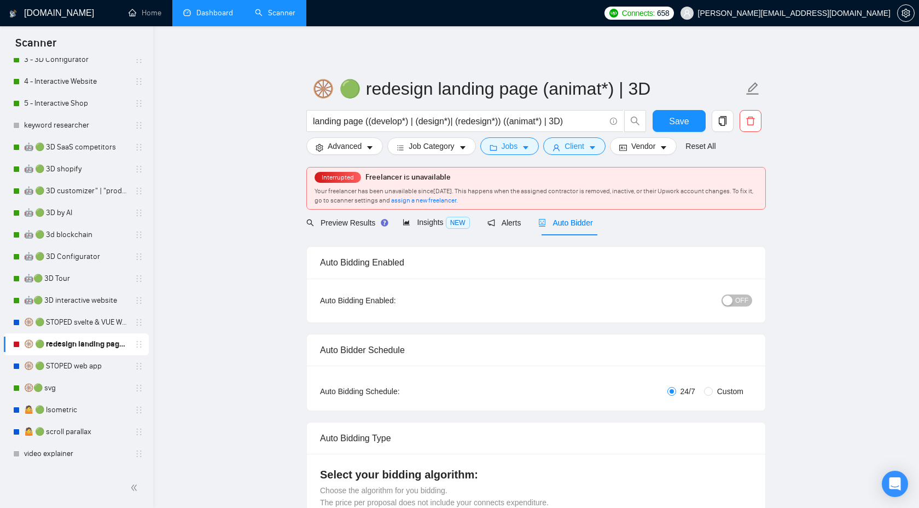
checkbox input "true"
click at [679, 121] on span "Save" at bounding box center [679, 121] width 20 height 14
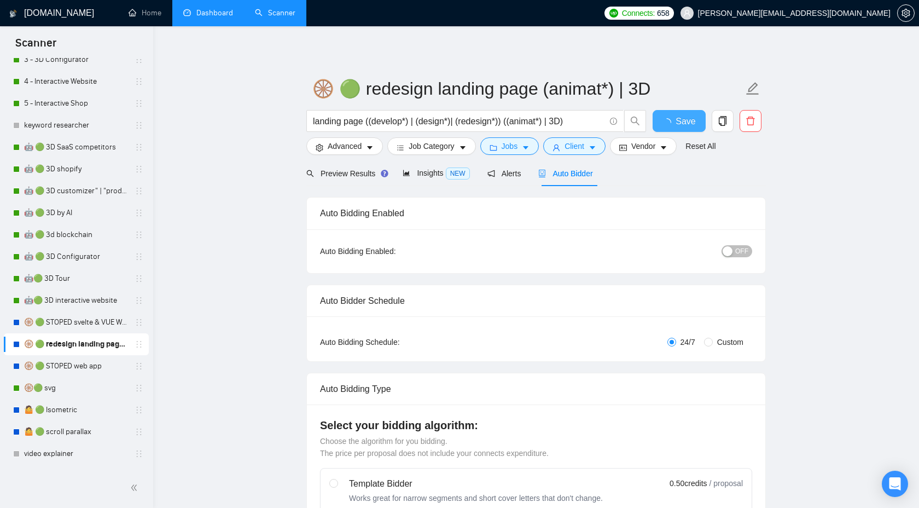
checkbox input "true"
click at [345, 180] on div "Preview Results" at bounding box center [345, 173] width 79 height 26
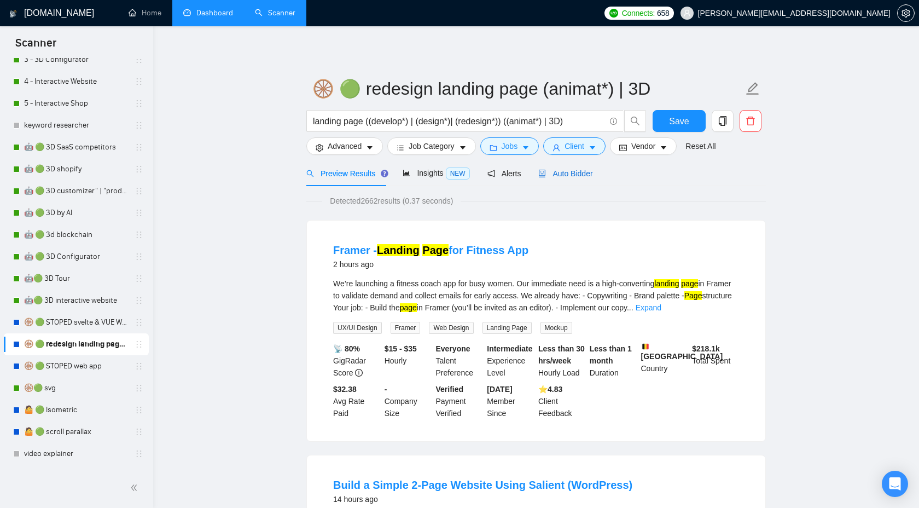
click at [572, 171] on span "Auto Bidder" at bounding box center [565, 173] width 54 height 9
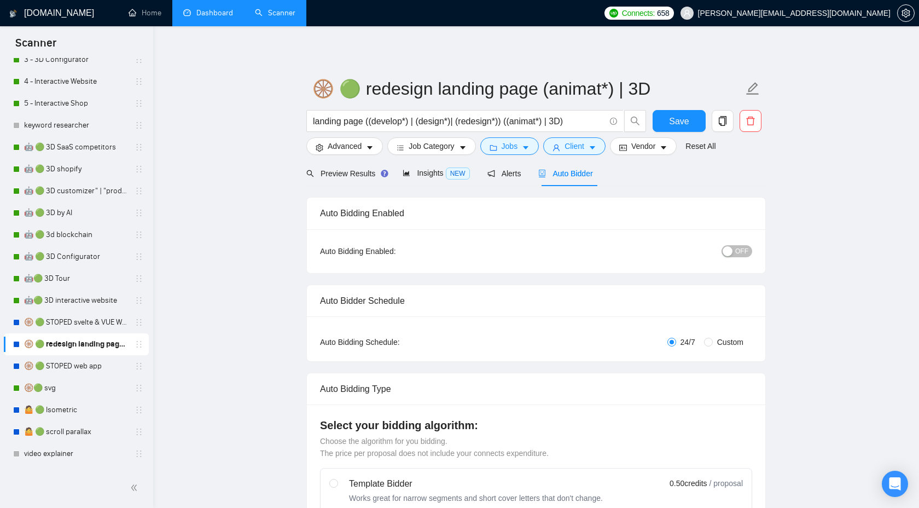
checkbox input "true"
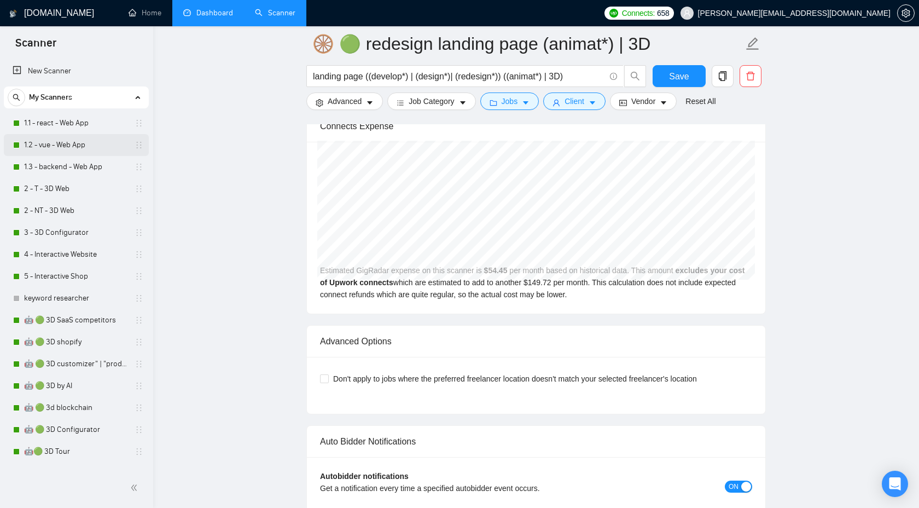
scroll to position [2269, 0]
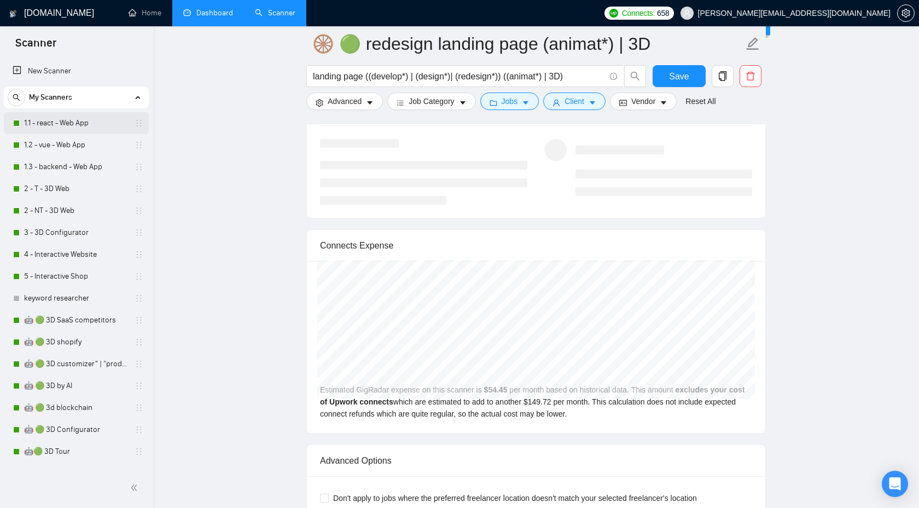
click at [73, 123] on link "1.1 - react - Web App" at bounding box center [76, 123] width 104 height 22
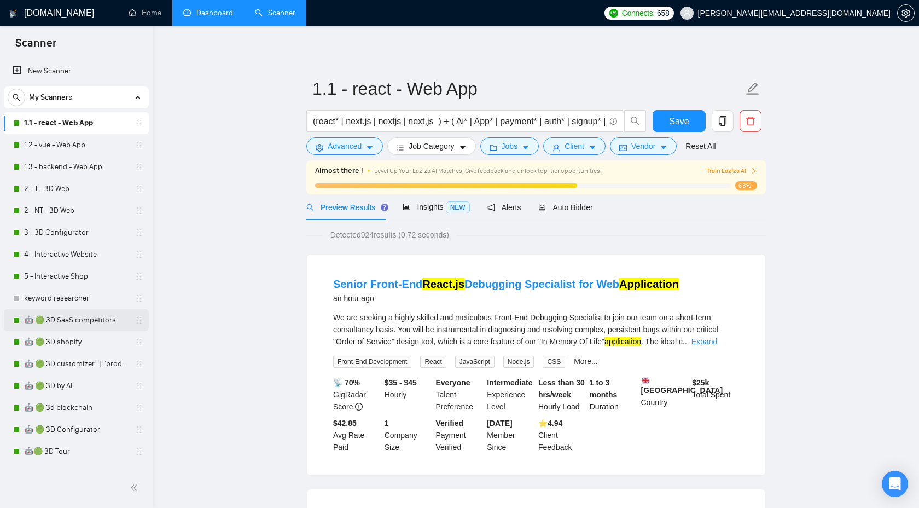
click at [55, 322] on link "🤖 🟢 3D SaaS competitors" at bounding box center [76, 320] width 104 height 22
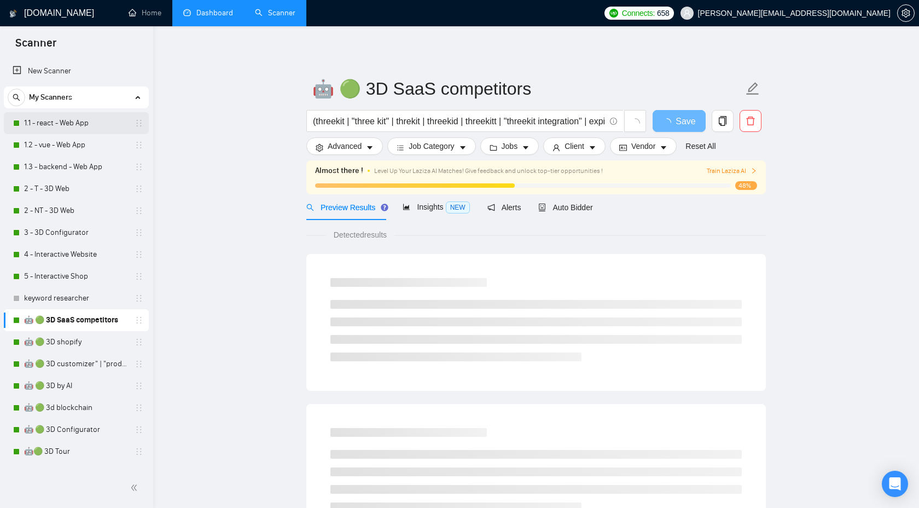
click at [79, 123] on link "1.1 - react - Web App" at bounding box center [76, 123] width 104 height 22
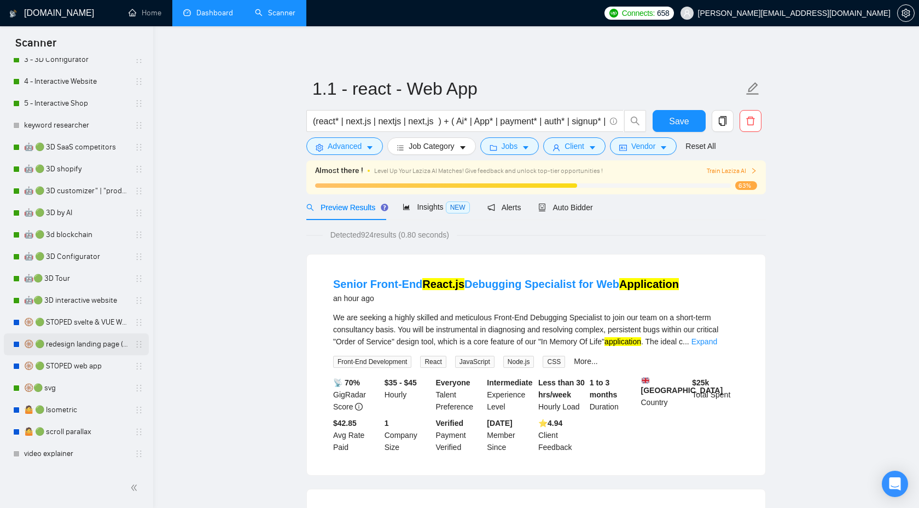
scroll to position [159, 0]
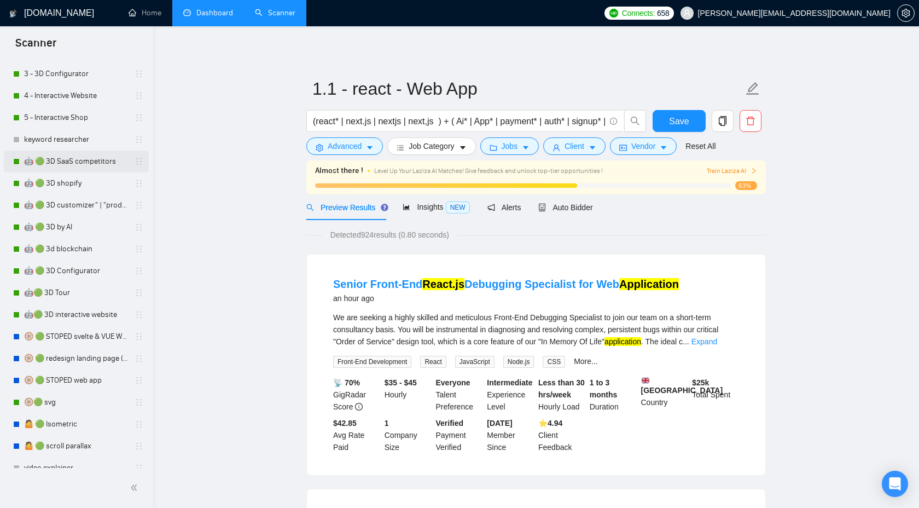
click at [75, 166] on link "🤖 🟢 3D SaaS competitors" at bounding box center [76, 161] width 104 height 22
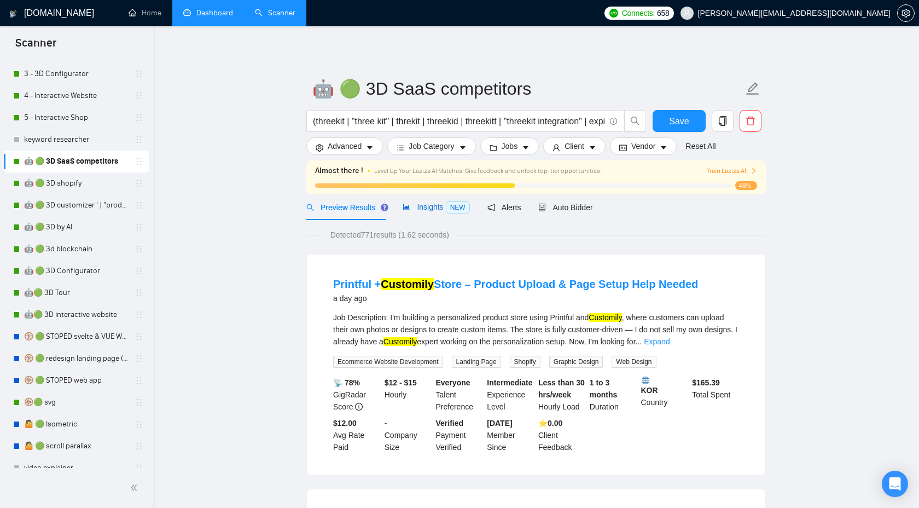
click at [427, 208] on span "Insights NEW" at bounding box center [436, 206] width 67 height 9
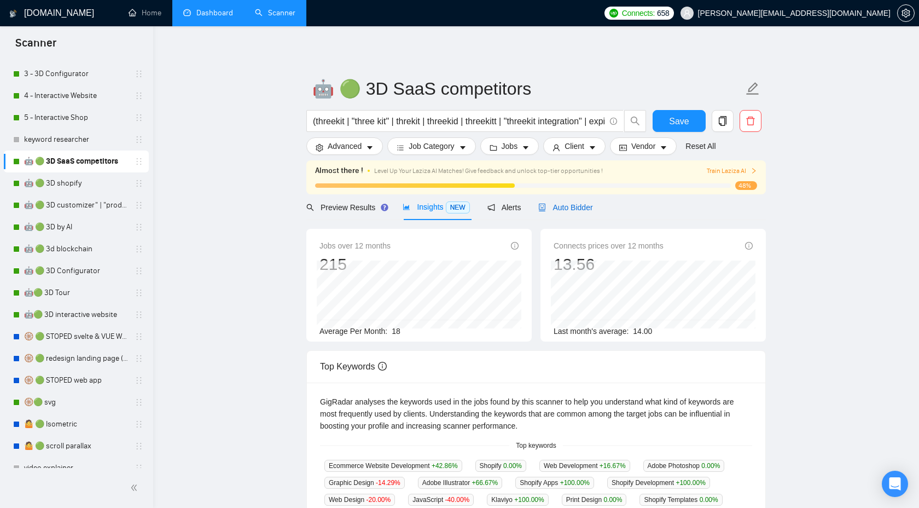
click at [570, 208] on span "Auto Bidder" at bounding box center [565, 207] width 54 height 9
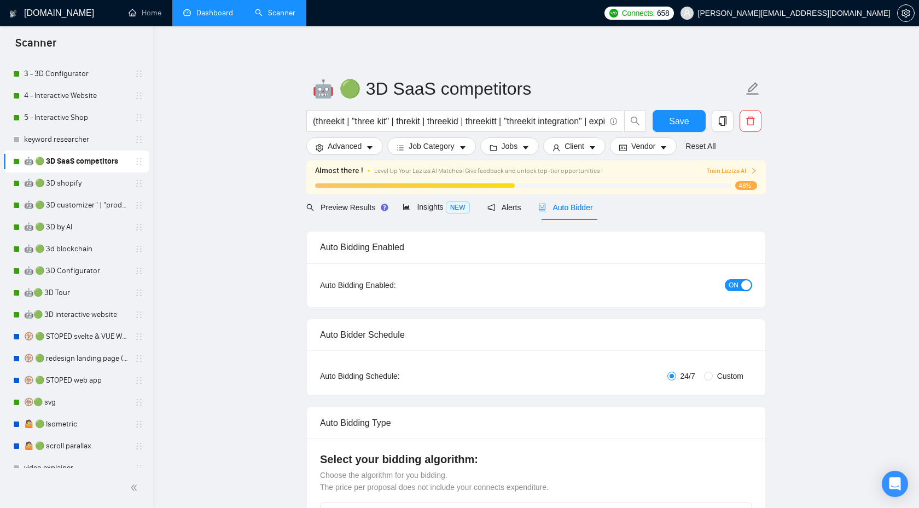
checkbox input "true"
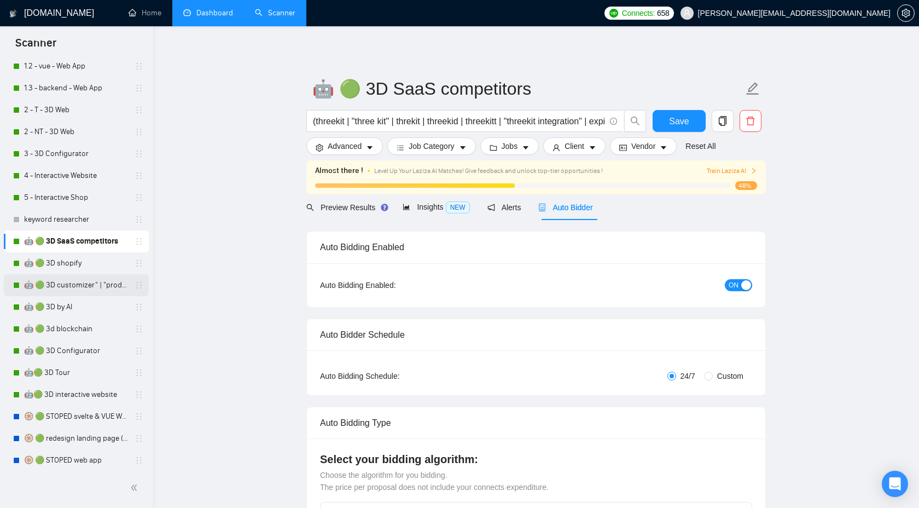
scroll to position [30, 0]
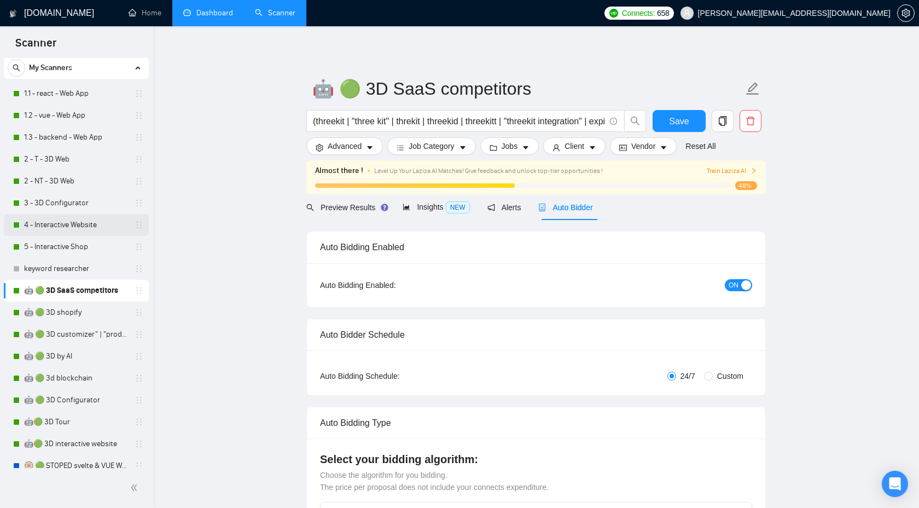
click at [74, 233] on link "4 - Interactive Website" at bounding box center [76, 225] width 104 height 22
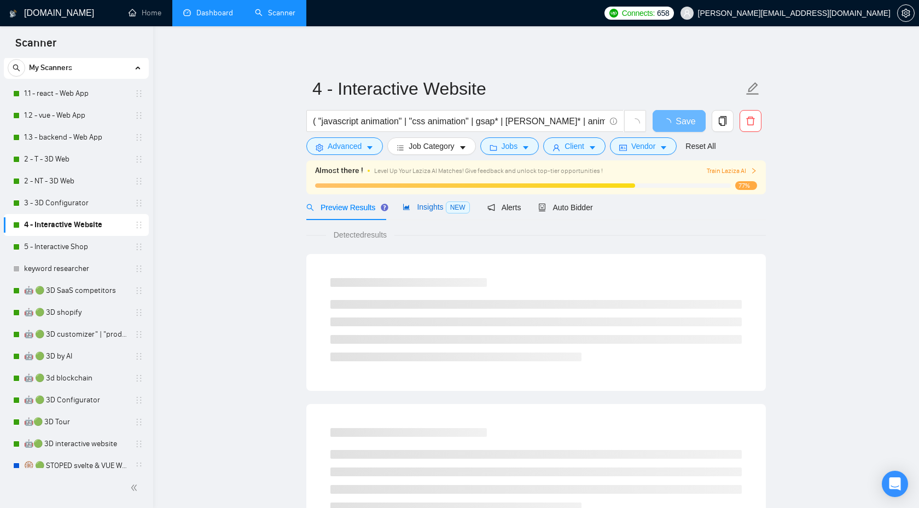
click at [438, 207] on span "Insights NEW" at bounding box center [436, 206] width 67 height 9
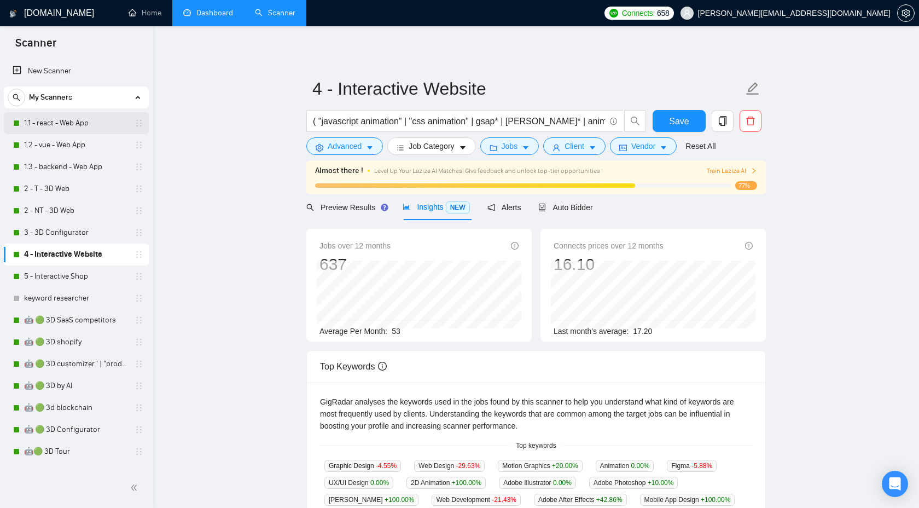
click at [91, 127] on link "1.1 - react - Web App" at bounding box center [76, 123] width 104 height 22
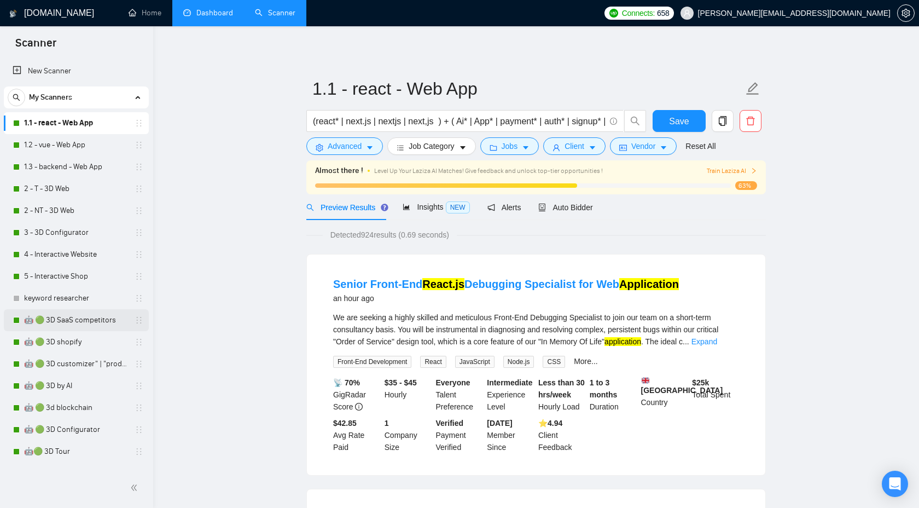
click at [52, 321] on link "🤖 🟢 3D SaaS competitors" at bounding box center [76, 320] width 104 height 22
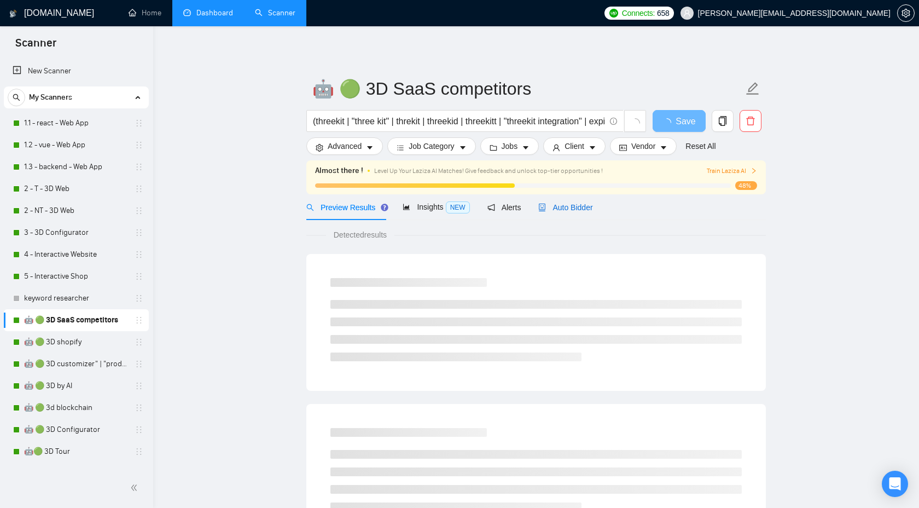
click at [562, 205] on span "Auto Bidder" at bounding box center [565, 207] width 54 height 9
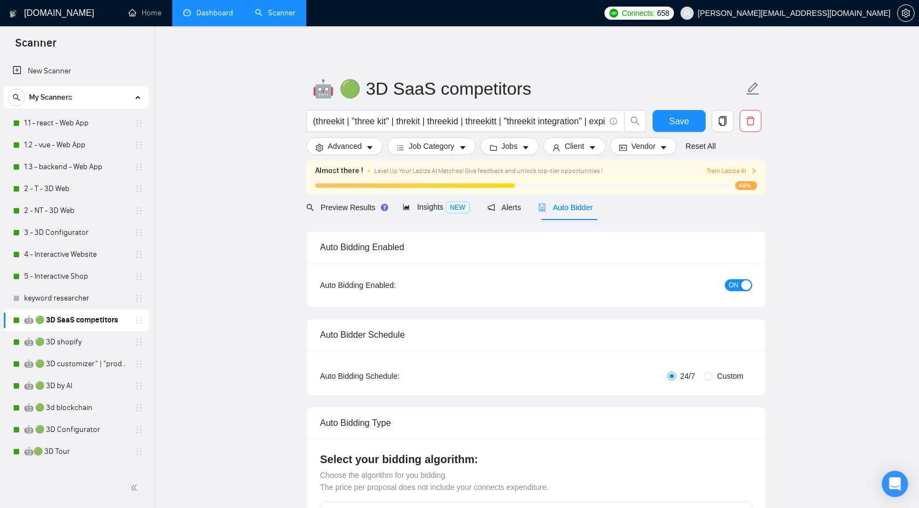
checkbox input "true"
click at [355, 208] on span "Preview Results" at bounding box center [345, 207] width 79 height 9
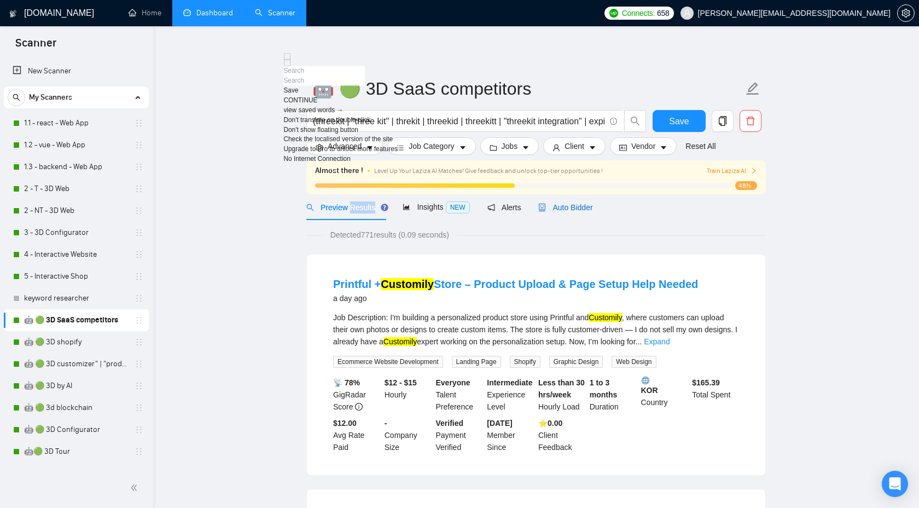
click at [570, 207] on span "Auto Bidder" at bounding box center [565, 207] width 54 height 9
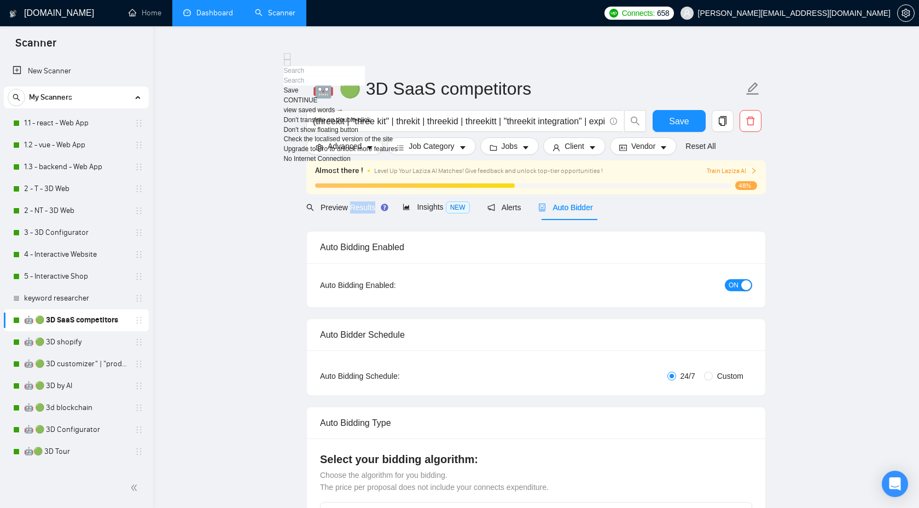
checkbox input "true"
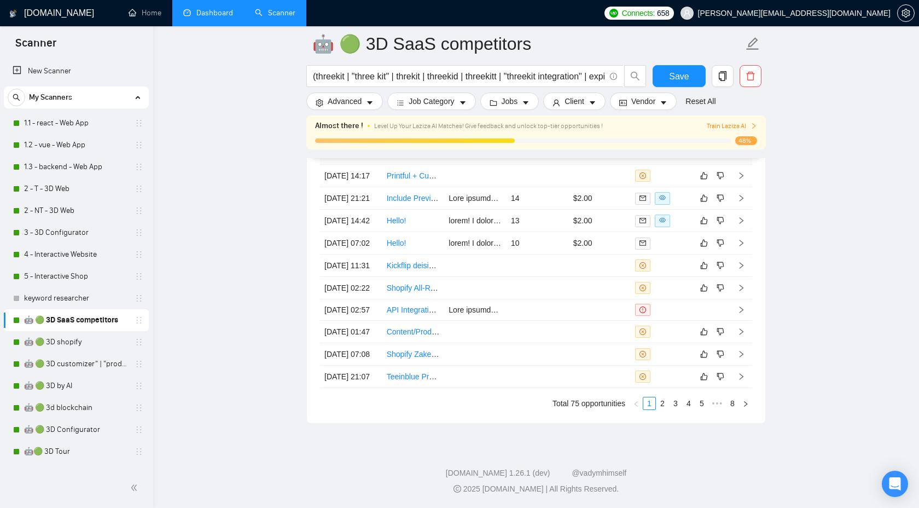
scroll to position [3125, 0]
click at [79, 339] on link "🤖 🟢 3D shopify" at bounding box center [76, 342] width 104 height 22
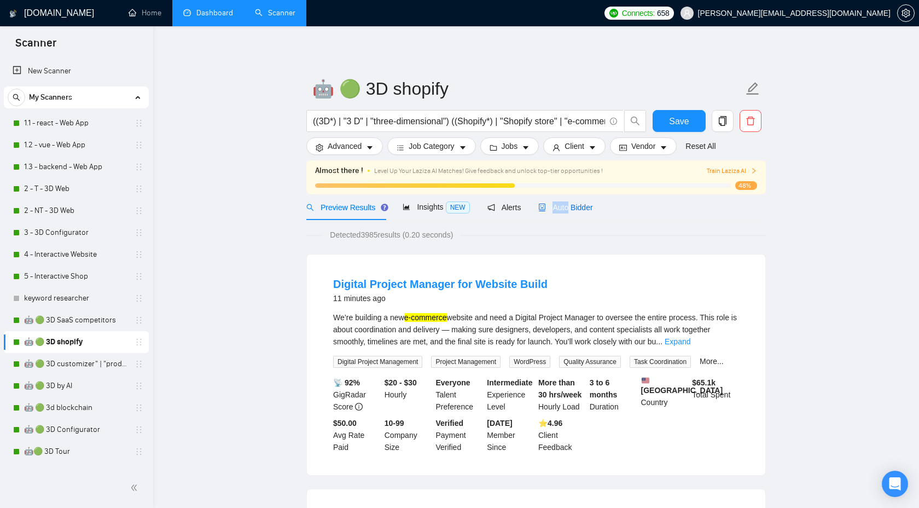
click at [563, 210] on span "Auto Bidder" at bounding box center [565, 207] width 54 height 9
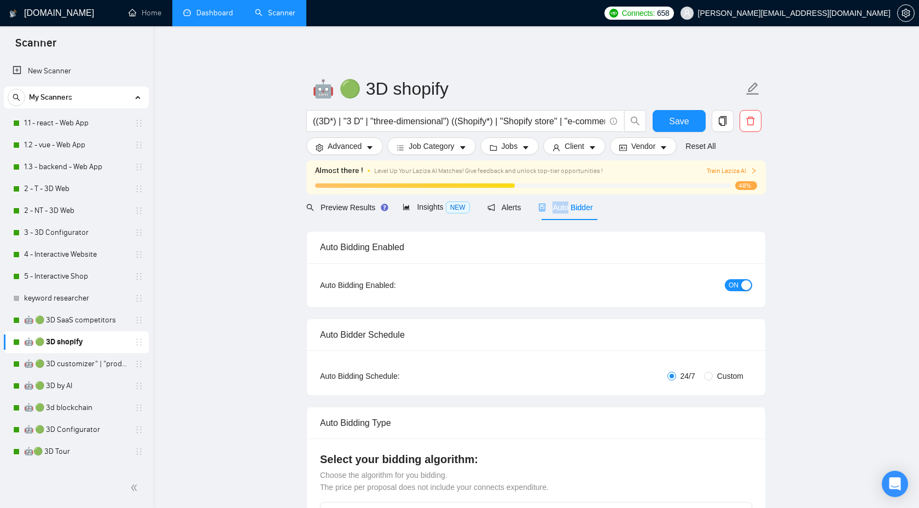
checkbox input "true"
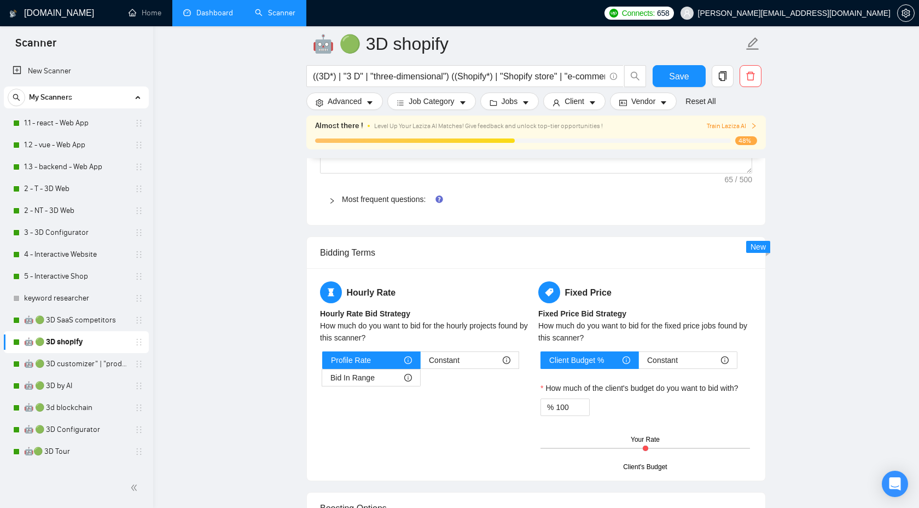
scroll to position [1687, 0]
